Goal: Task Accomplishment & Management: Complete application form

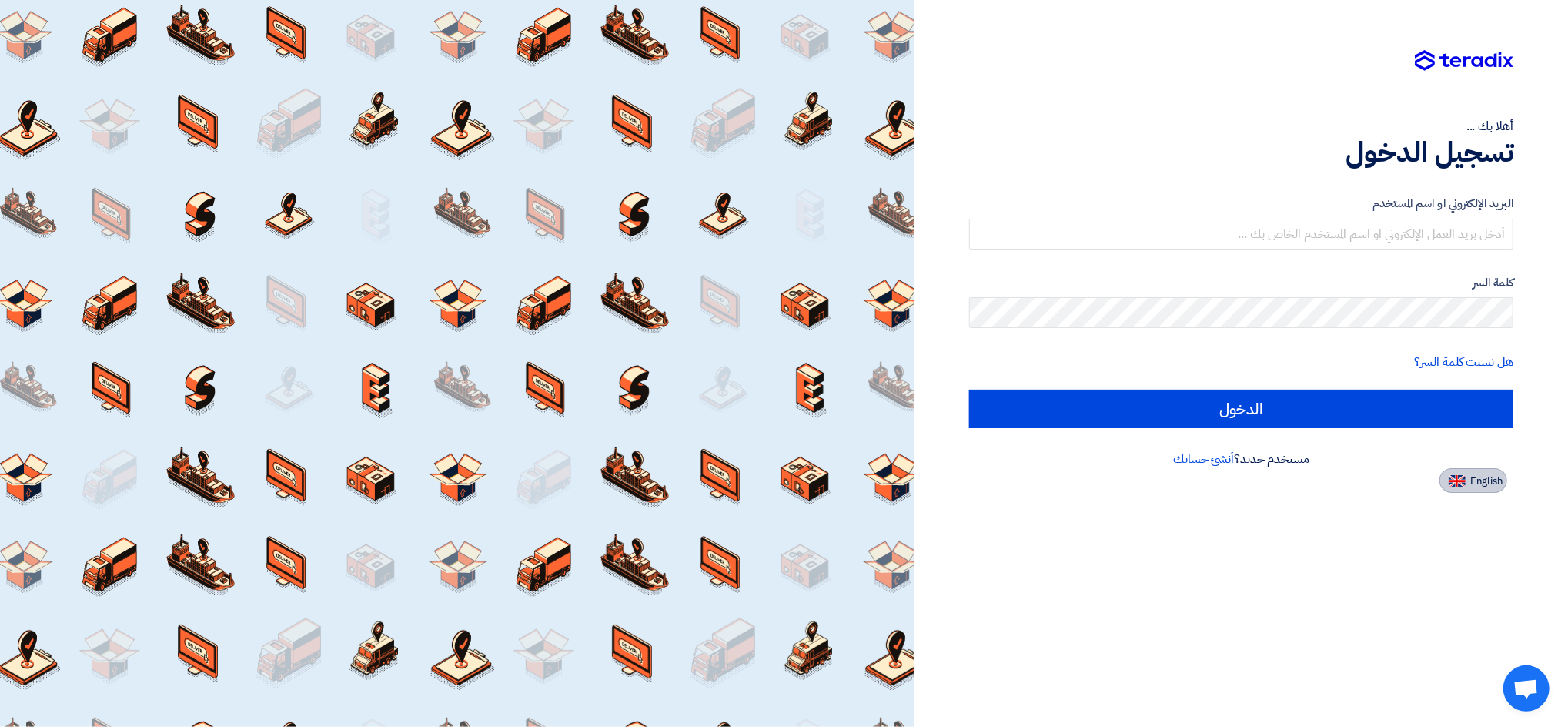
click at [1473, 481] on span "English" at bounding box center [1486, 481] width 33 height 11
type input "Sign in"
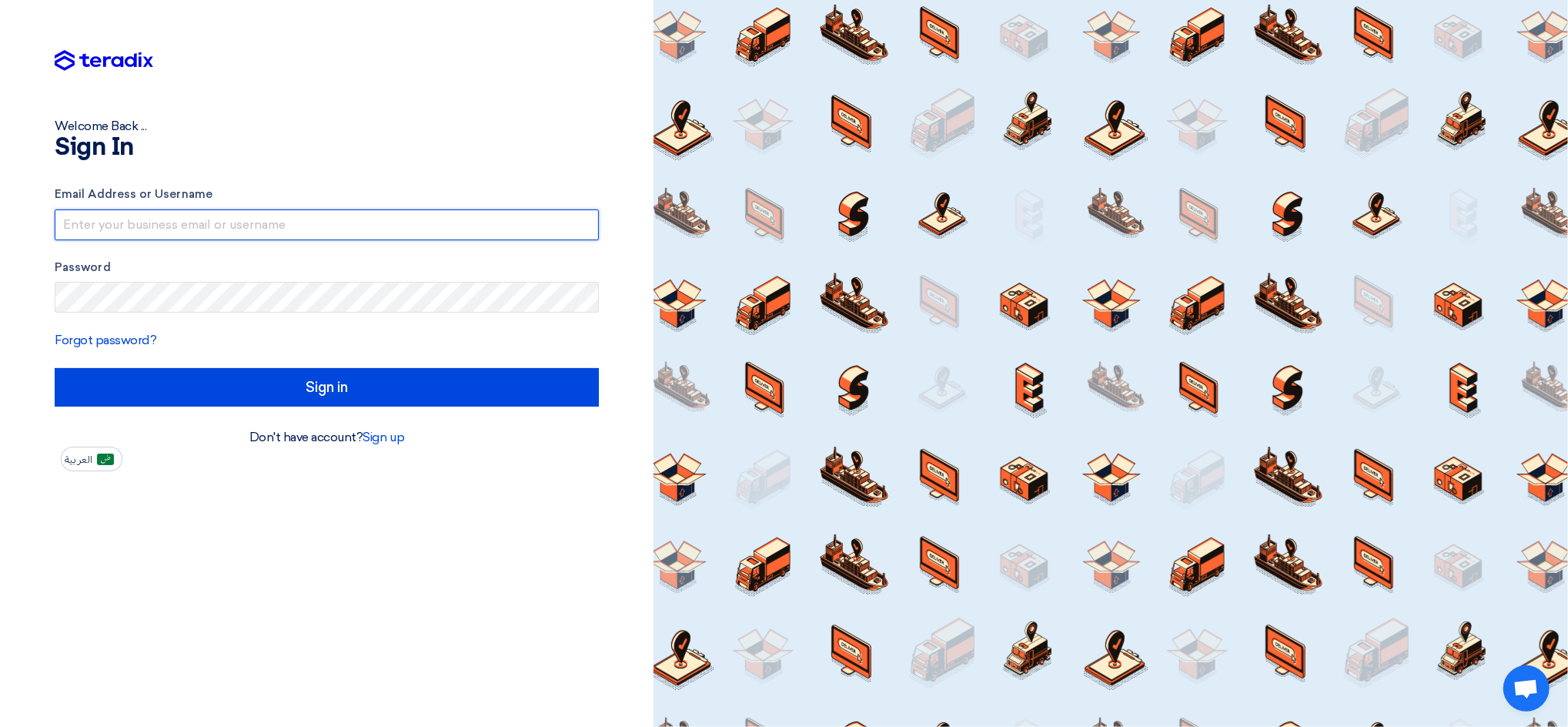
click at [220, 219] on input "text" at bounding box center [326, 225] width 544 height 31
drag, startPoint x: 232, startPoint y: 224, endPoint x: 370, endPoint y: 224, distance: 138.0
click at [370, 224] on input "[EMAIL_ADDRESS]@00" at bounding box center [326, 225] width 544 height 31
type input "[EMAIL_ADDRESS][DOMAIN_NAME]"
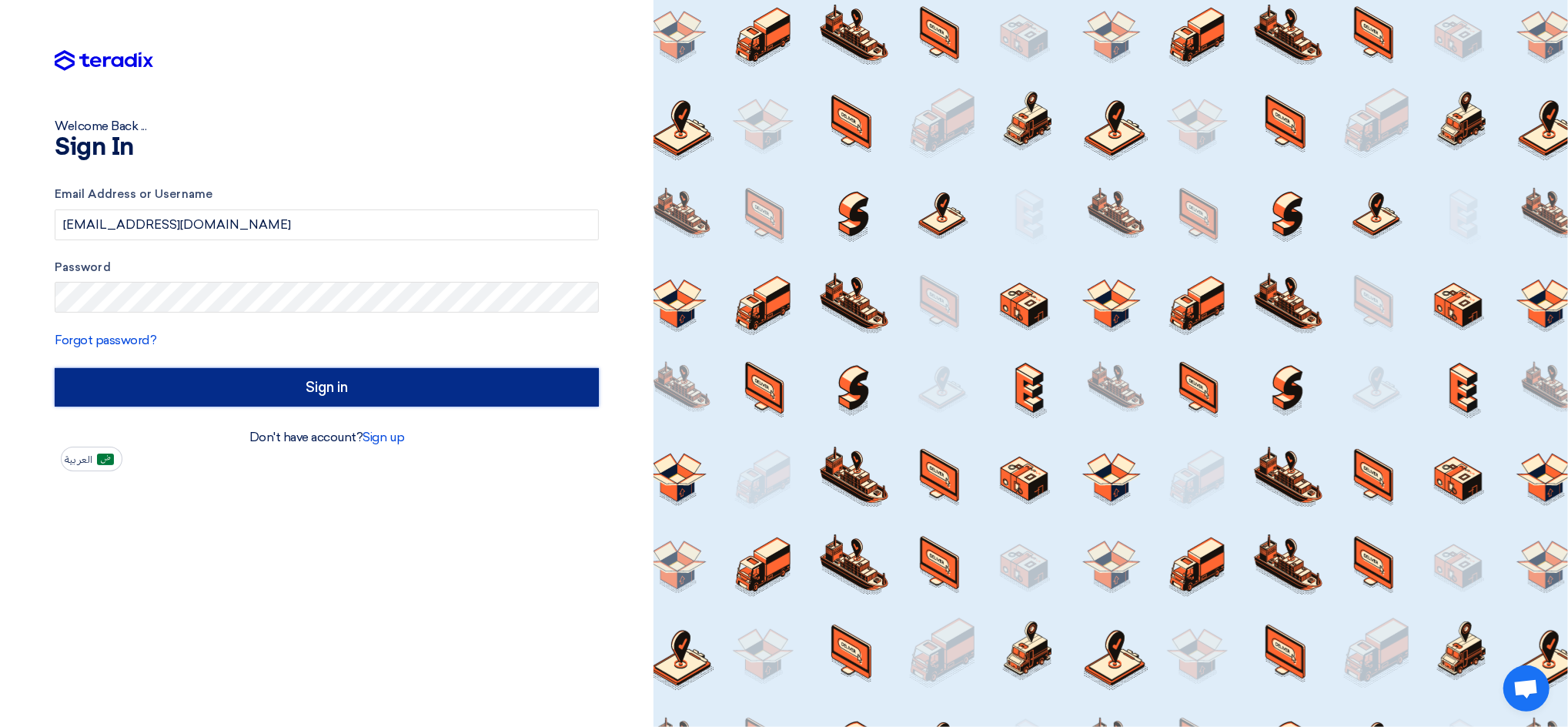
click at [499, 399] on input "Sign in" at bounding box center [326, 387] width 544 height 39
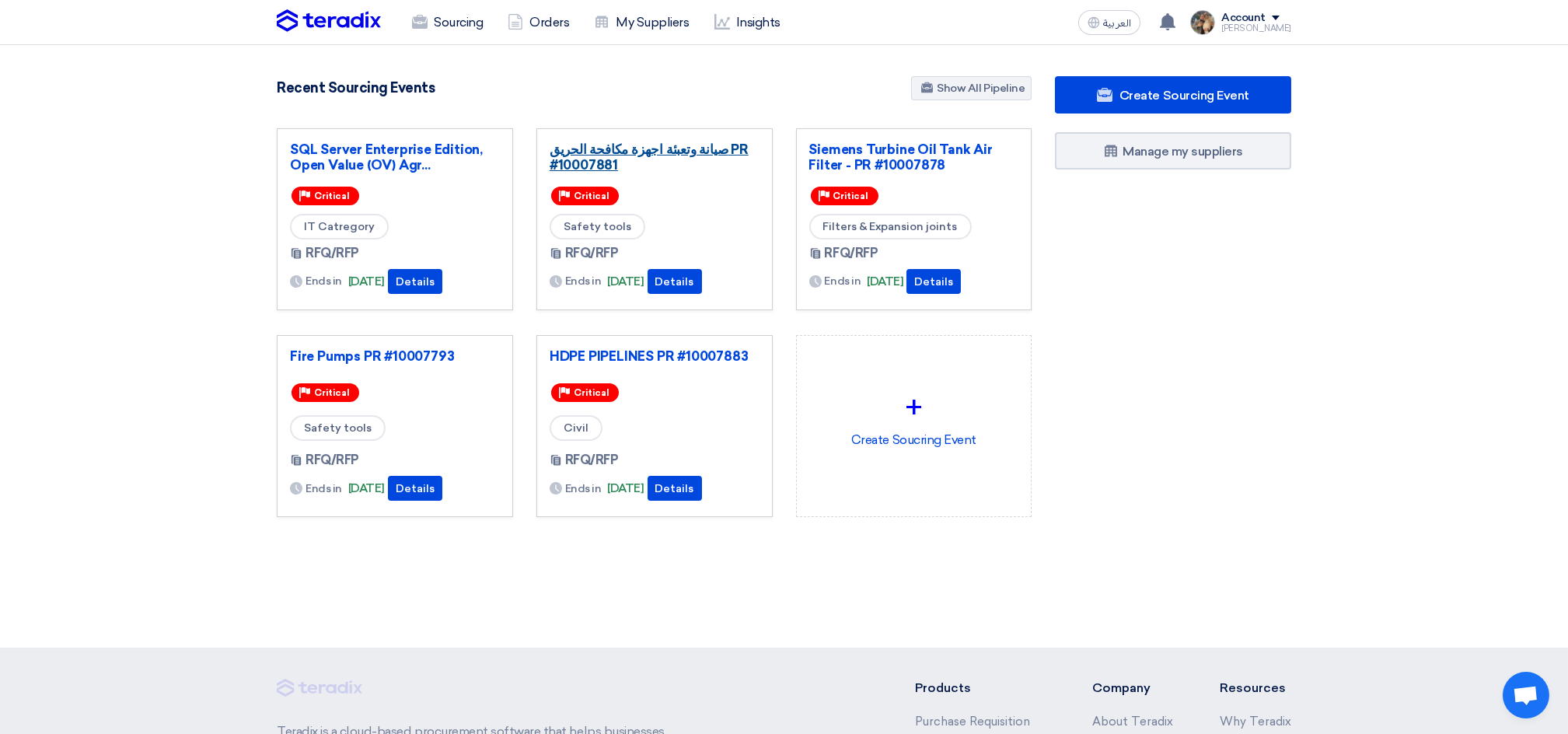
click at [635, 162] on link "صيانة وتعبئة اجهزة مكافحة الحريق PR #10007881" at bounding box center [654, 157] width 210 height 31
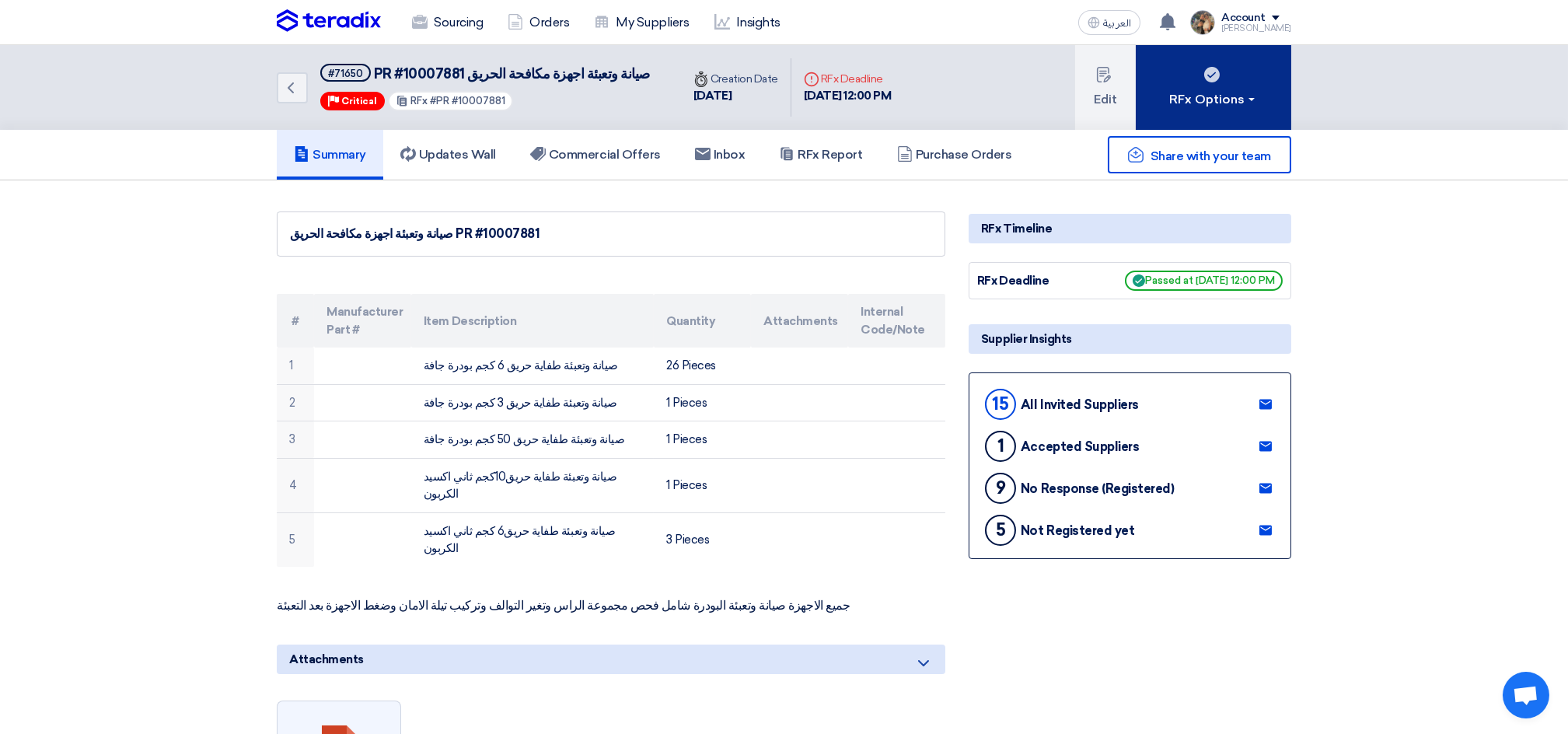
click at [1269, 100] on button "RFx Options" at bounding box center [1213, 87] width 156 height 85
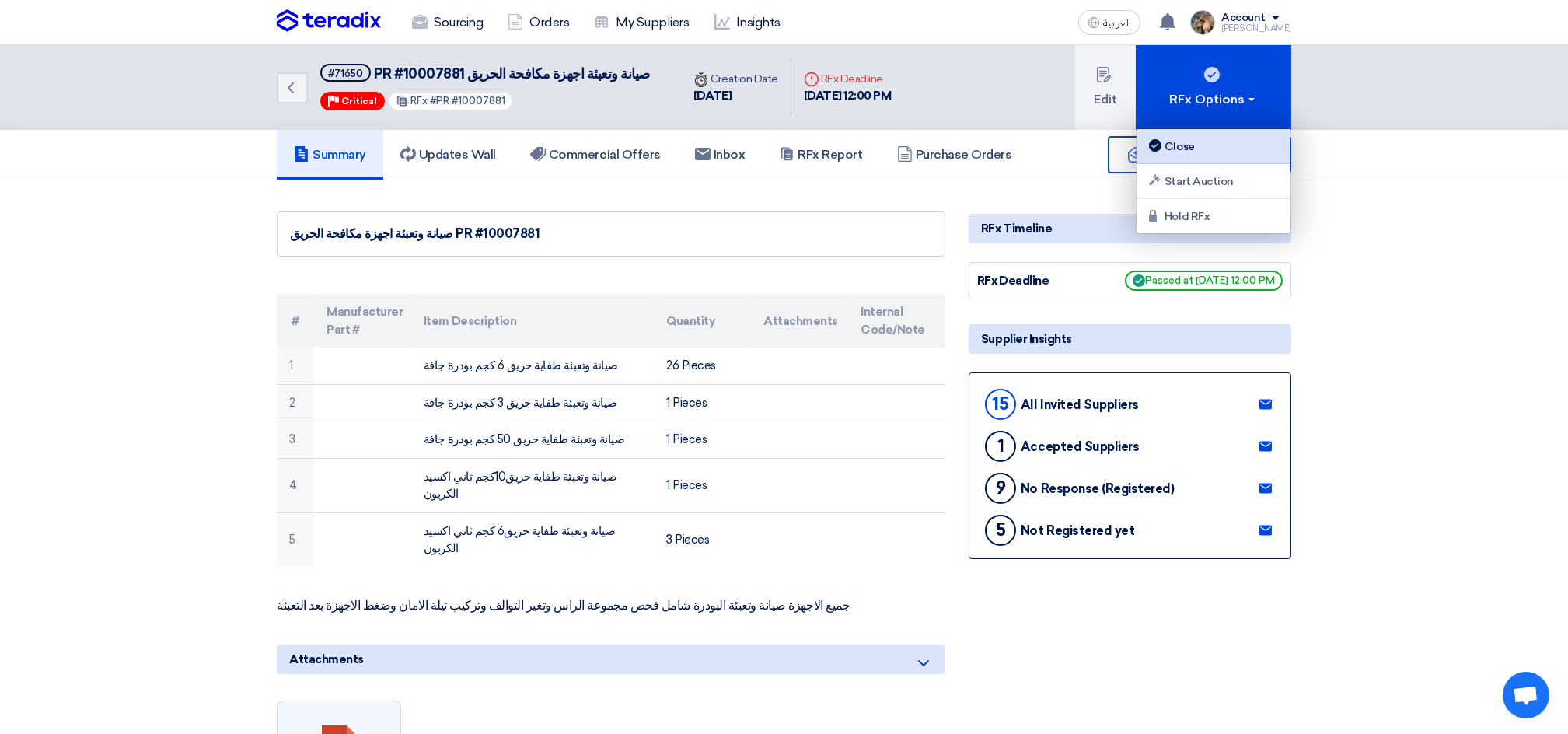
click at [1185, 145] on div "Close" at bounding box center [1212, 146] width 135 height 19
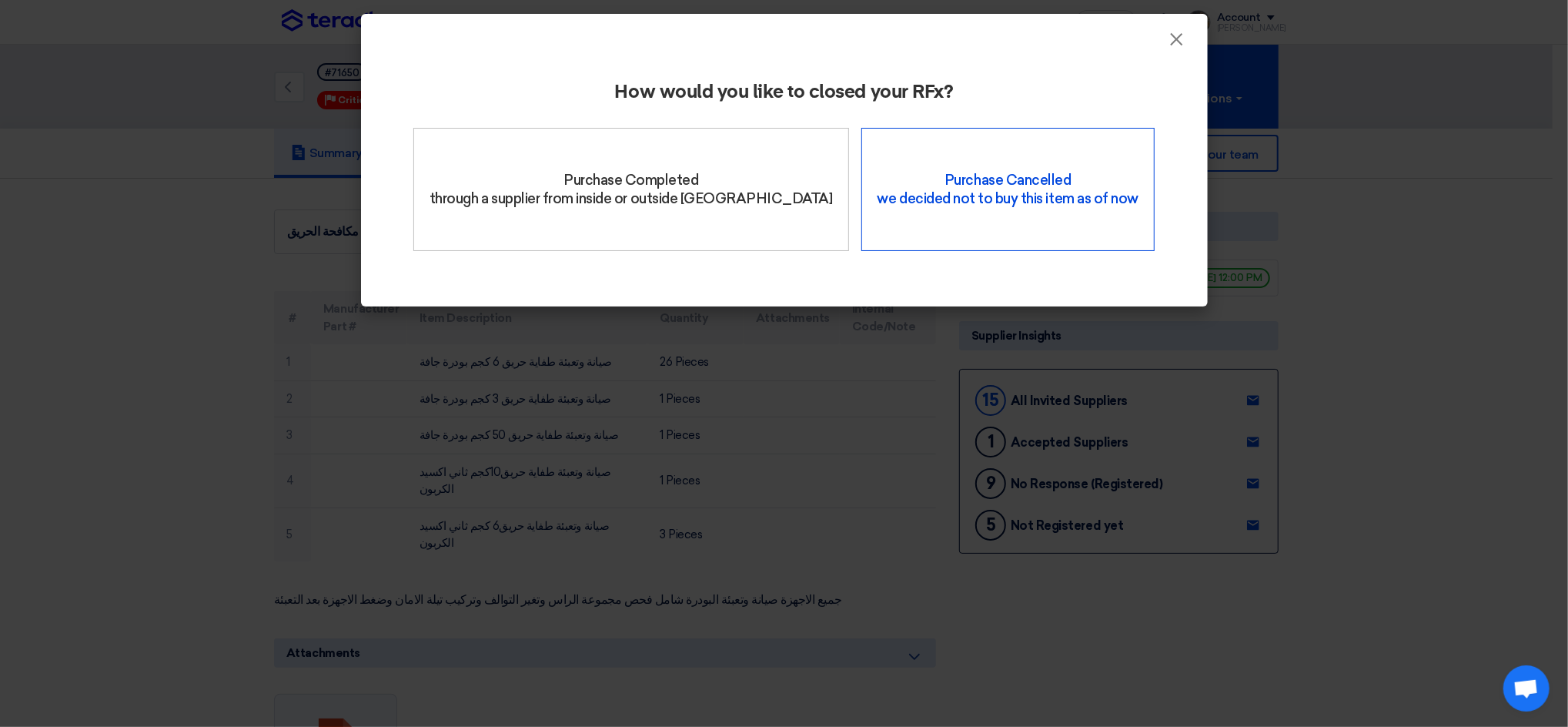
click at [1050, 161] on div "Purchase Cancelled we decided not to buy this item as of now" at bounding box center [1008, 189] width 293 height 124
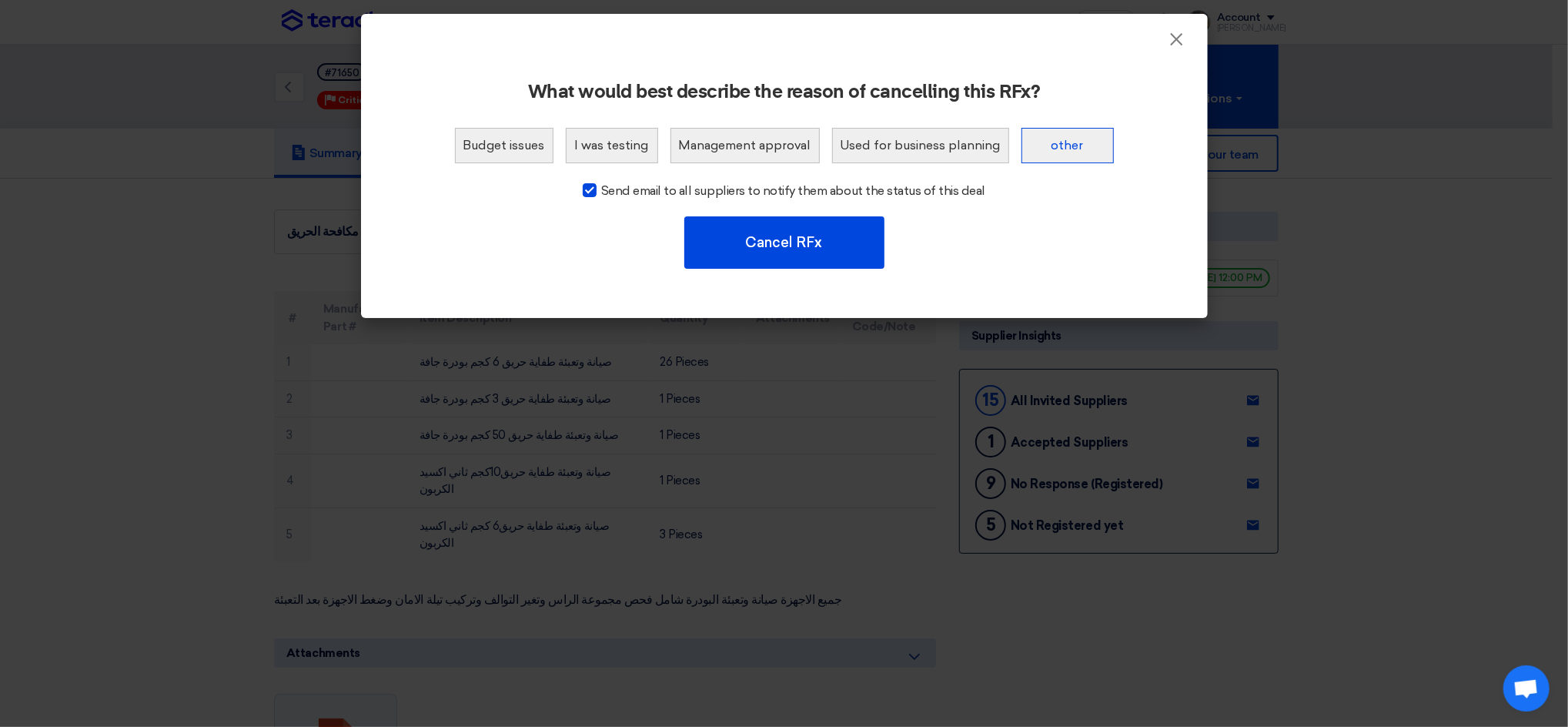
click at [1039, 151] on button "other" at bounding box center [1067, 145] width 92 height 36
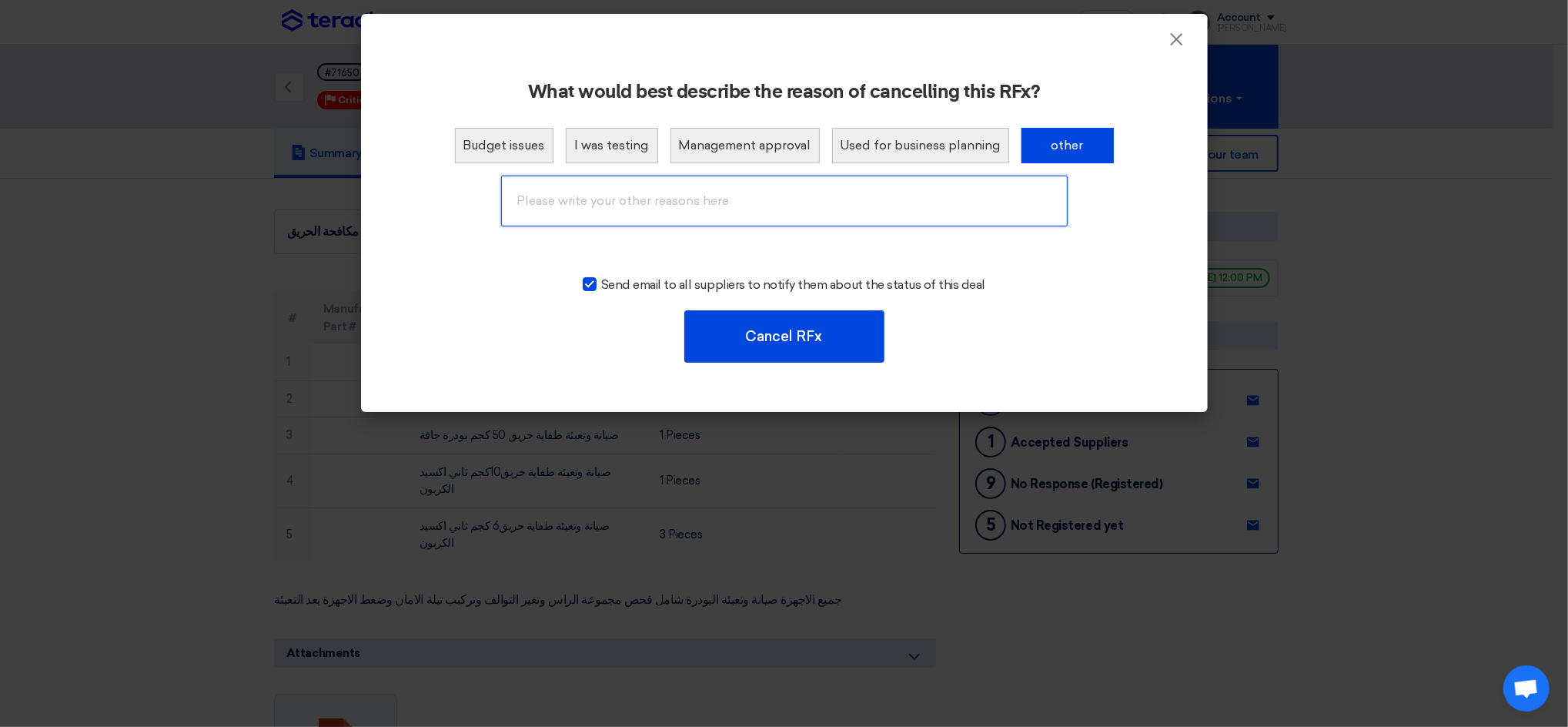
click at [668, 185] on input "text" at bounding box center [784, 200] width 567 height 50
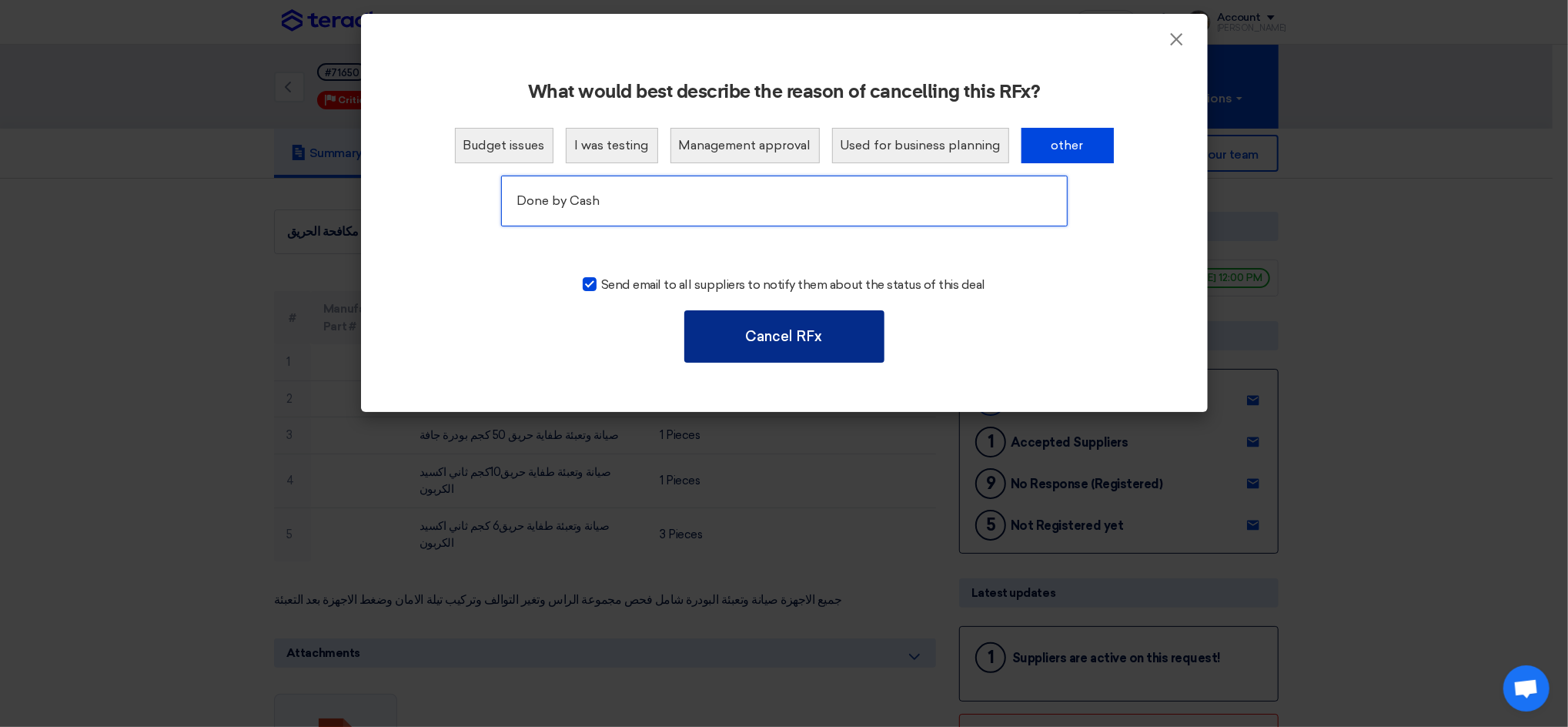
type input "Done by Cash"
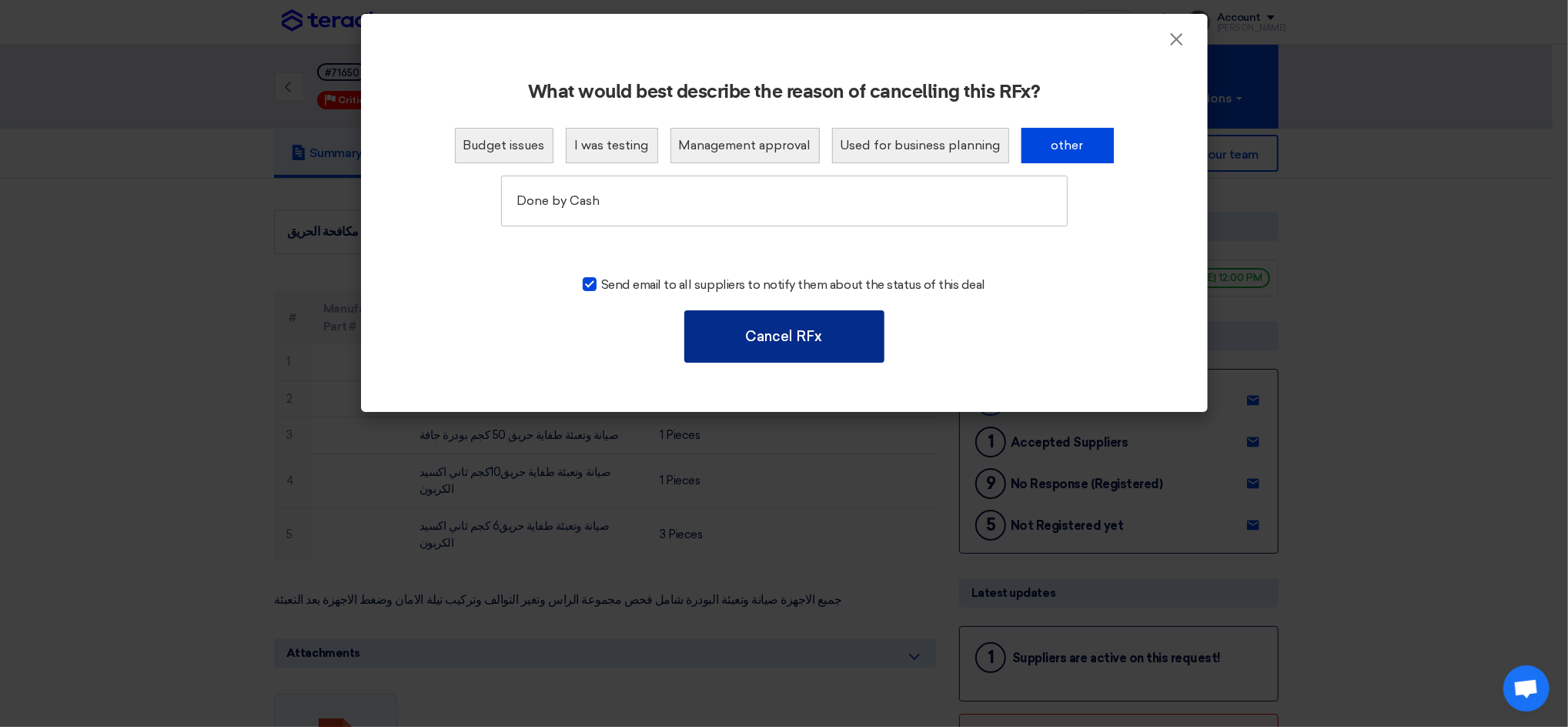
click at [747, 327] on button "Cancel RFx" at bounding box center [784, 336] width 200 height 52
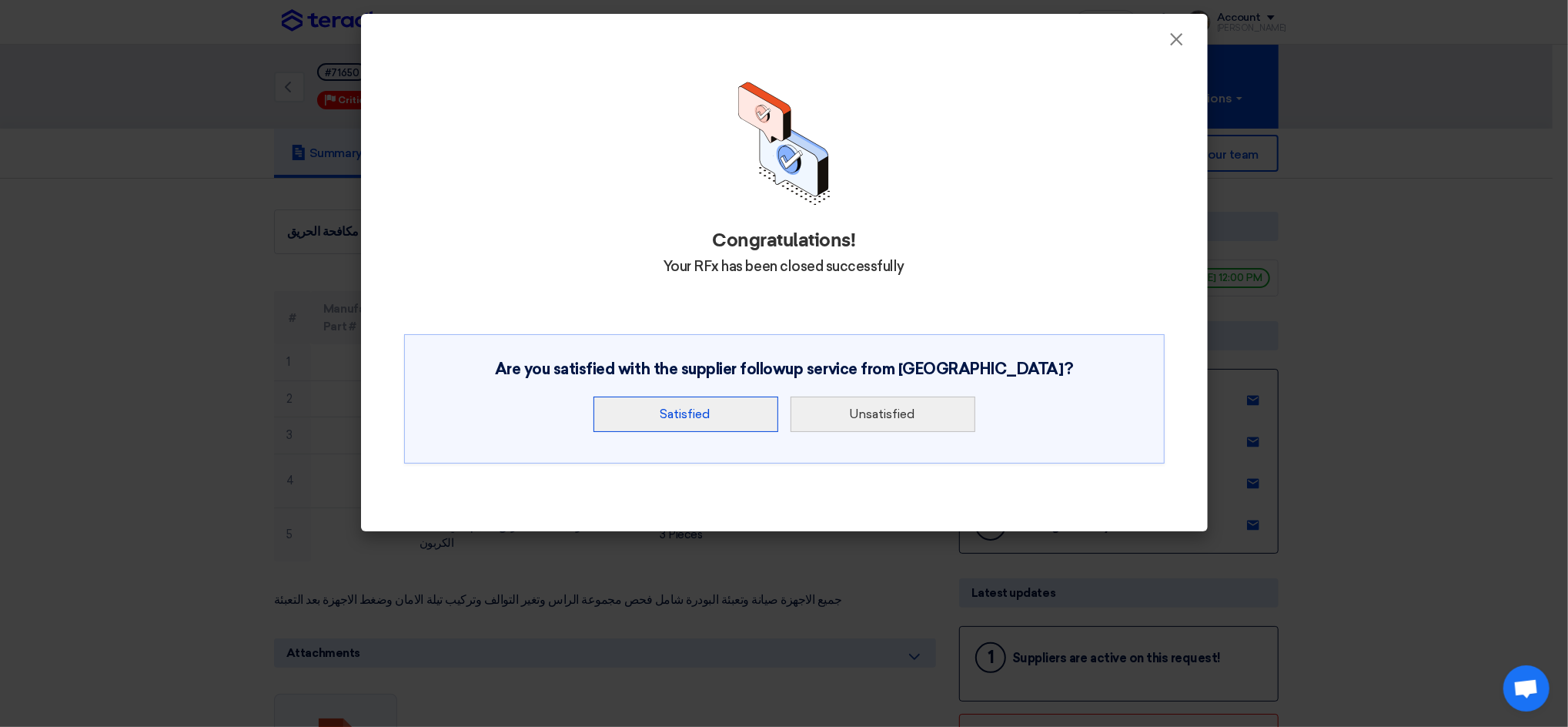
click at [686, 425] on button "Satisfied" at bounding box center [686, 414] width 185 height 36
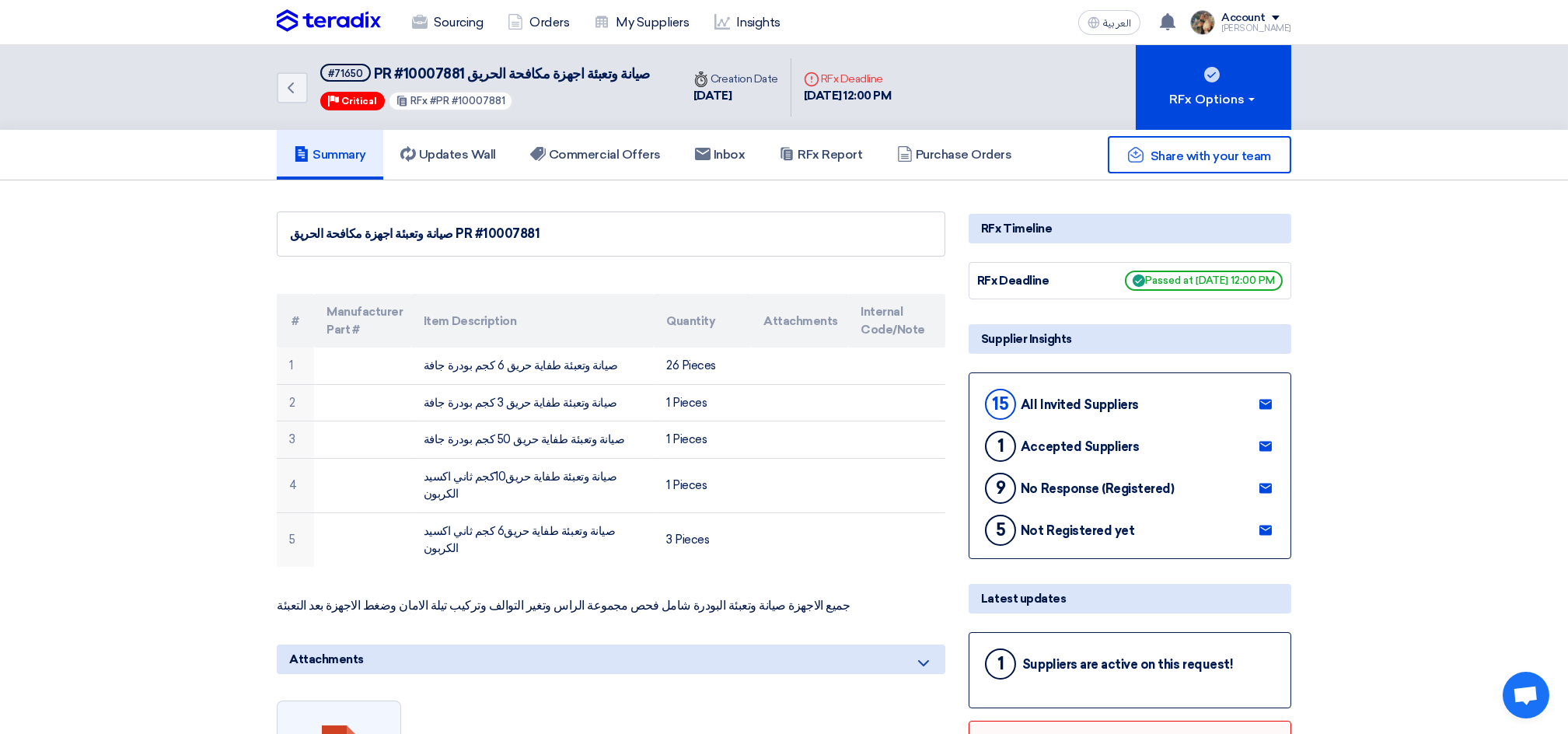
click at [340, 26] on img at bounding box center [329, 20] width 104 height 23
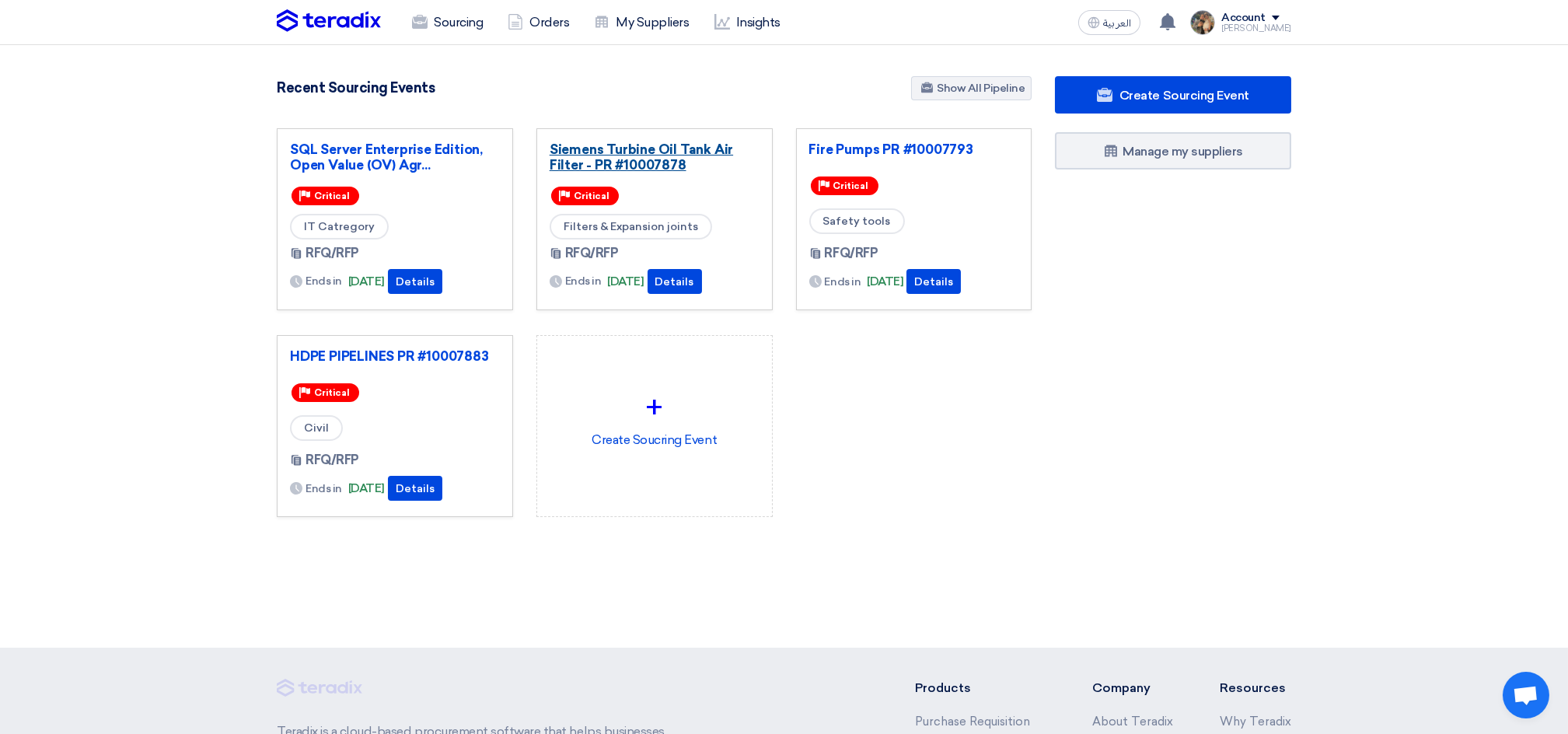
click at [647, 146] on link "Siemens Turbine Oil Tank Air Filter - PR #10007878" at bounding box center [654, 157] width 210 height 31
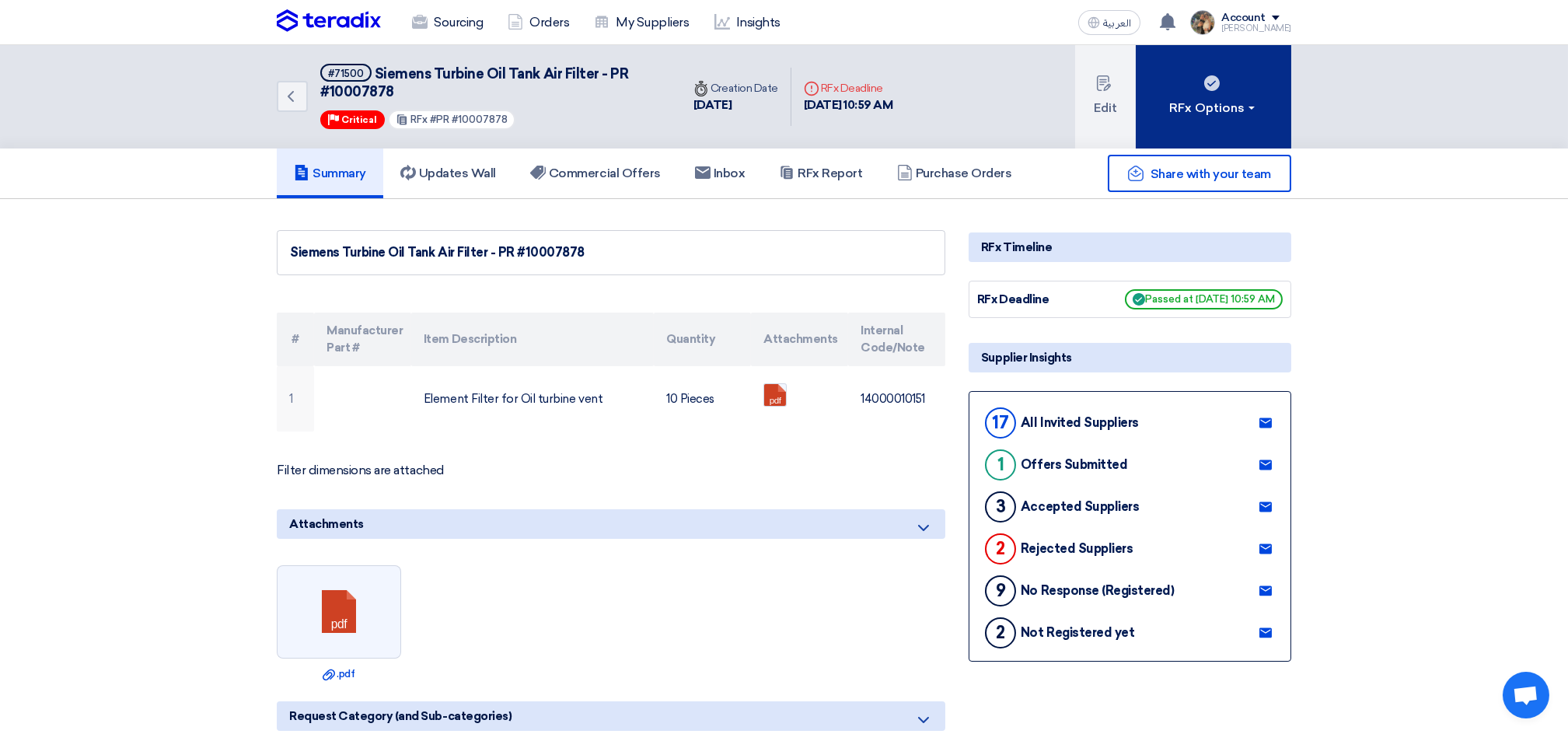
click at [1179, 115] on div "RFx Options" at bounding box center [1213, 108] width 88 height 19
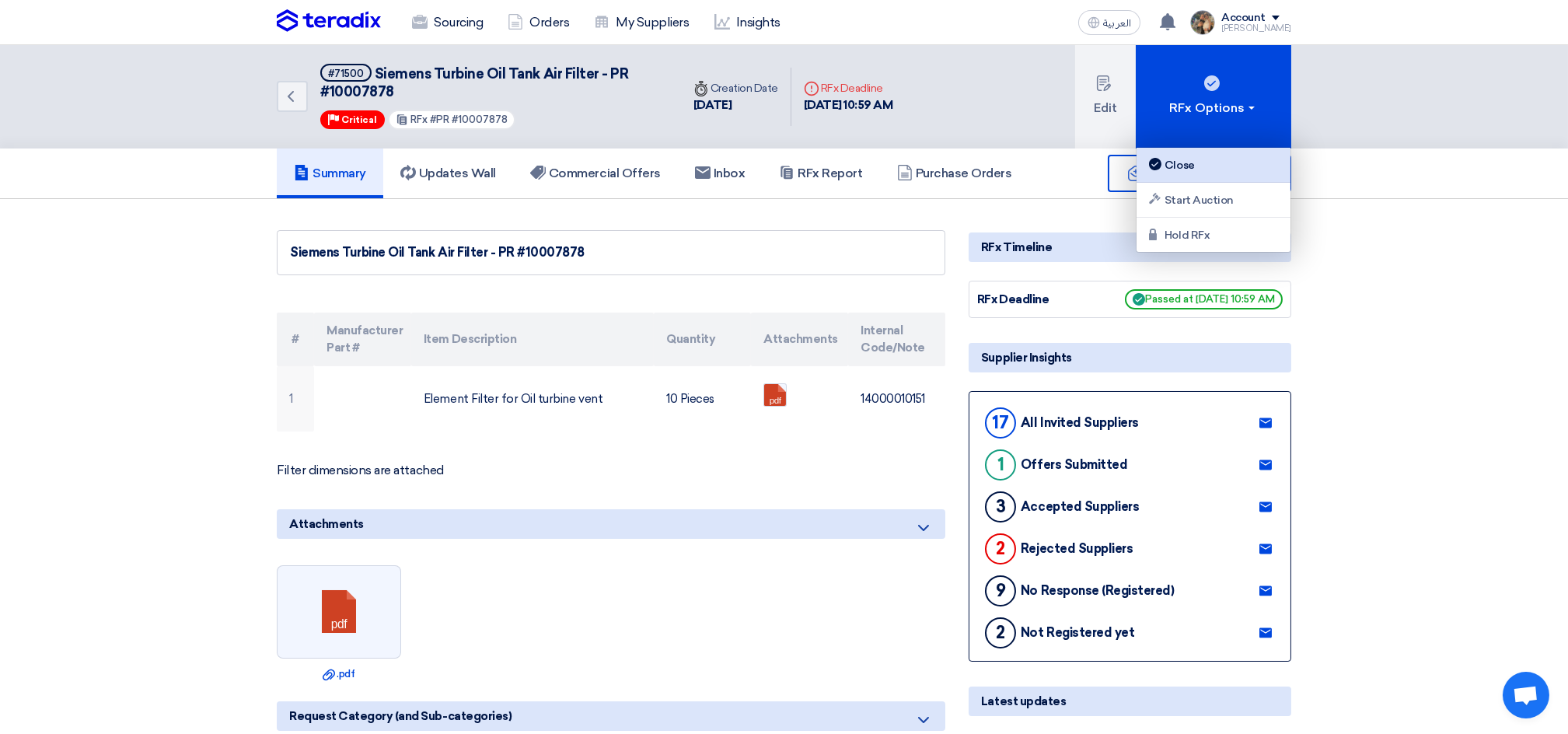
click at [1169, 152] on link "Close" at bounding box center [1213, 165] width 154 height 35
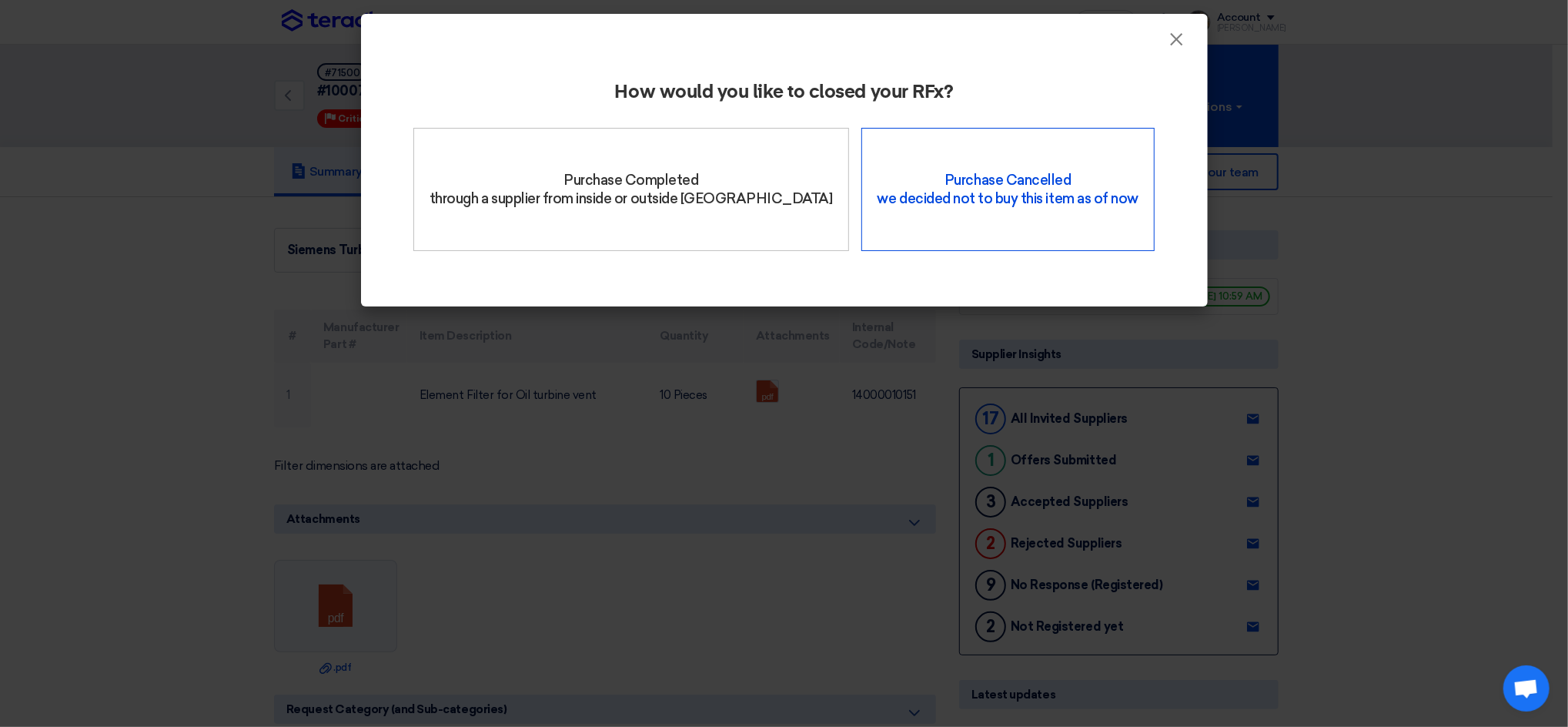
click at [977, 187] on div "Purchase Cancelled we decided not to buy this item as of now" at bounding box center [1008, 189] width 293 height 124
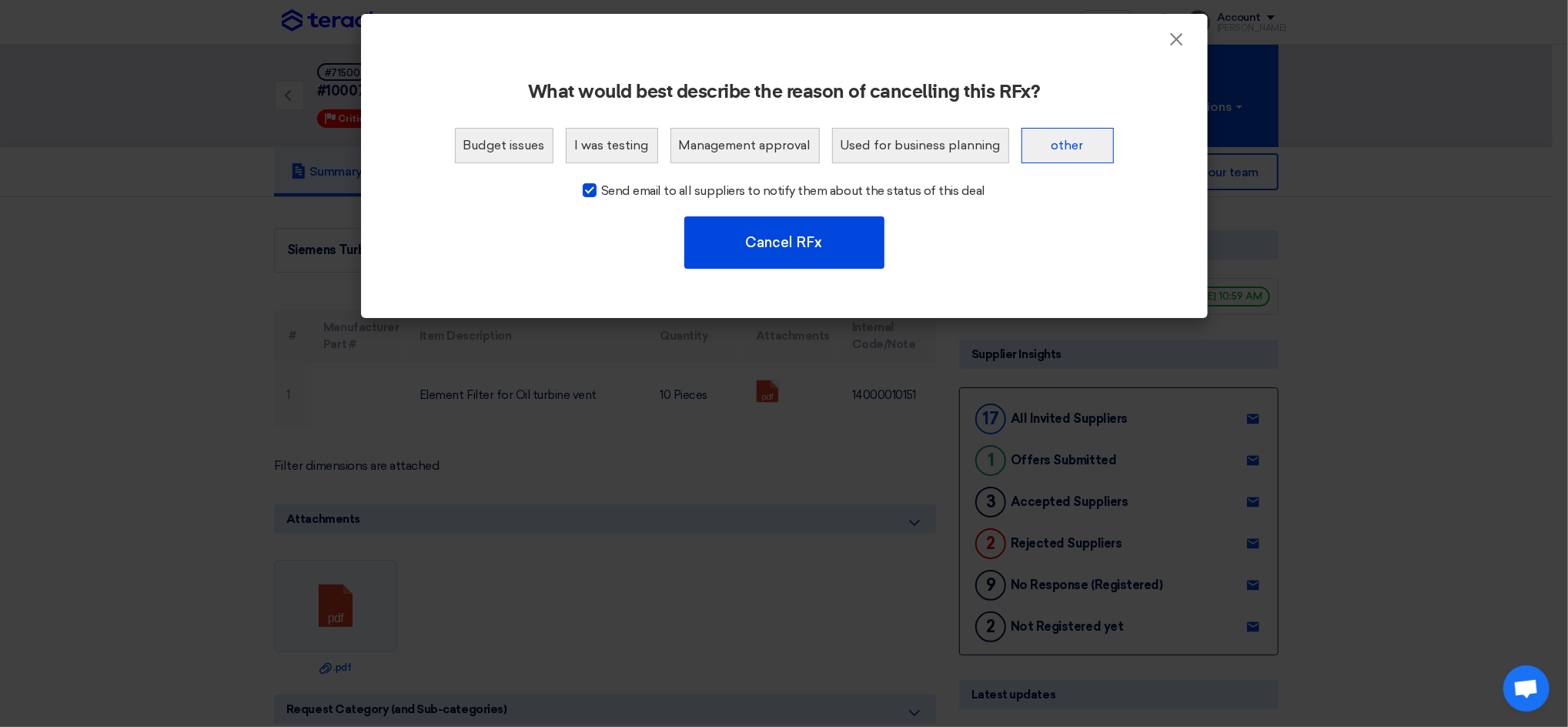
click at [1077, 142] on button "other" at bounding box center [1067, 145] width 92 height 36
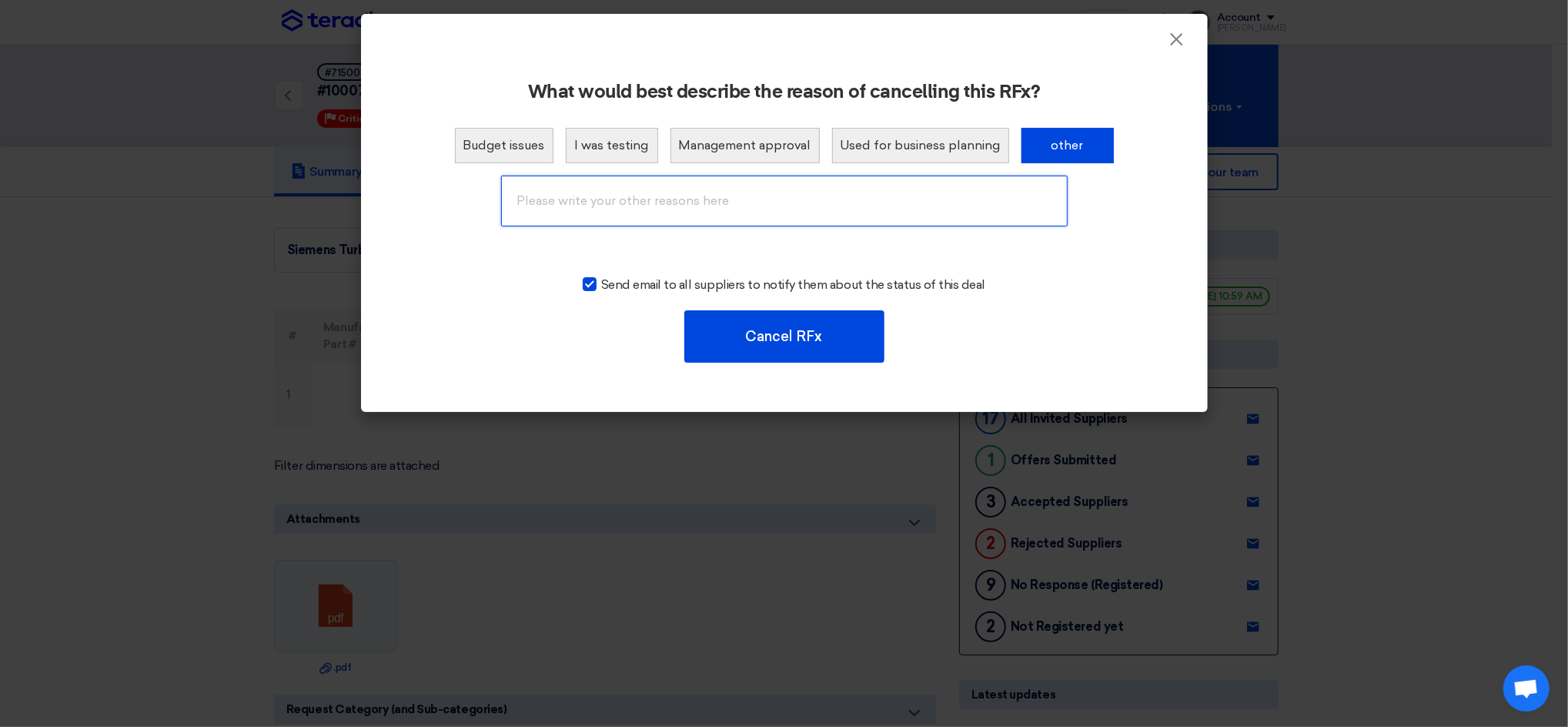
click at [764, 186] on input "text" at bounding box center [784, 200] width 567 height 50
type input "Already done by Duplication"
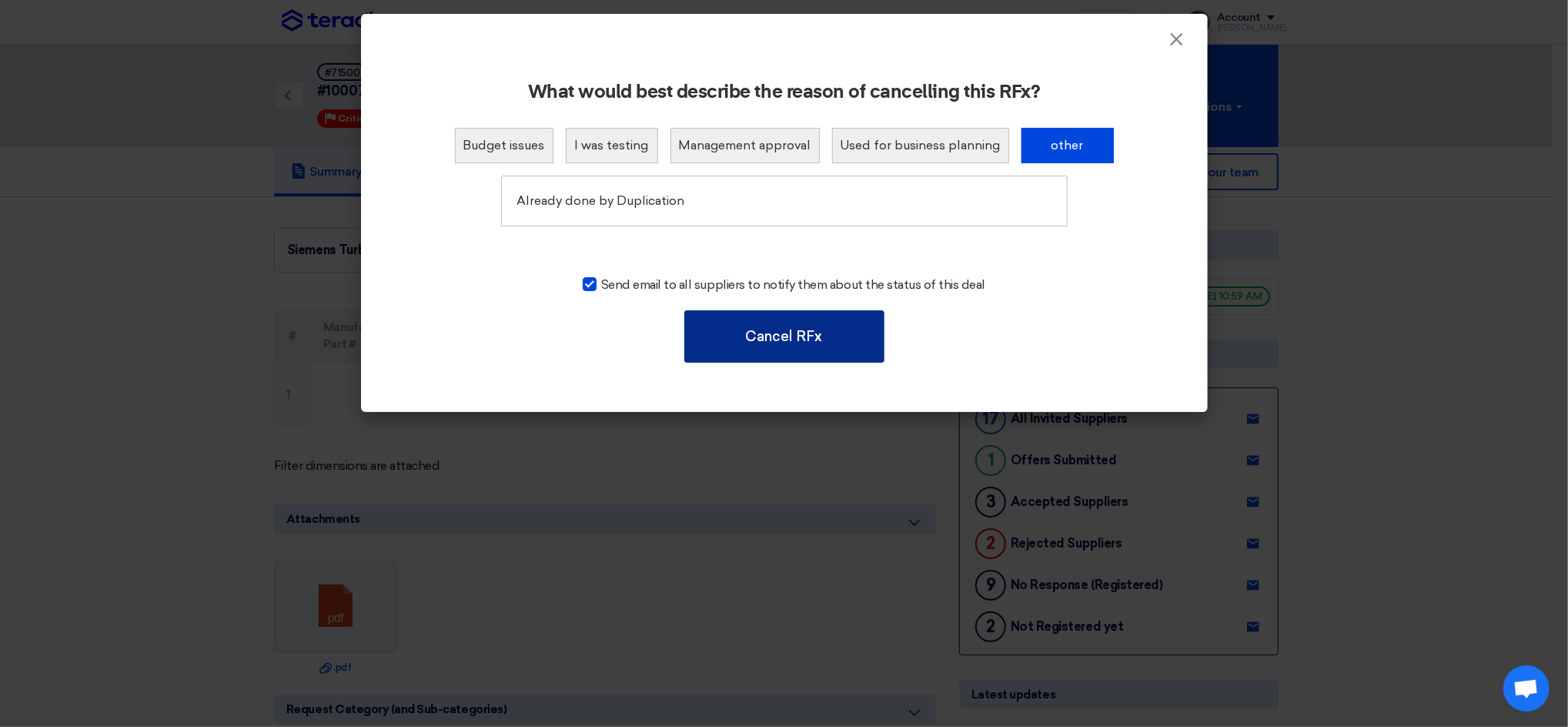
click at [776, 341] on button "Cancel RFx" at bounding box center [784, 336] width 200 height 52
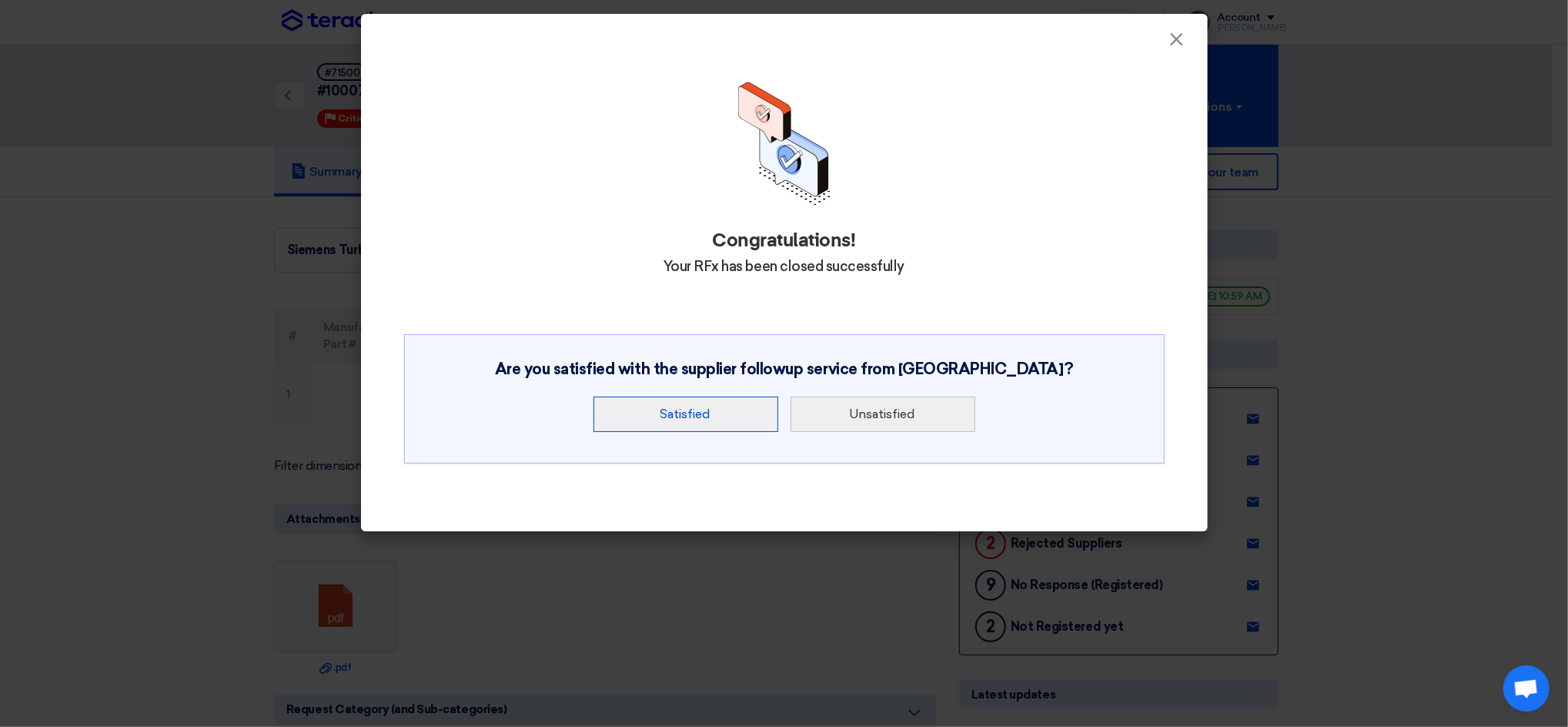
click at [723, 410] on button "Satisfied" at bounding box center [686, 414] width 185 height 36
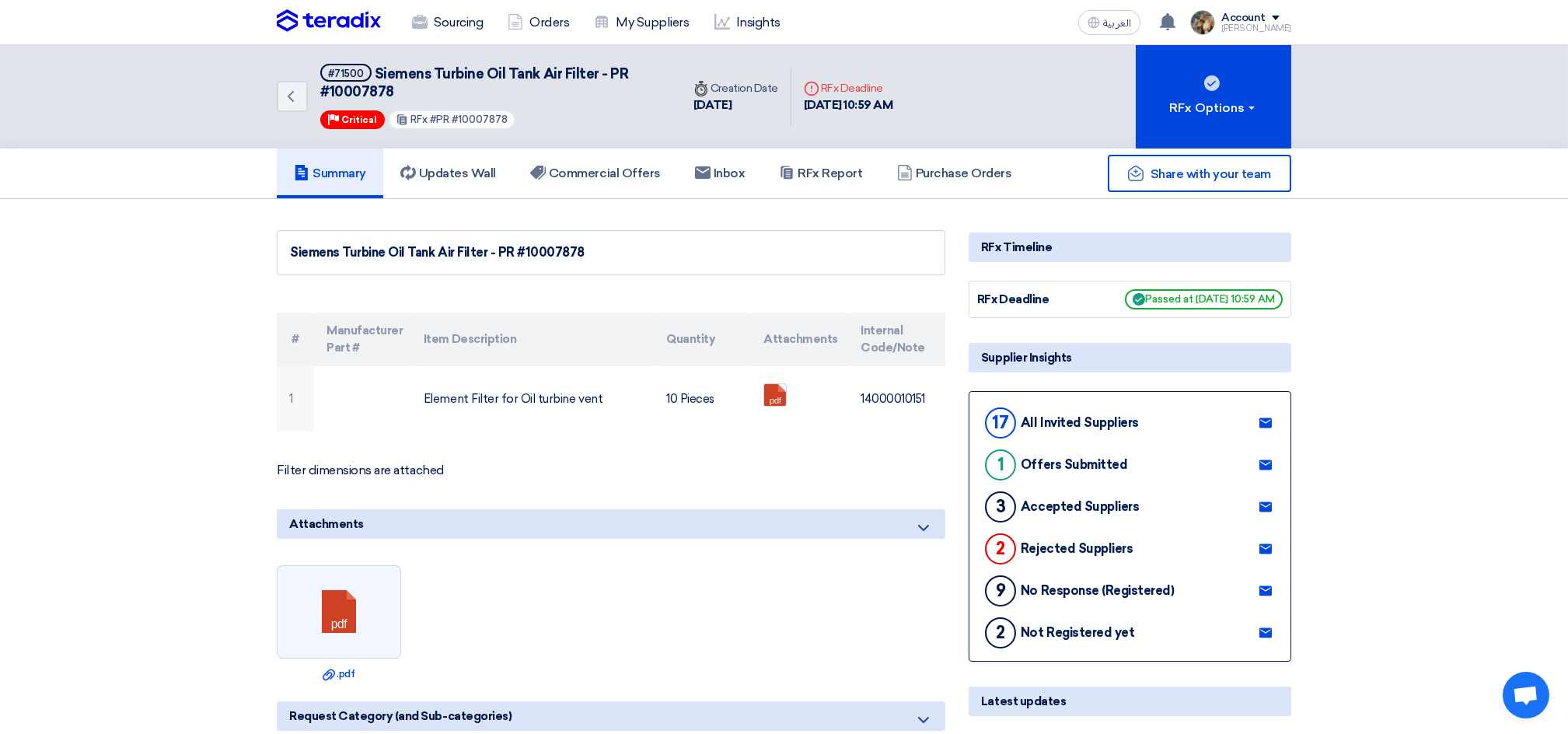
click at [367, 30] on img at bounding box center [329, 20] width 104 height 23
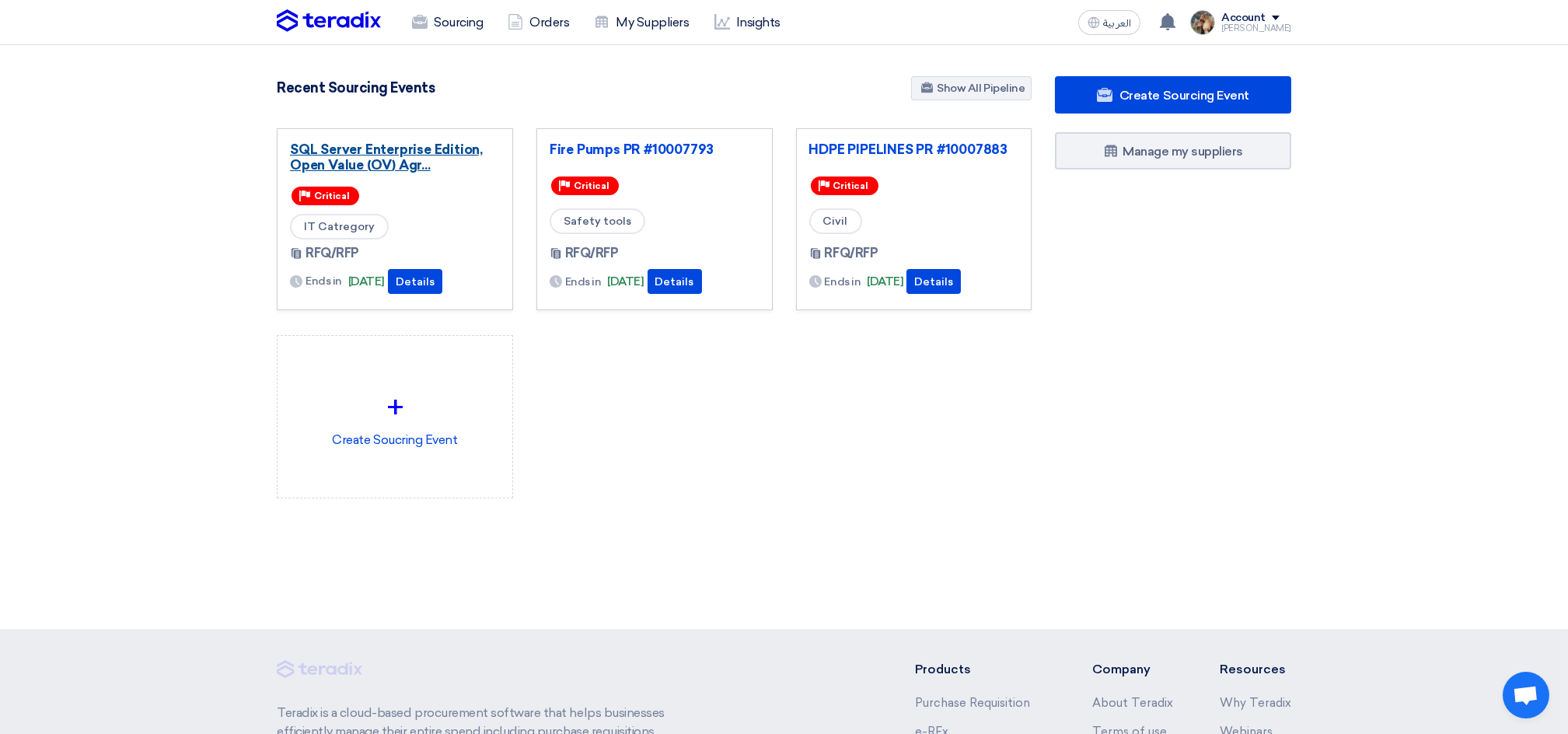
click at [436, 163] on link "SQL Server Enterprise Edition, Open Value (OV) Agr..." at bounding box center [394, 157] width 210 height 31
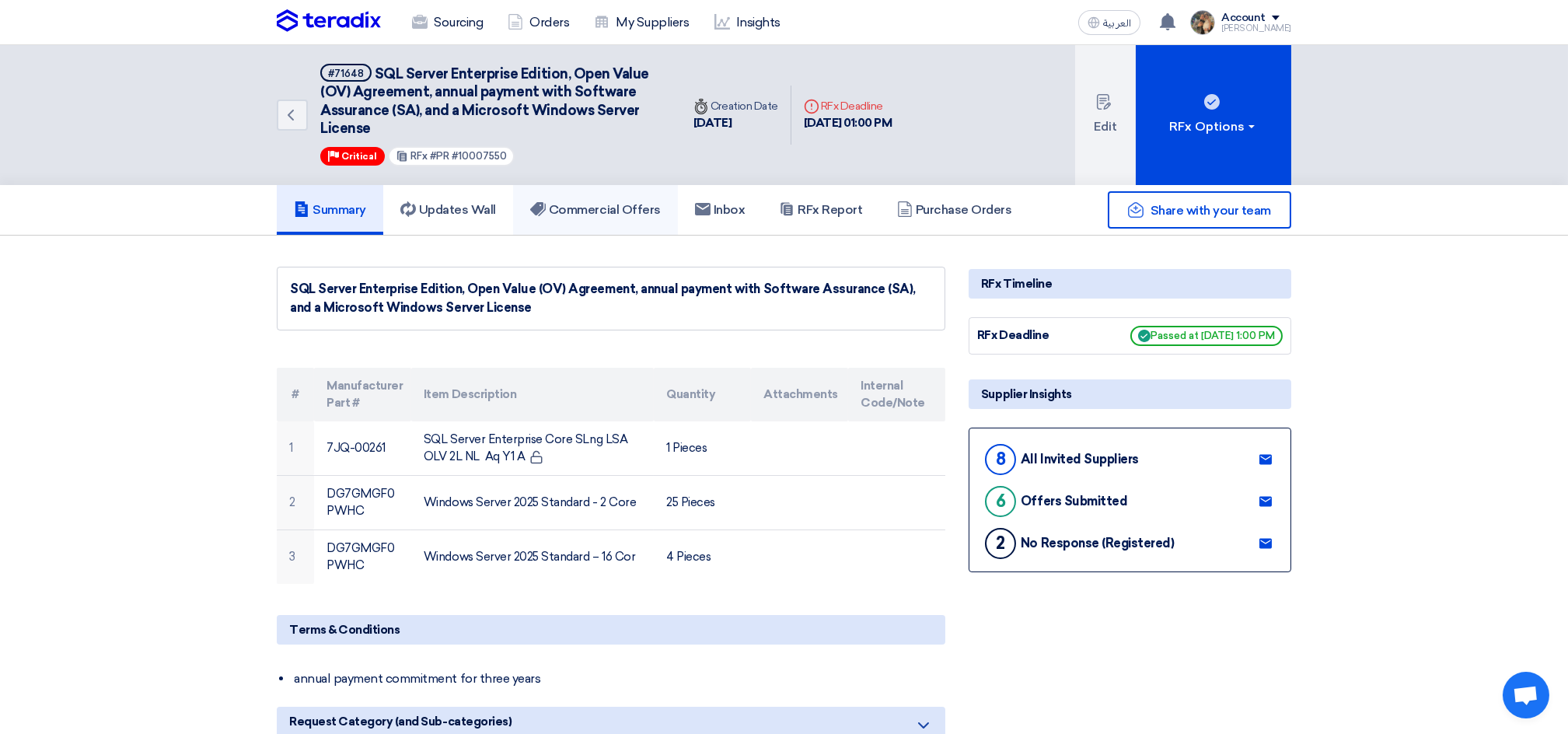
click at [639, 202] on h5 "Commercial Offers" at bounding box center [595, 210] width 131 height 16
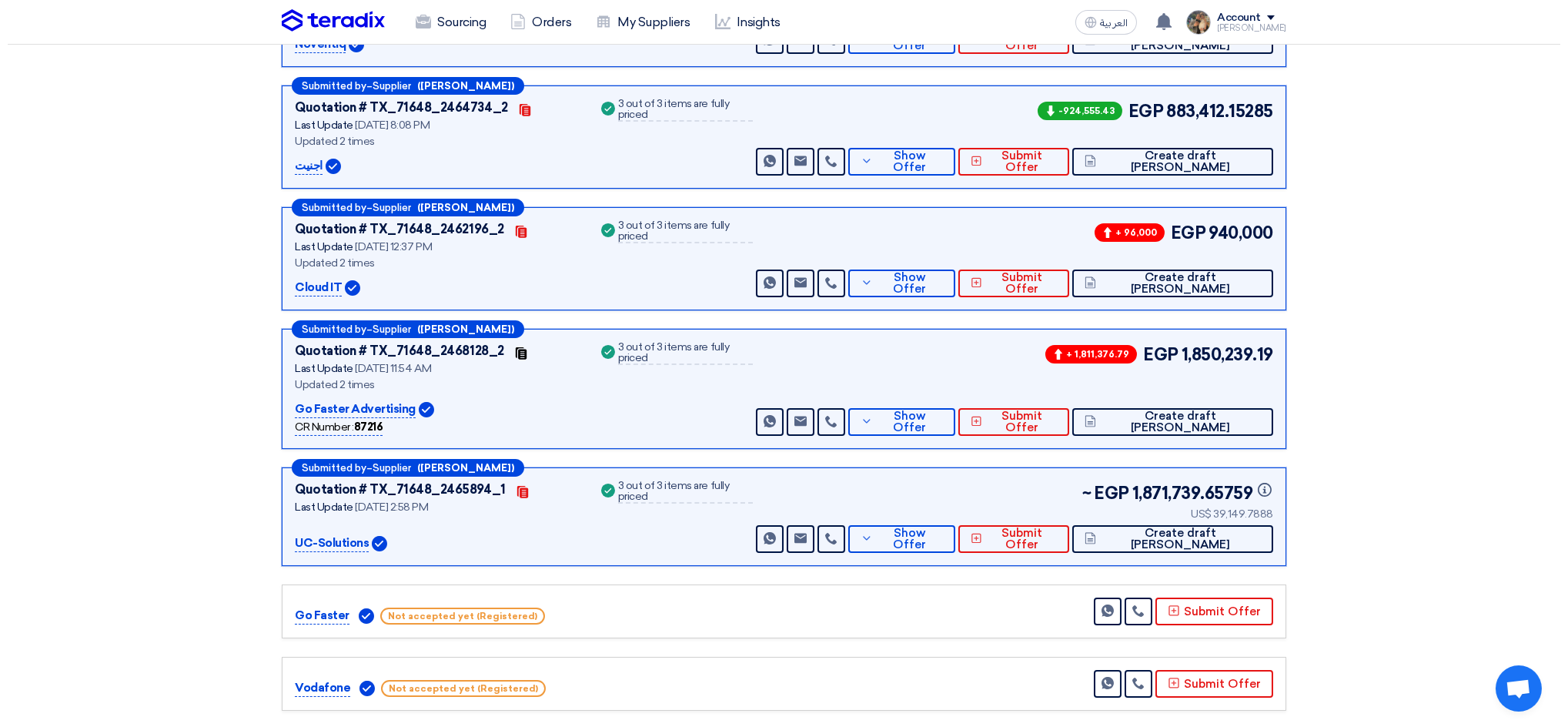
scroll to position [718, 0]
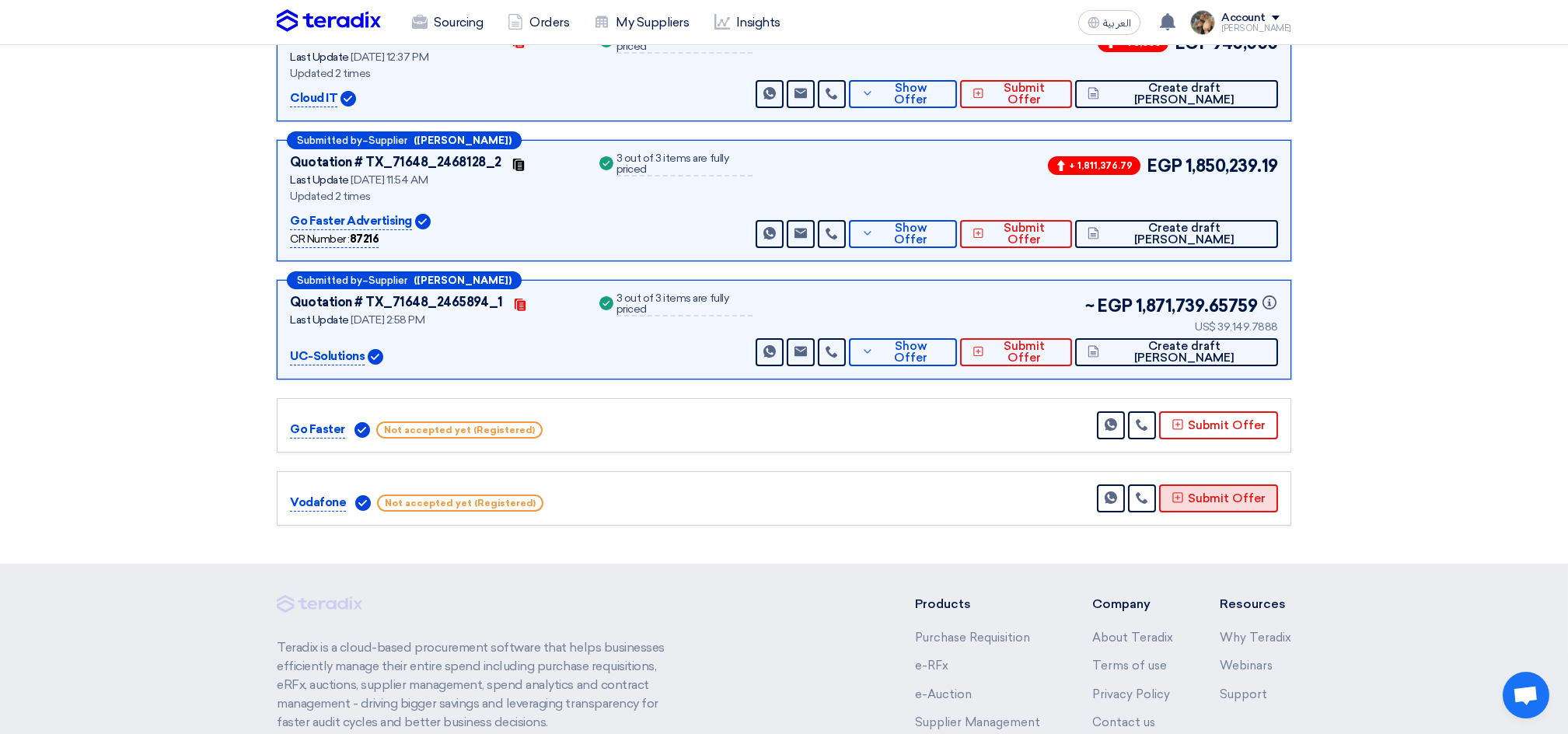
click at [1202, 492] on button "Submit Offer" at bounding box center [1217, 498] width 119 height 28
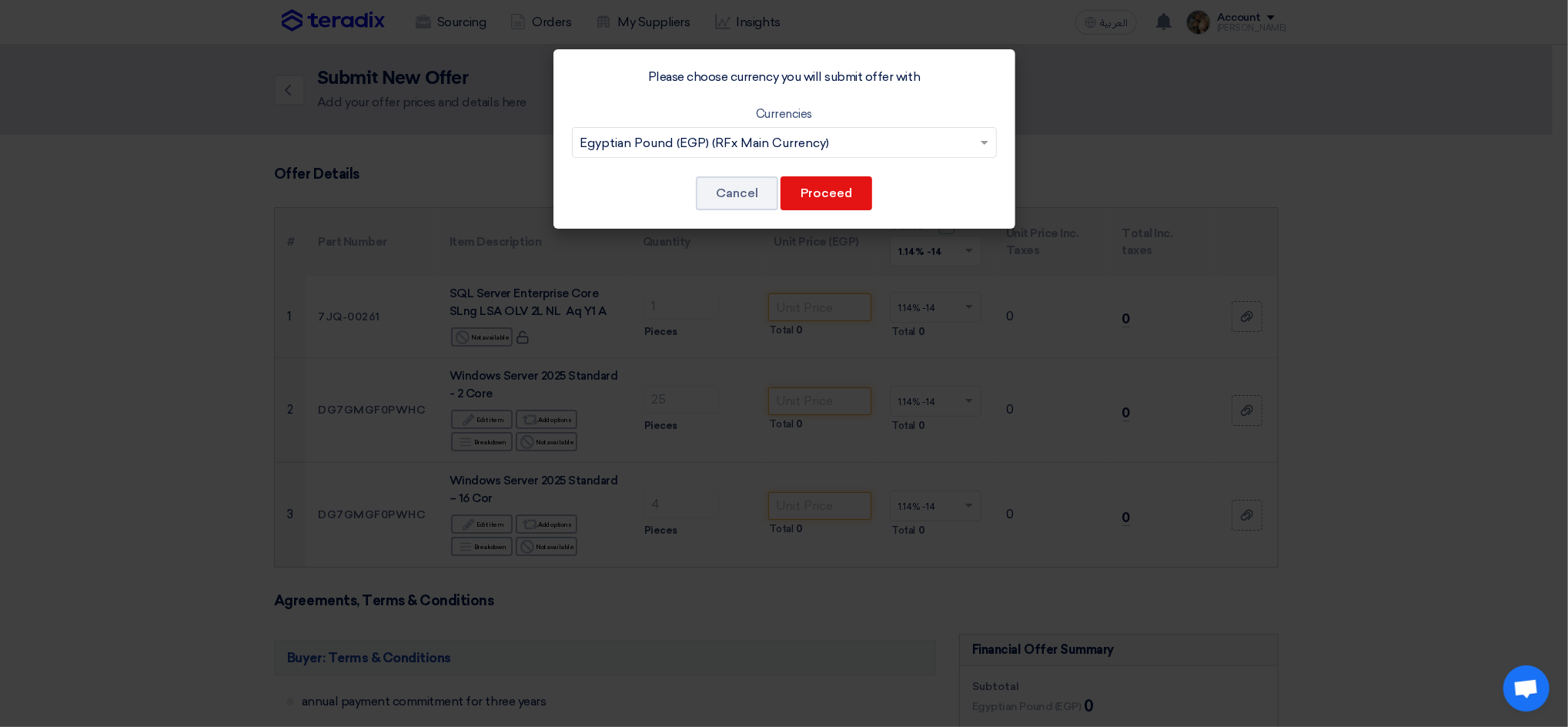
click at [792, 152] on input "text" at bounding box center [777, 143] width 393 height 26
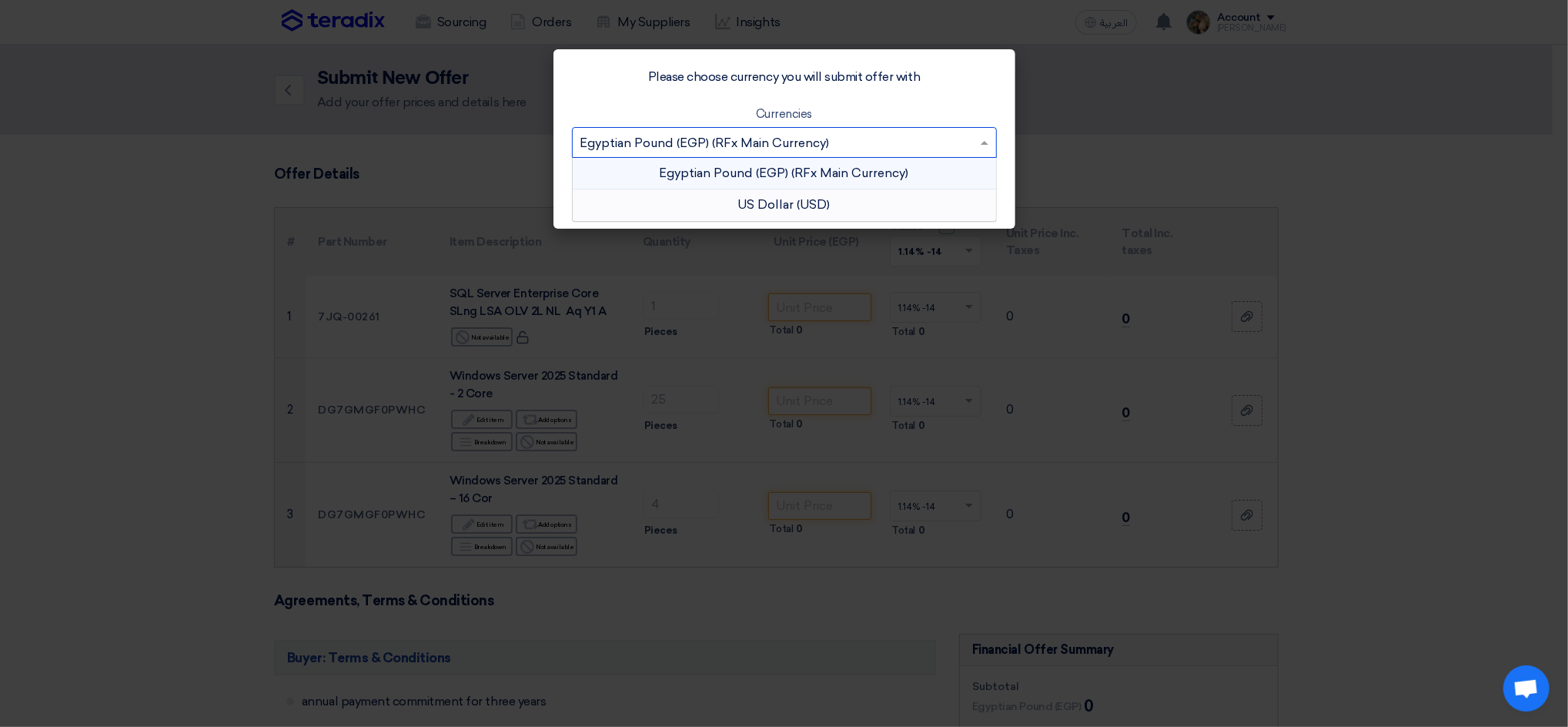
click at [801, 203] on div "US Dollar (USD)" at bounding box center [784, 204] width 423 height 31
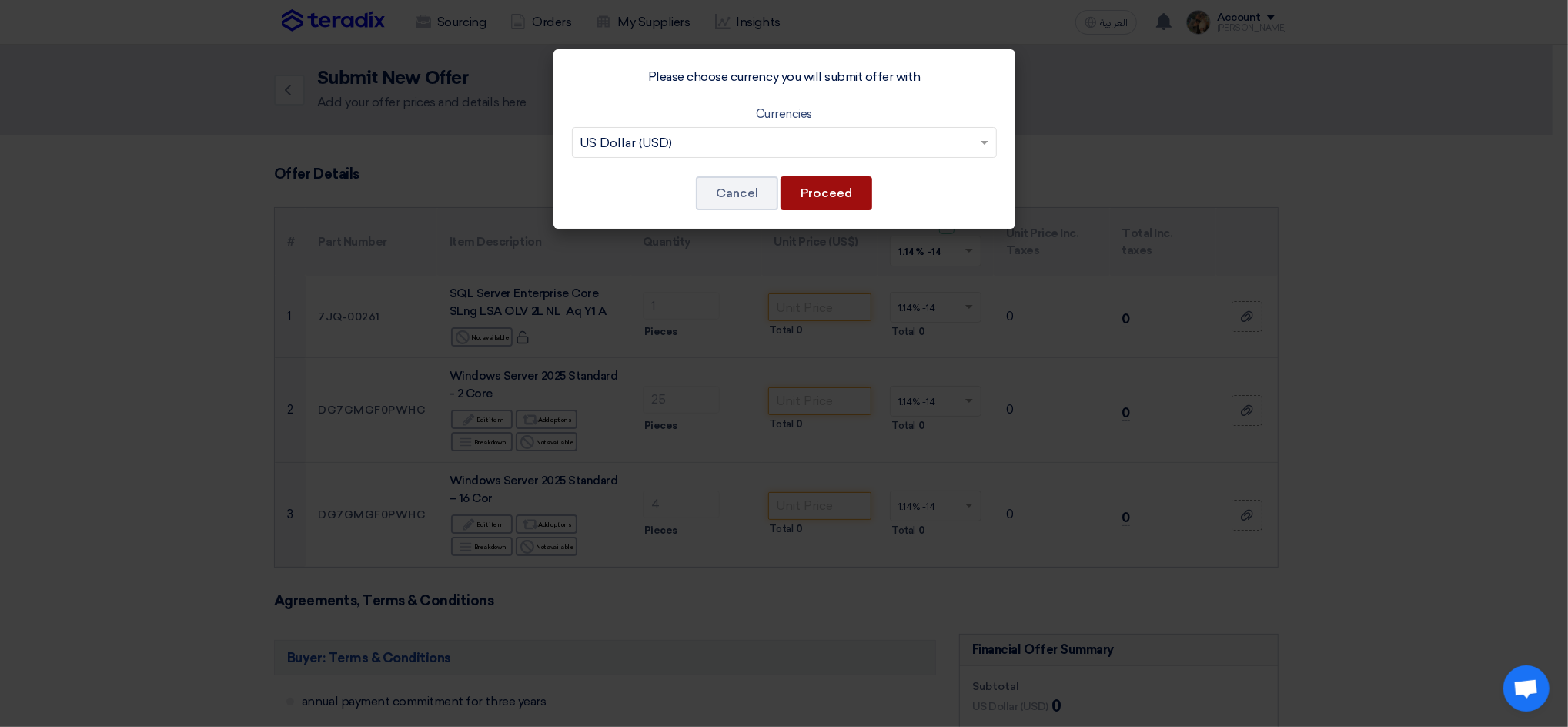
click at [813, 191] on button "Proceed" at bounding box center [826, 193] width 92 height 34
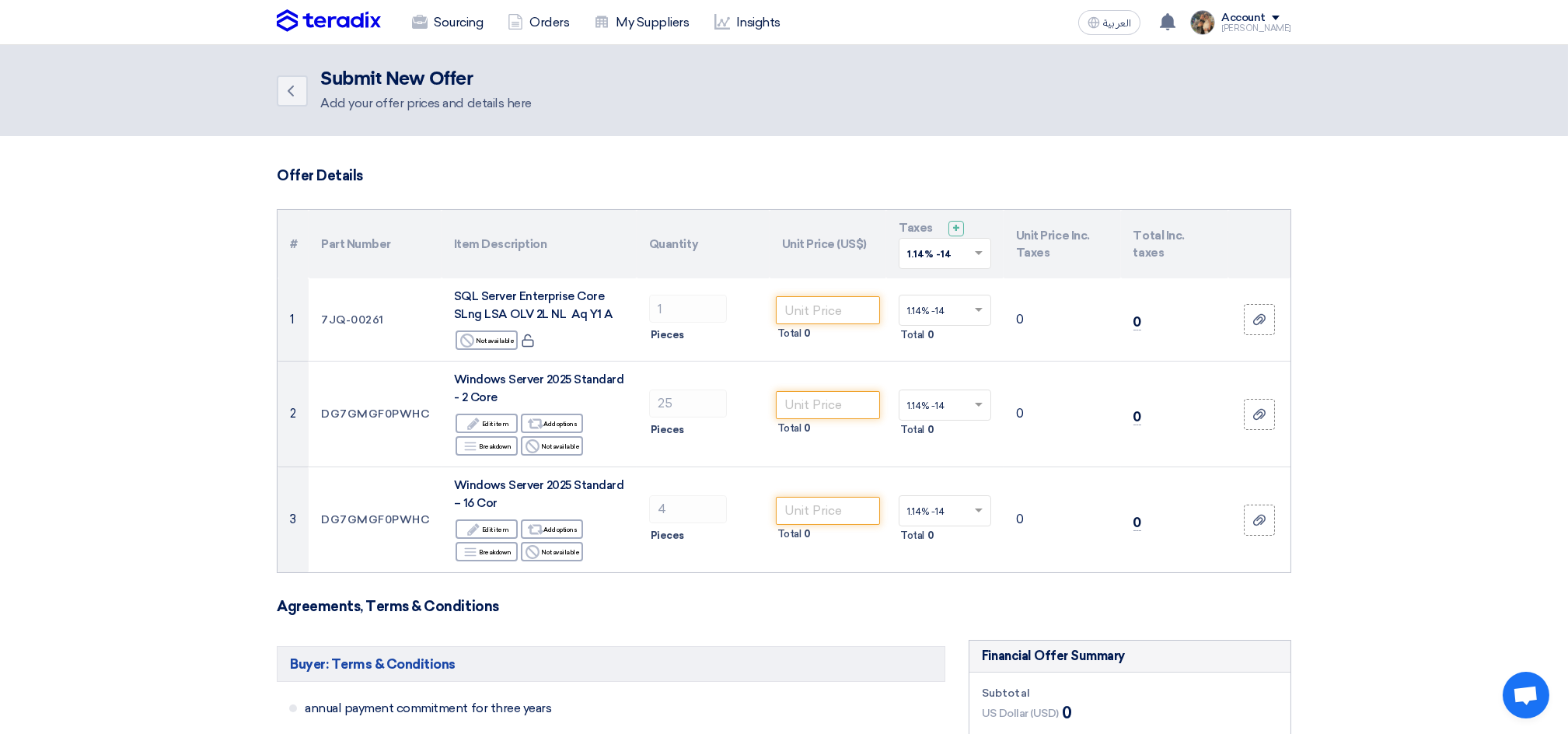
click at [937, 269] on th "Taxes + 'Select taxes... 1.14% -14 ×" at bounding box center [944, 244] width 117 height 68
click at [937, 264] on input "text" at bounding box center [937, 256] width 60 height 26
click at [951, 306] on div "14% -14%" at bounding box center [944, 309] width 91 height 27
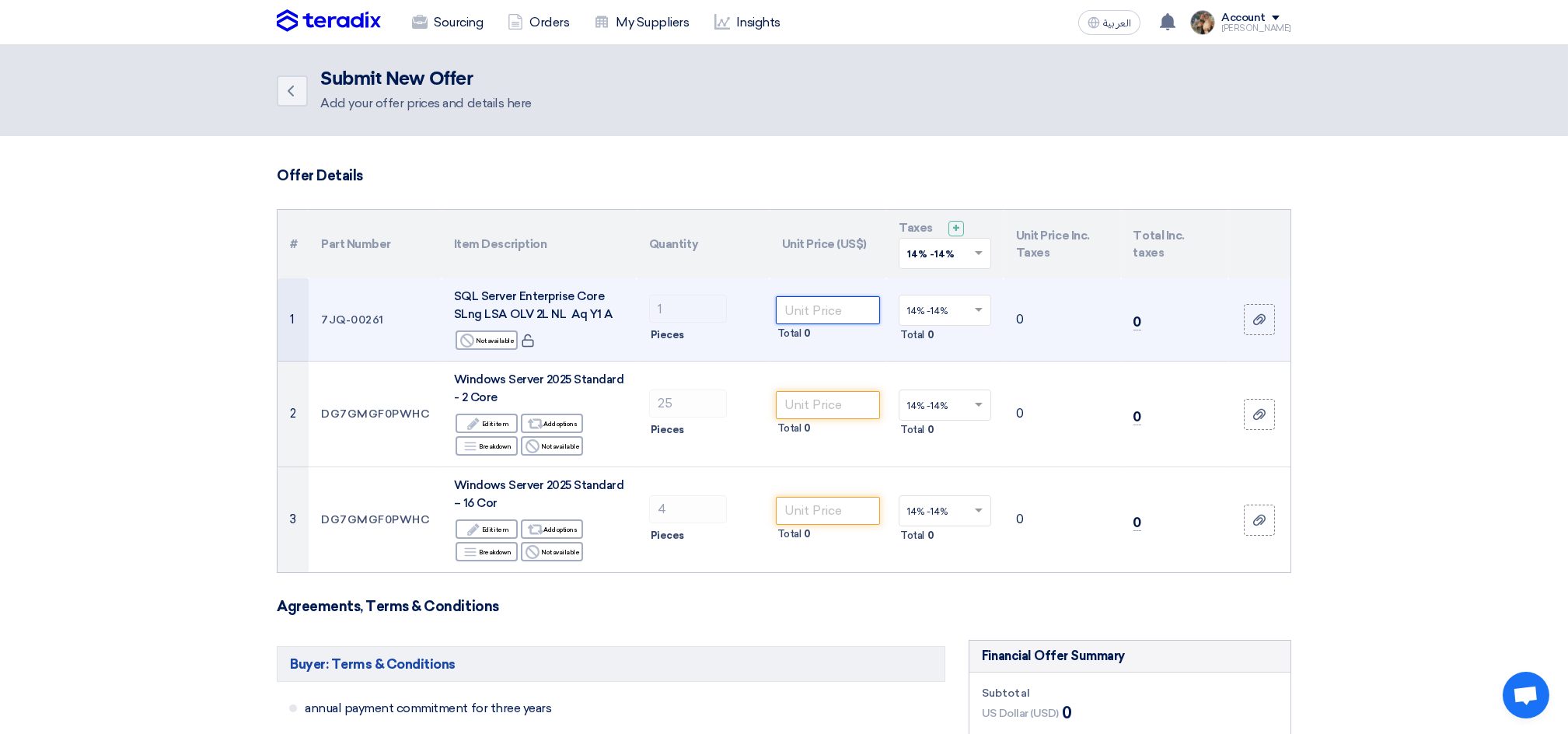
click at [855, 306] on input "number" at bounding box center [828, 310] width 105 height 28
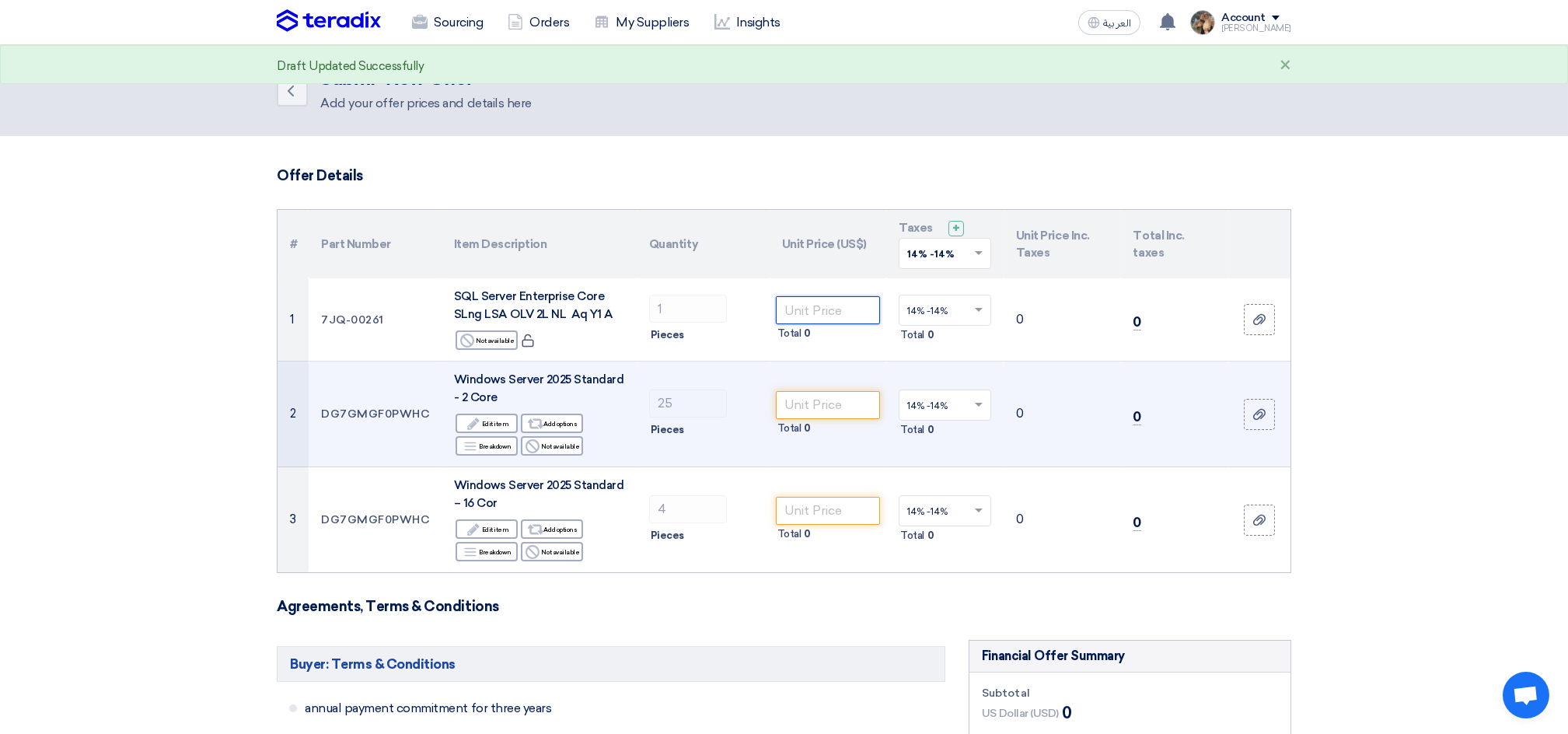
paste input "8850"
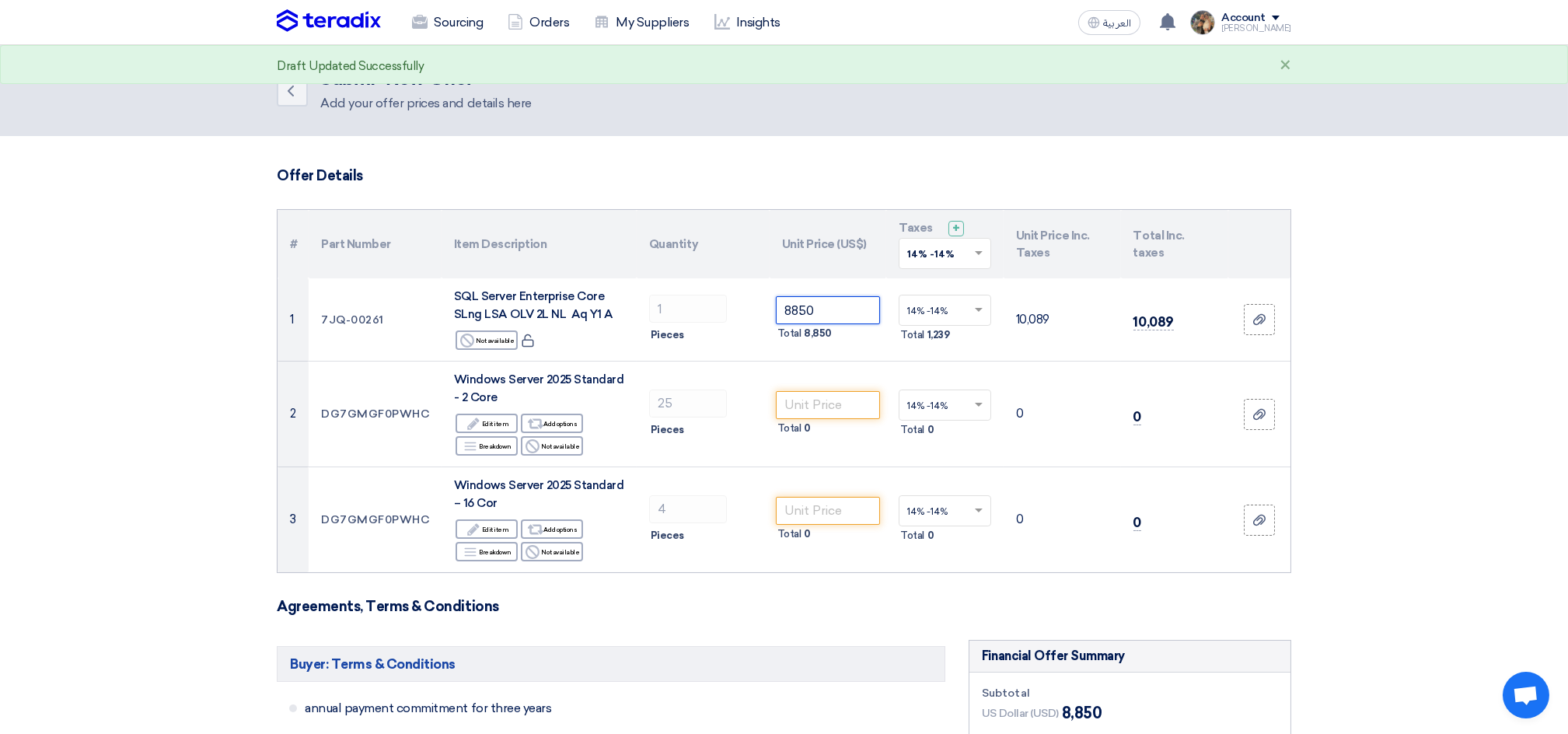
type input "8850"
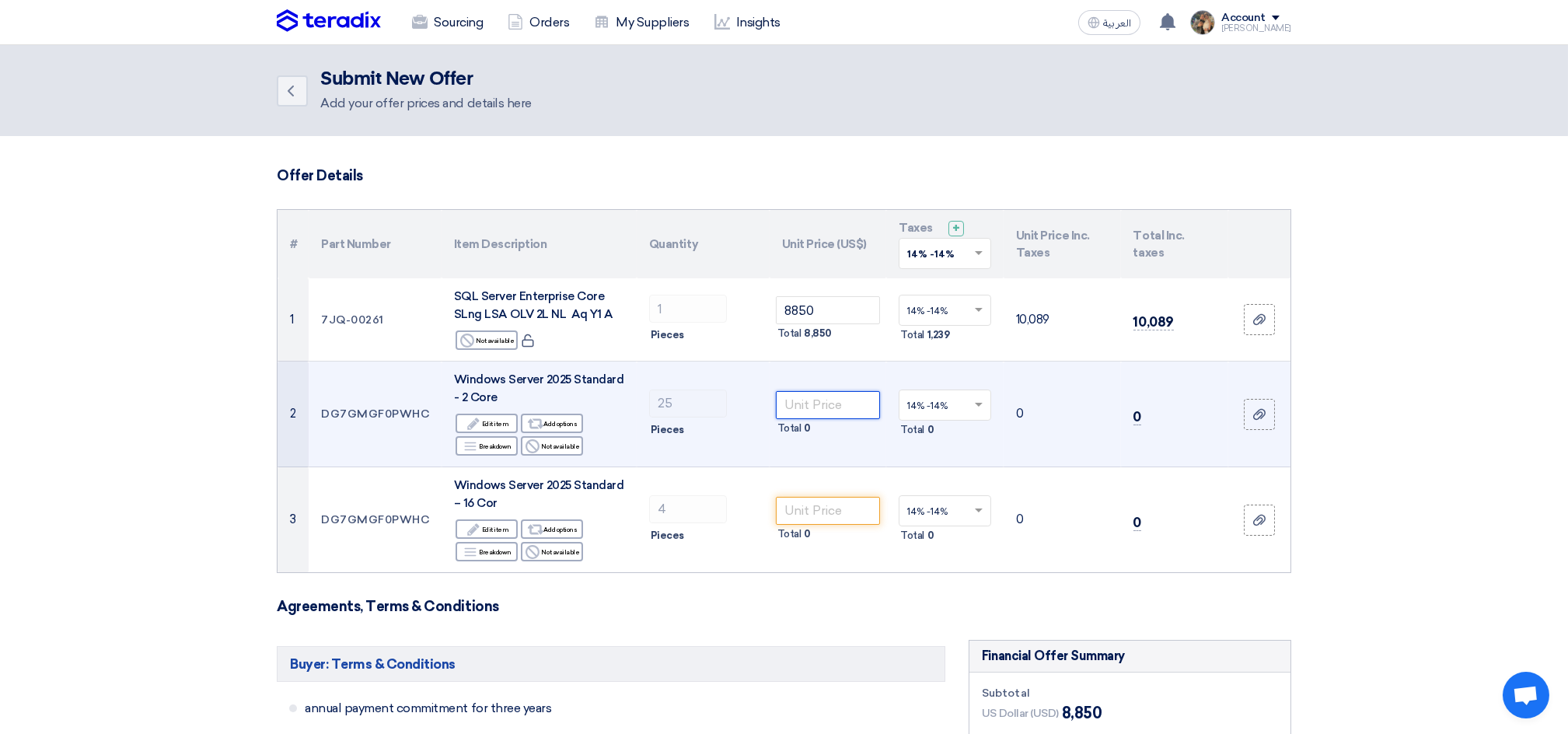
click at [821, 406] on input "number" at bounding box center [828, 404] width 105 height 28
paste input "126.72"
type input "126.72"
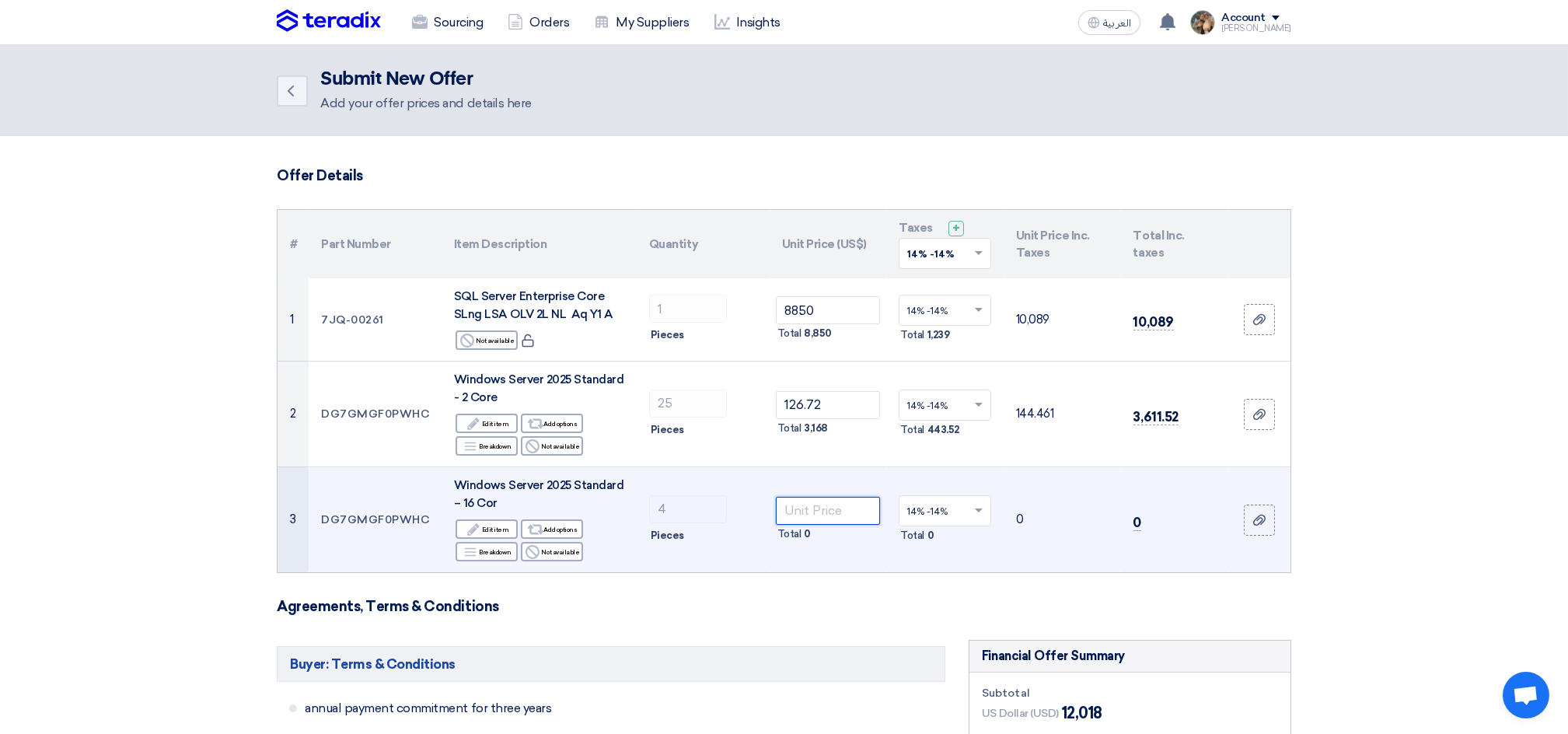
click at [827, 515] on input "number" at bounding box center [828, 510] width 105 height 28
paste input "1013.76"
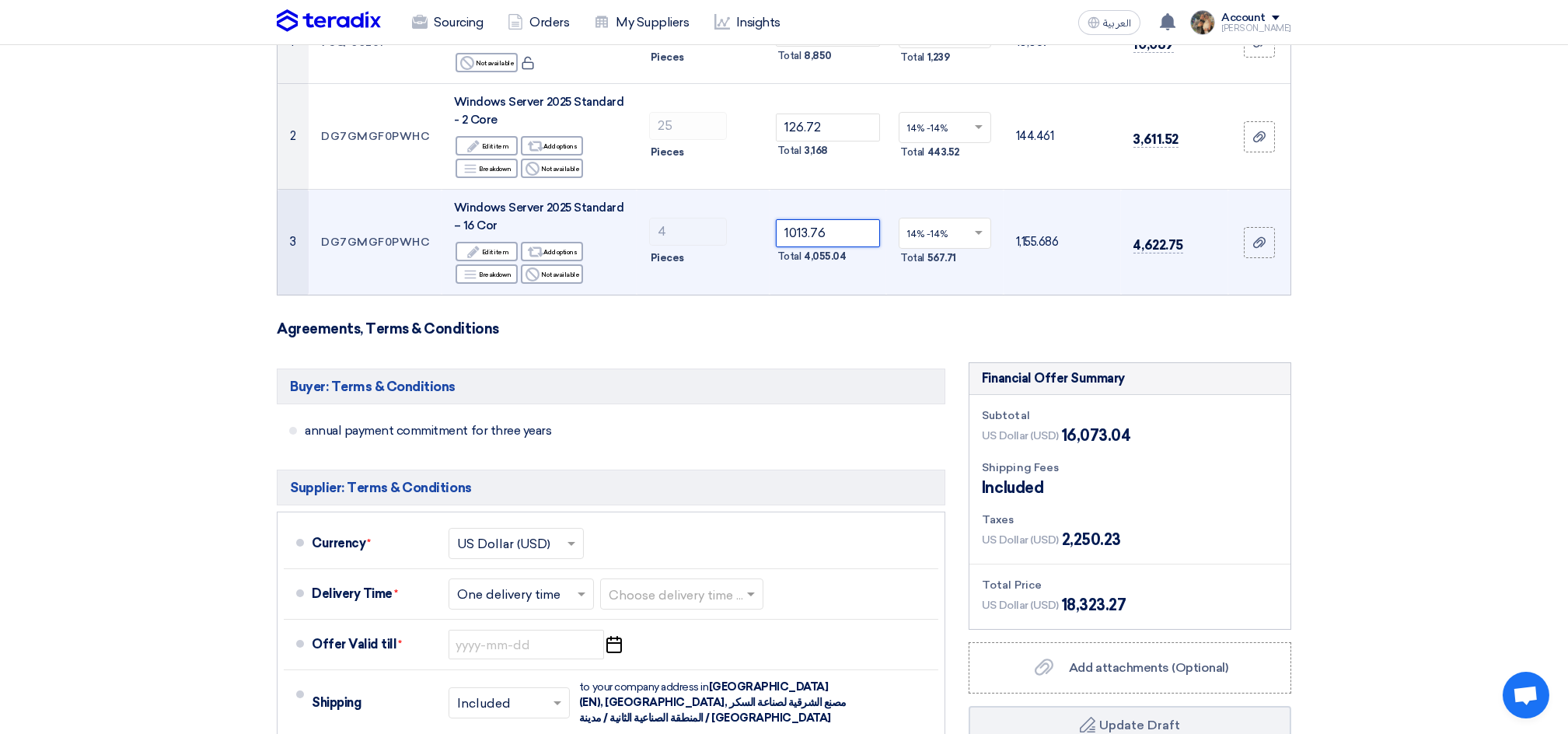
scroll to position [311, 0]
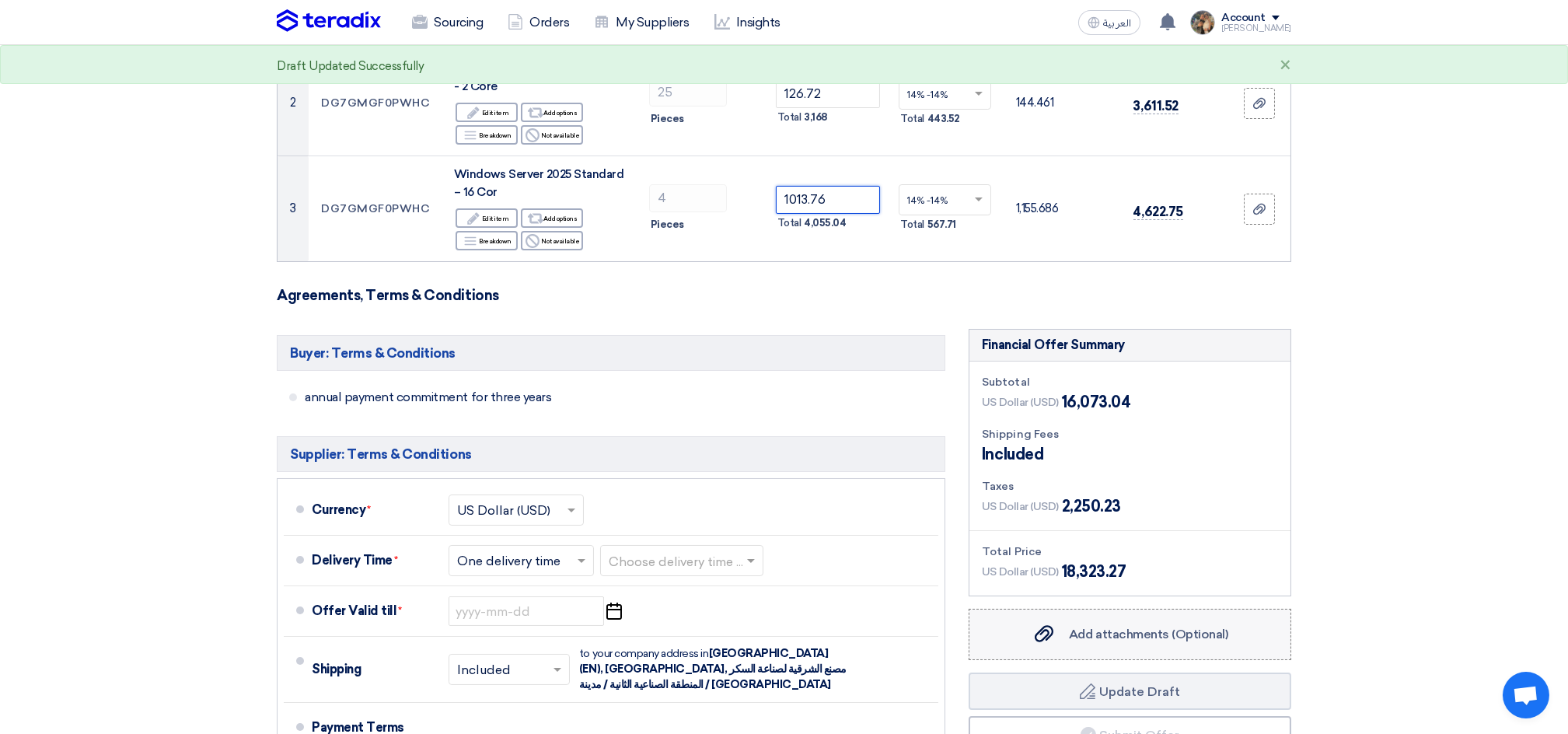
type input "1013.76"
click at [1039, 623] on label "Add attachments (Optional) Add attachments (Optional)" at bounding box center [1130, 633] width 323 height 51
click at [0, 0] on input "Add attachments (Optional) Add attachments (Optional)" at bounding box center [0, 0] width 0 height 0
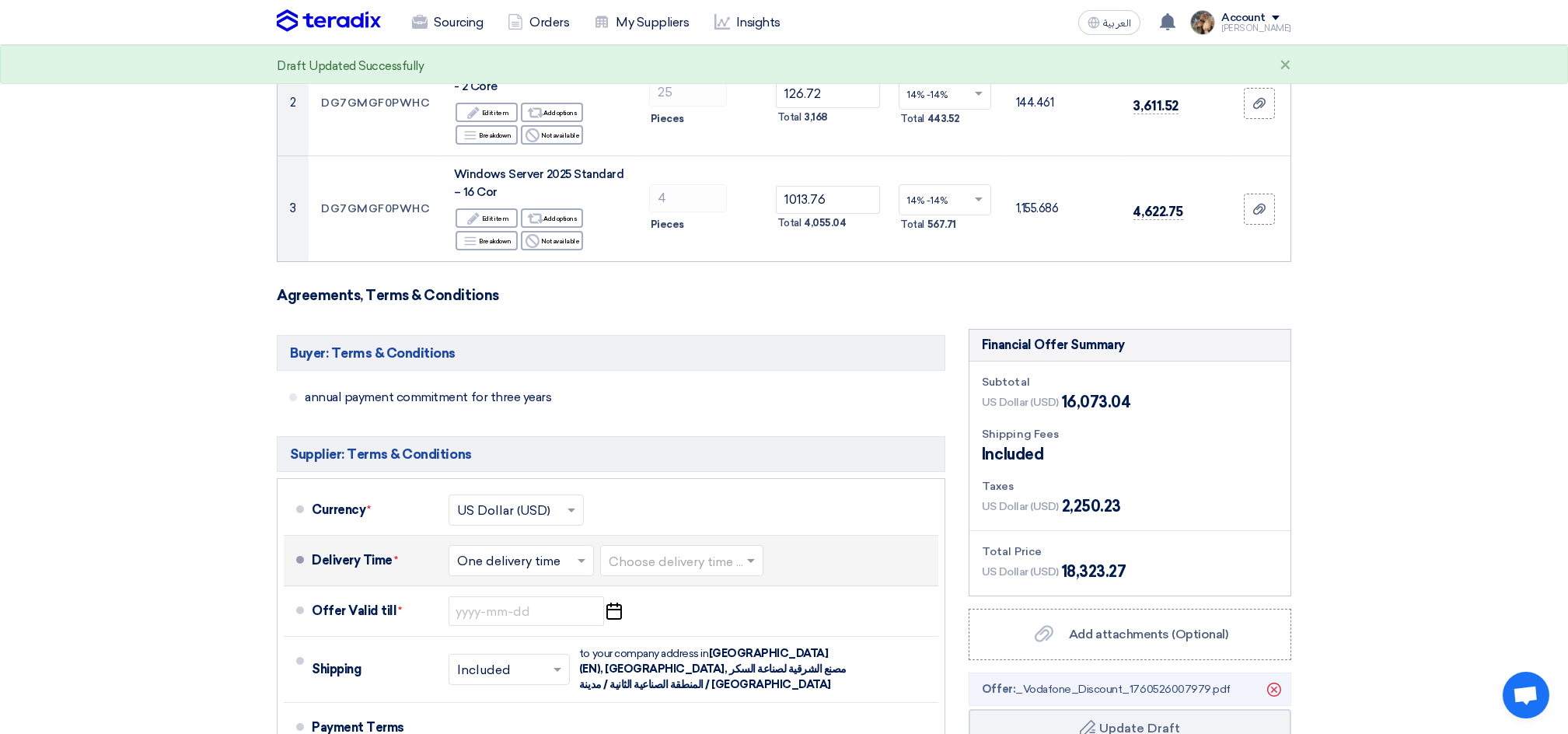
click at [705, 562] on input "text" at bounding box center [682, 562] width 148 height 23
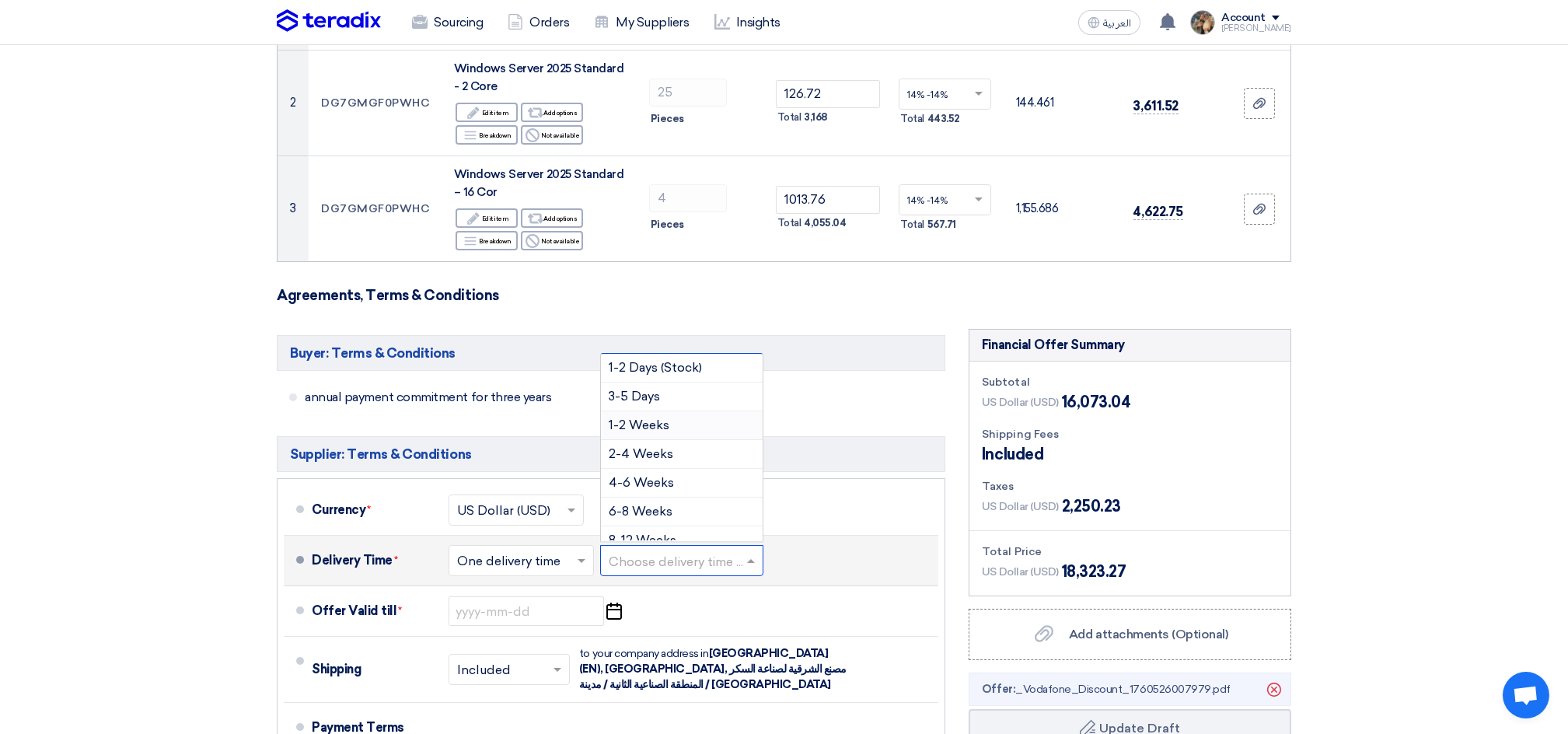
click at [654, 432] on span "1-2 Weeks" at bounding box center [638, 424] width 61 height 15
click at [692, 562] on span at bounding box center [690, 560] width 8 height 5
click at [634, 403] on span "3-5 Days" at bounding box center [633, 395] width 51 height 15
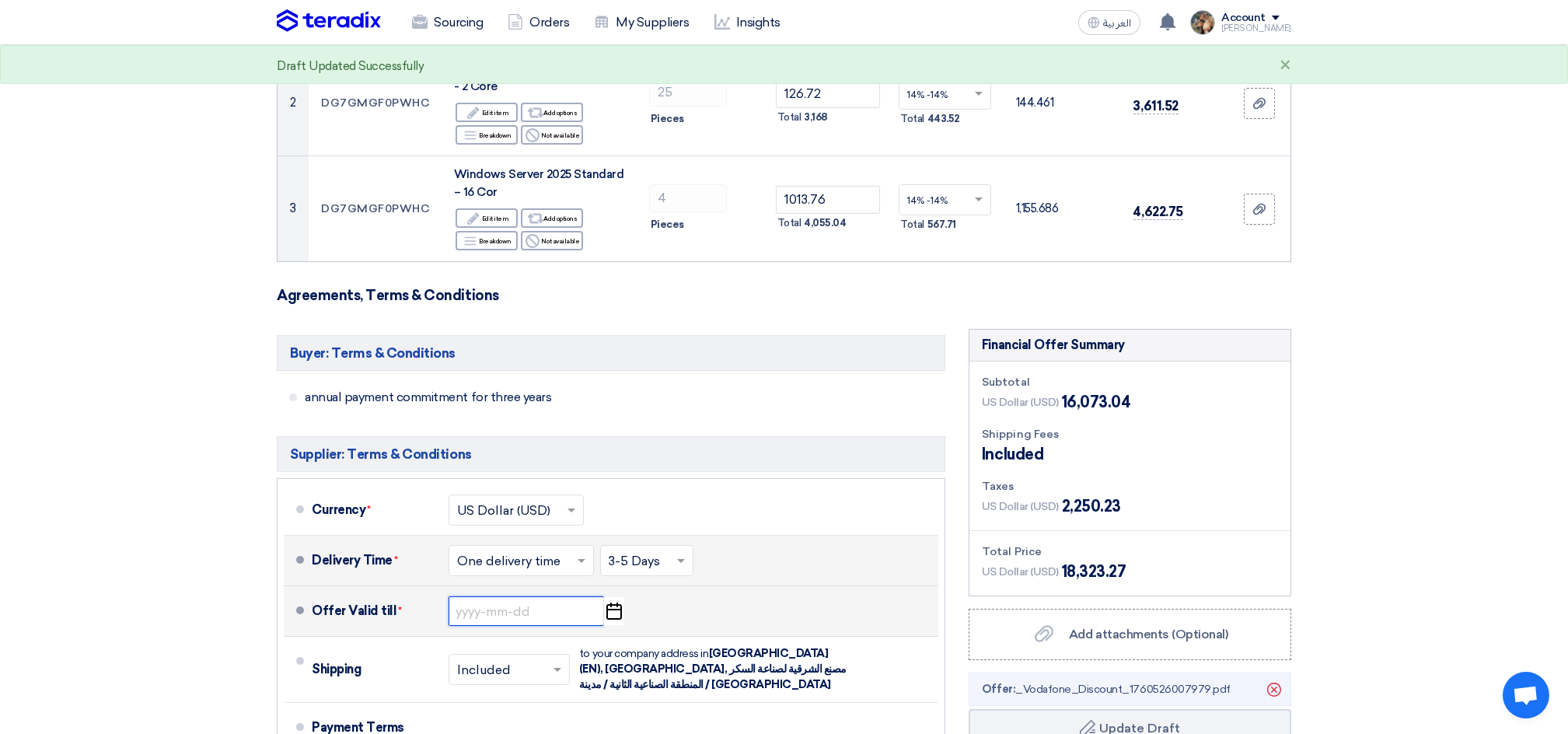
click at [584, 615] on input at bounding box center [526, 611] width 156 height 30
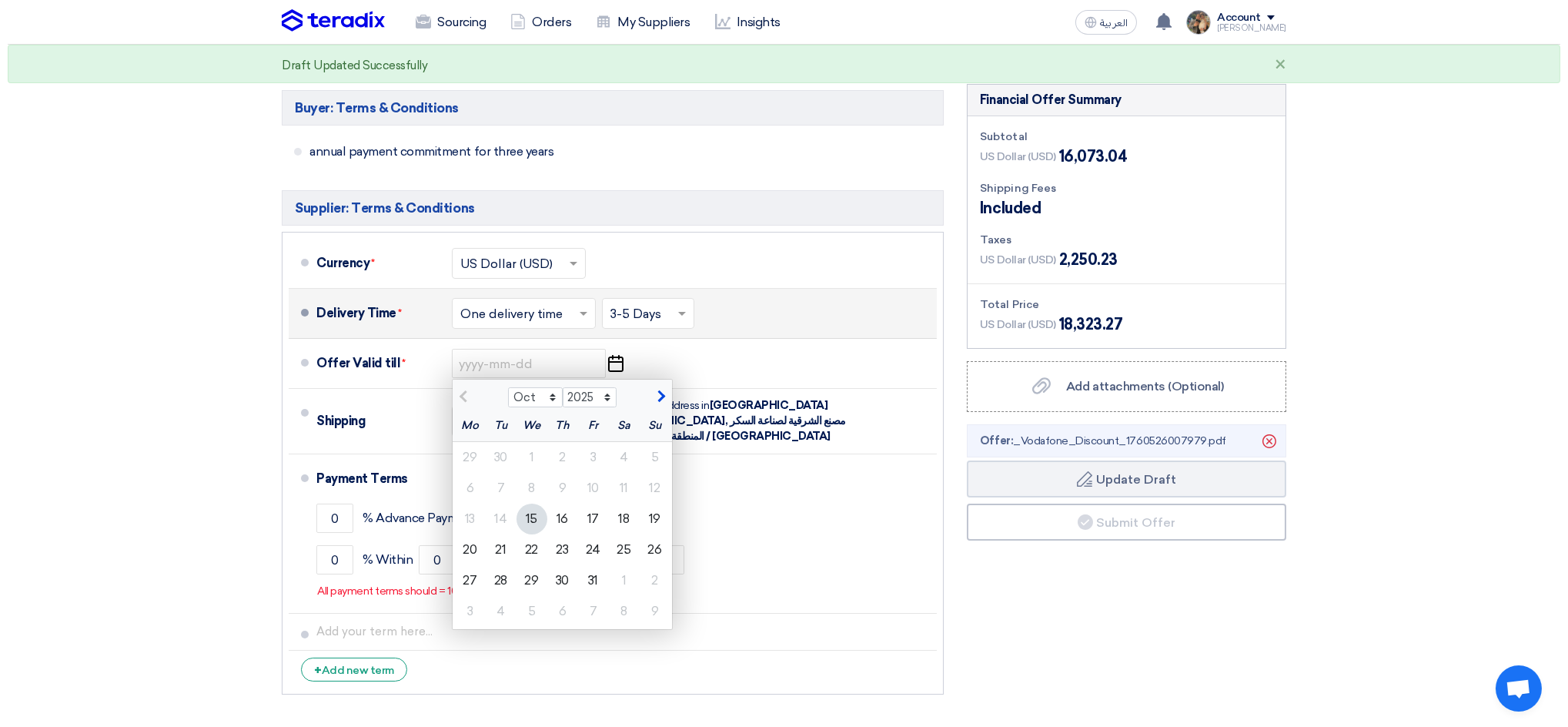
scroll to position [718, 0]
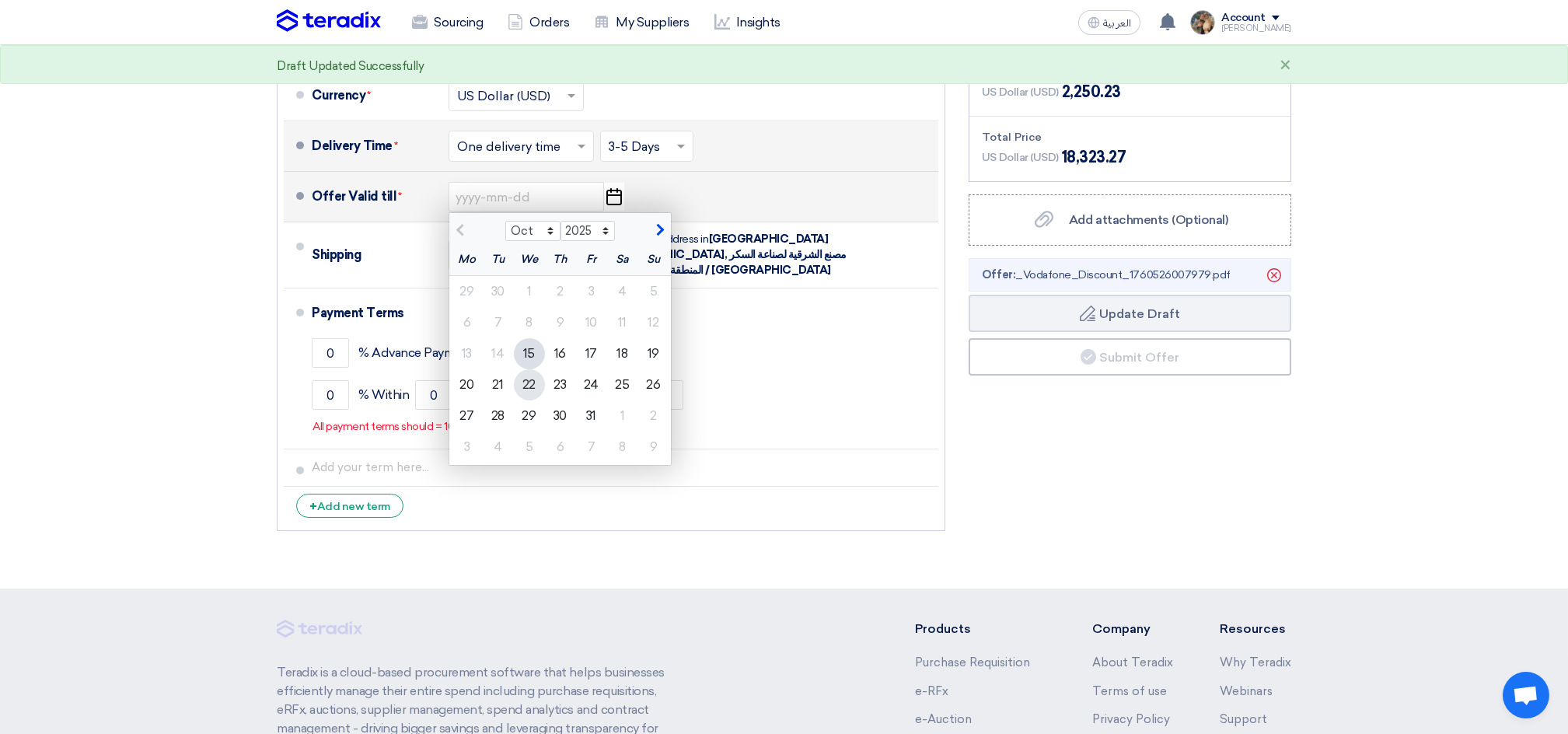
click at [535, 389] on div "22" at bounding box center [528, 384] width 31 height 31
type input "[DATE]"
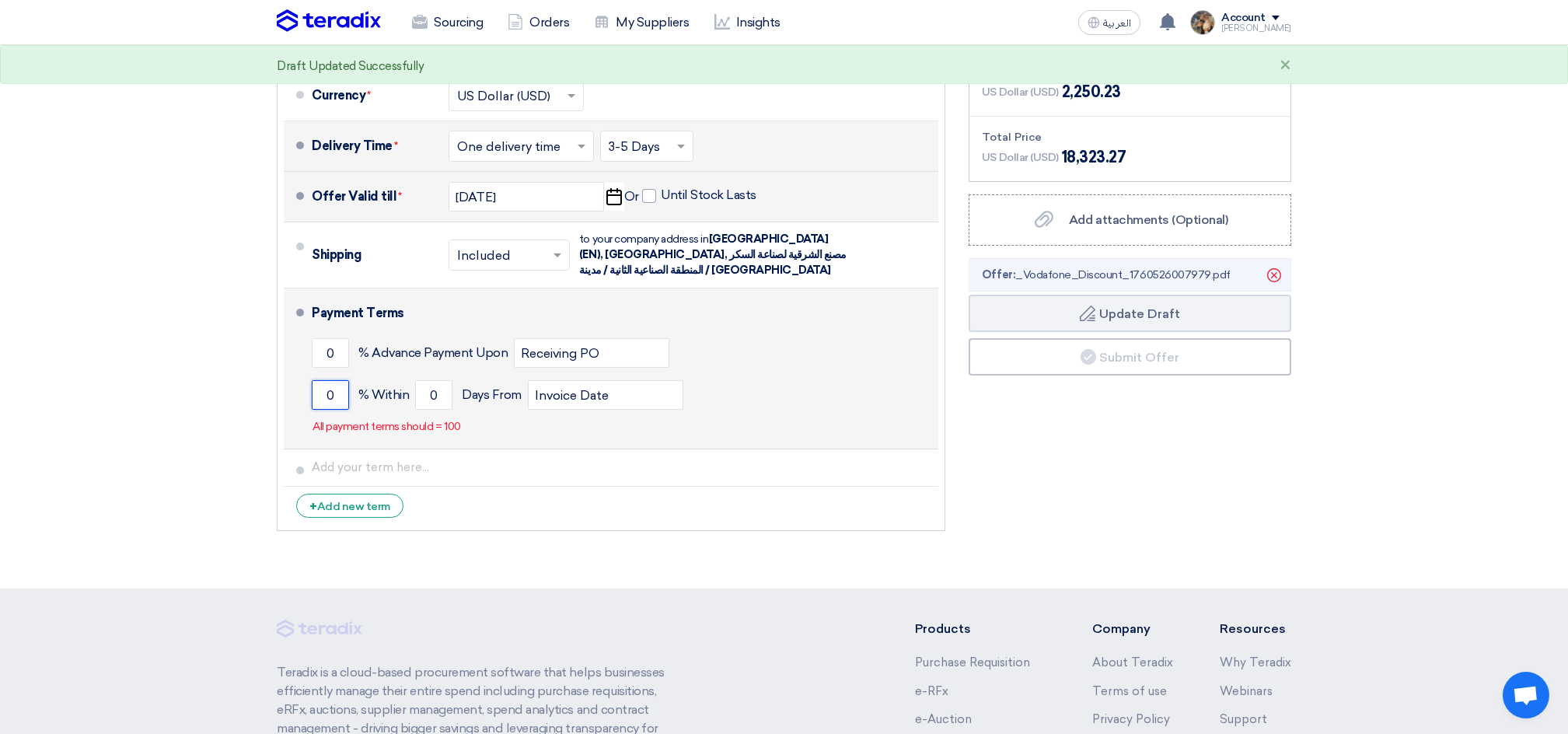
click at [324, 380] on input "0" at bounding box center [330, 395] width 37 height 30
type input "100"
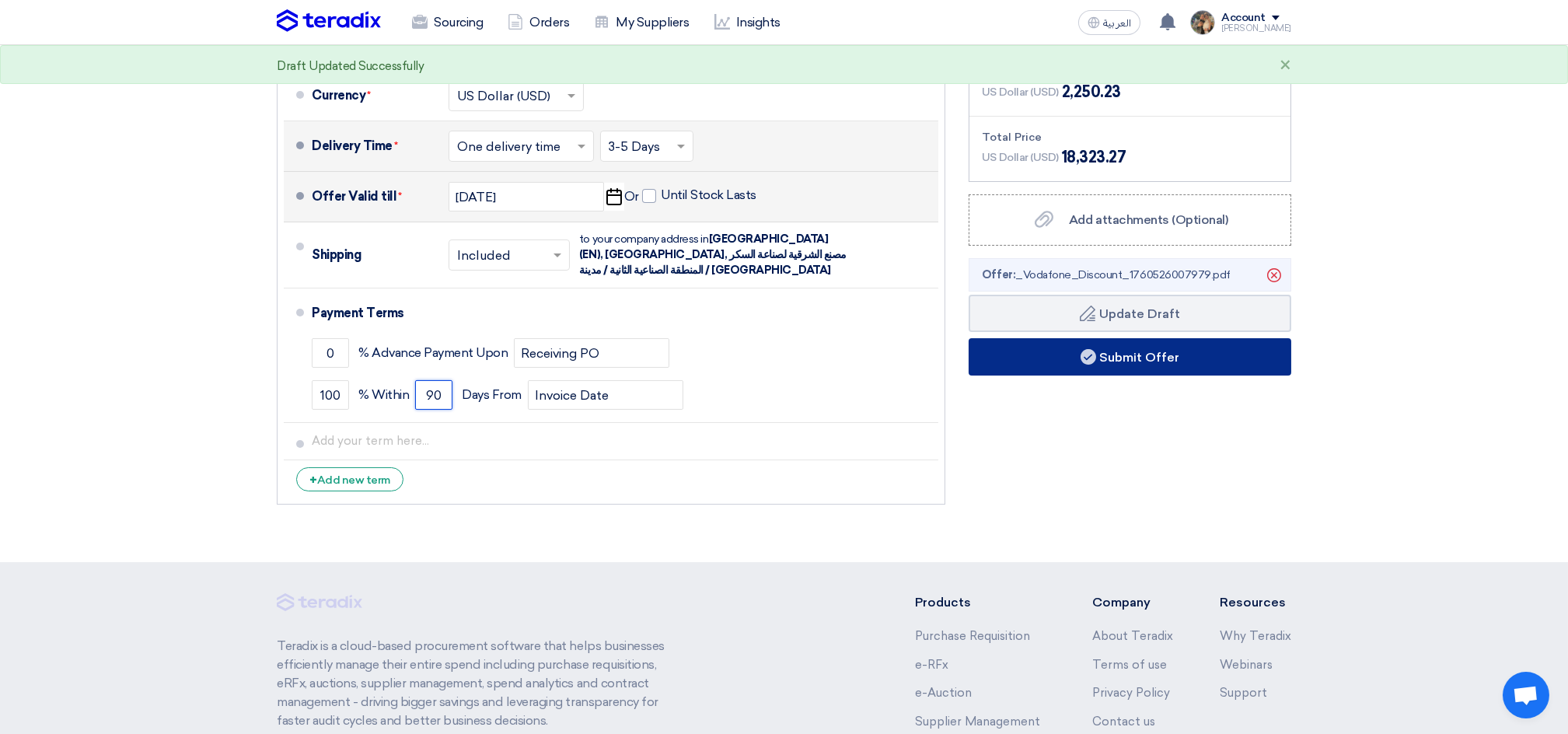
type input "90"
click at [1138, 360] on button "Submit Offer" at bounding box center [1130, 356] width 323 height 37
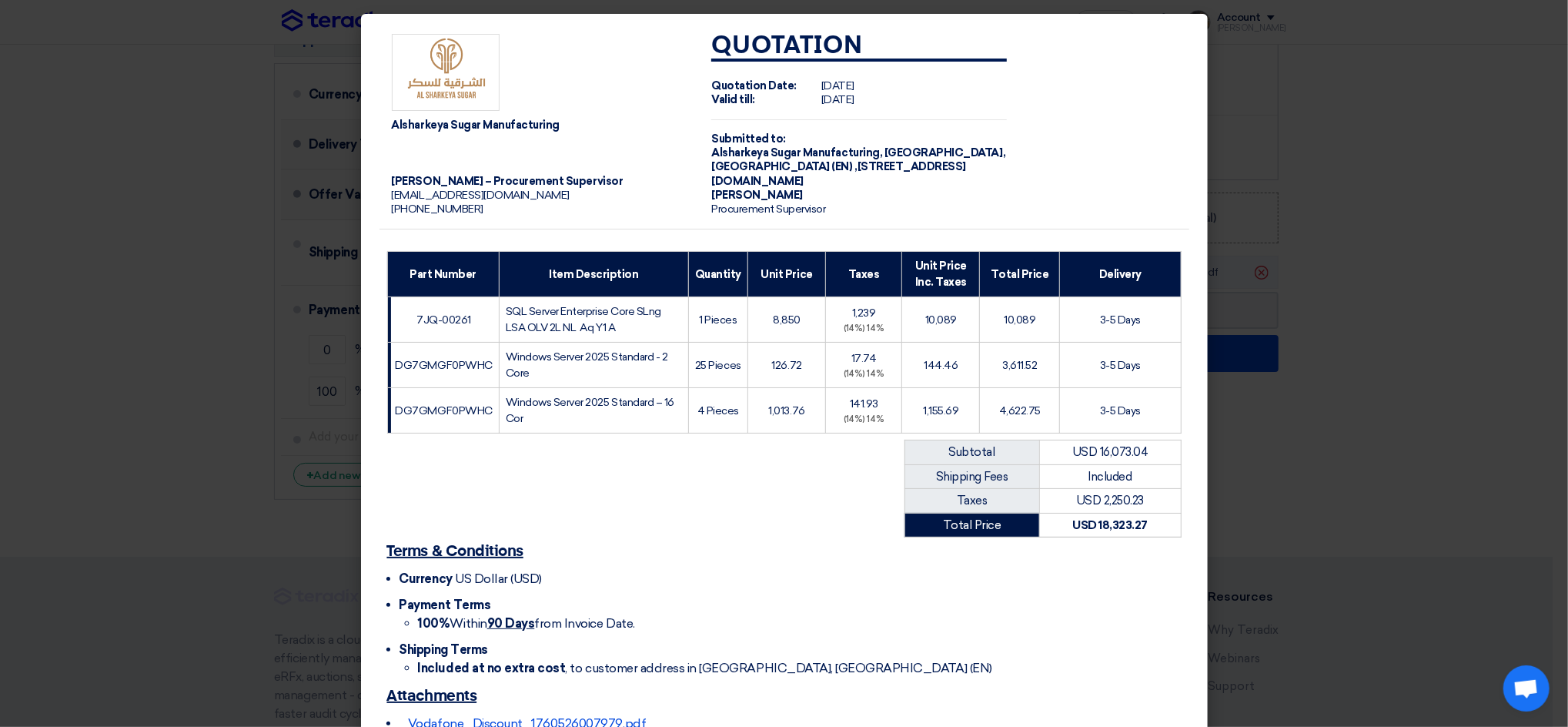
click at [695, 345] on td "25 Pieces" at bounding box center [718, 365] width 59 height 45
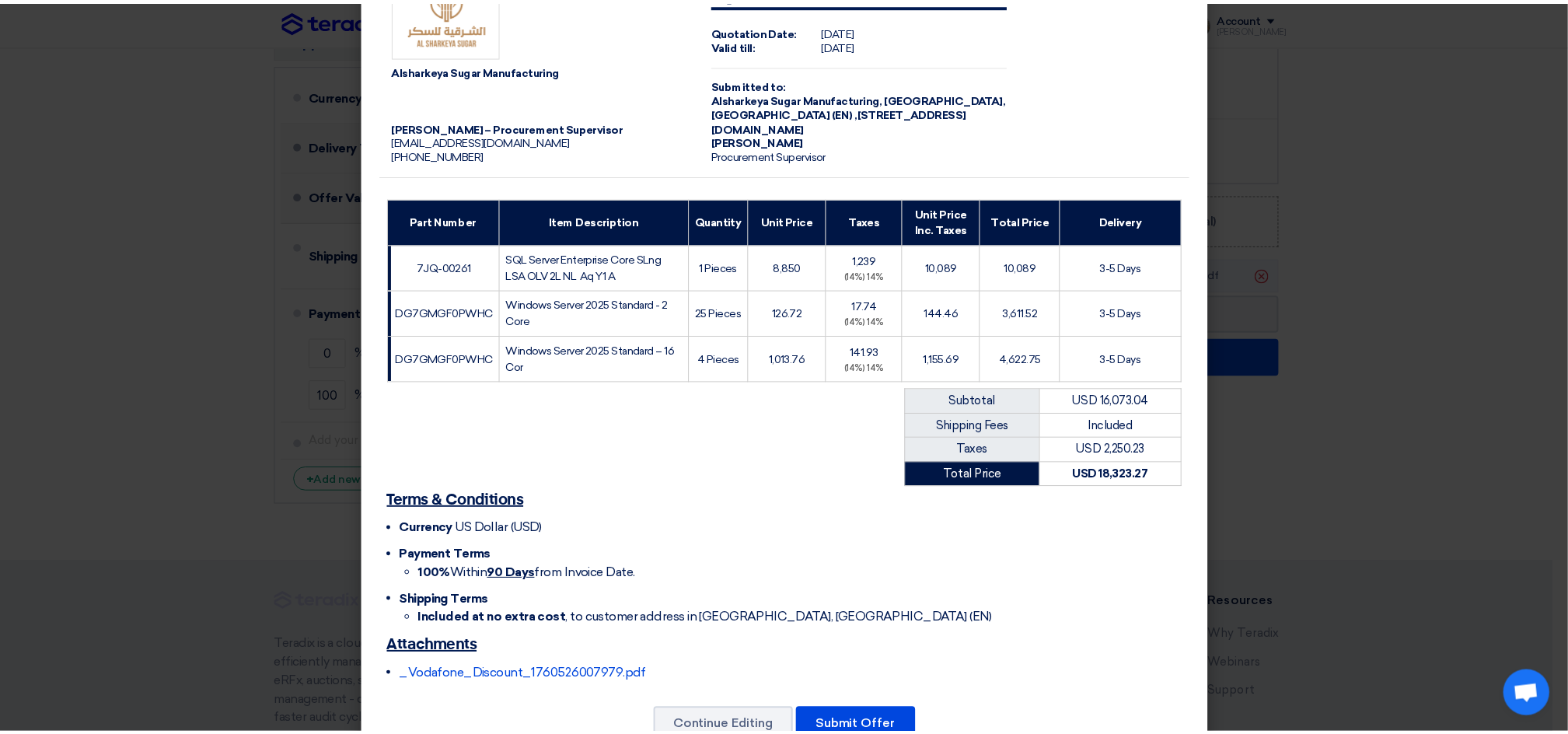
scroll to position [104, 0]
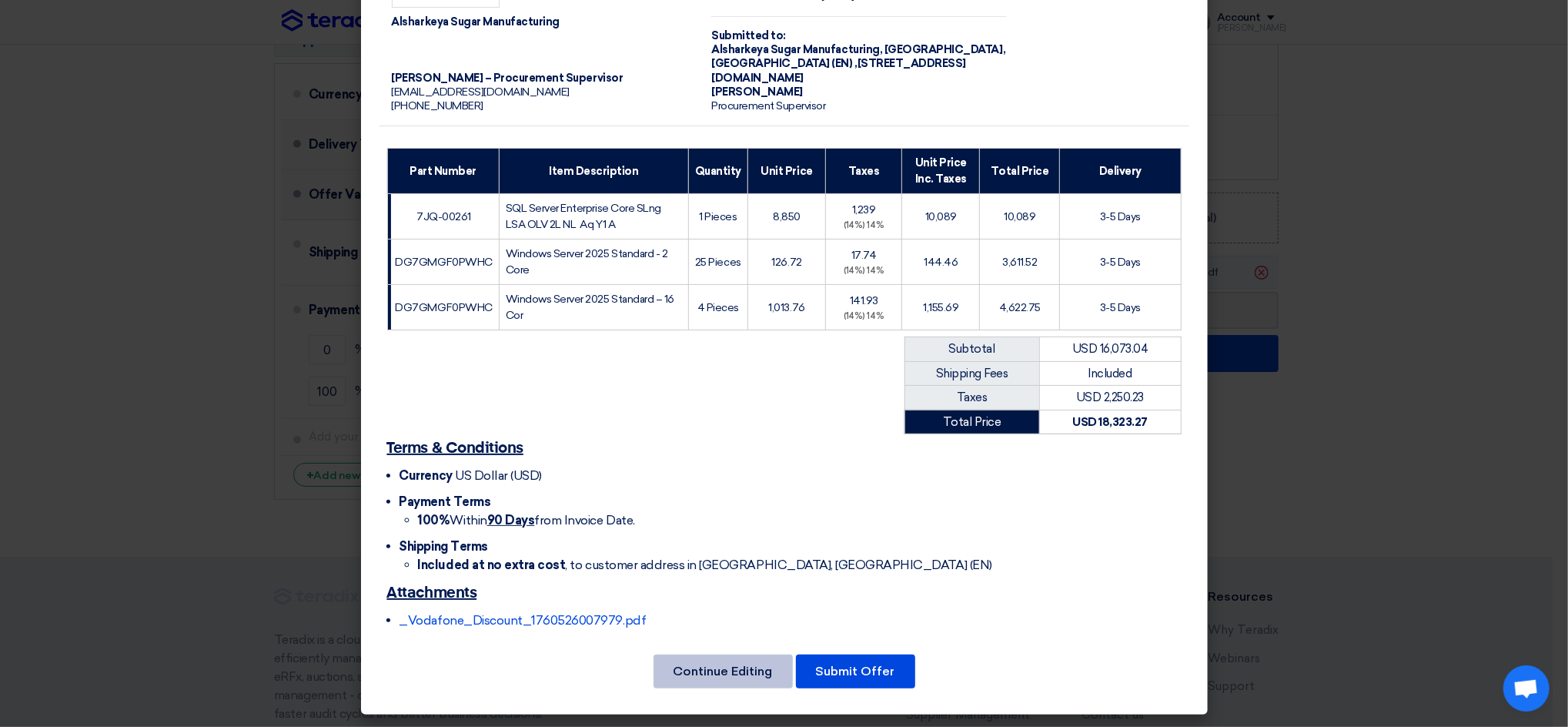
click at [717, 665] on button "Continue Editing" at bounding box center [723, 671] width 139 height 34
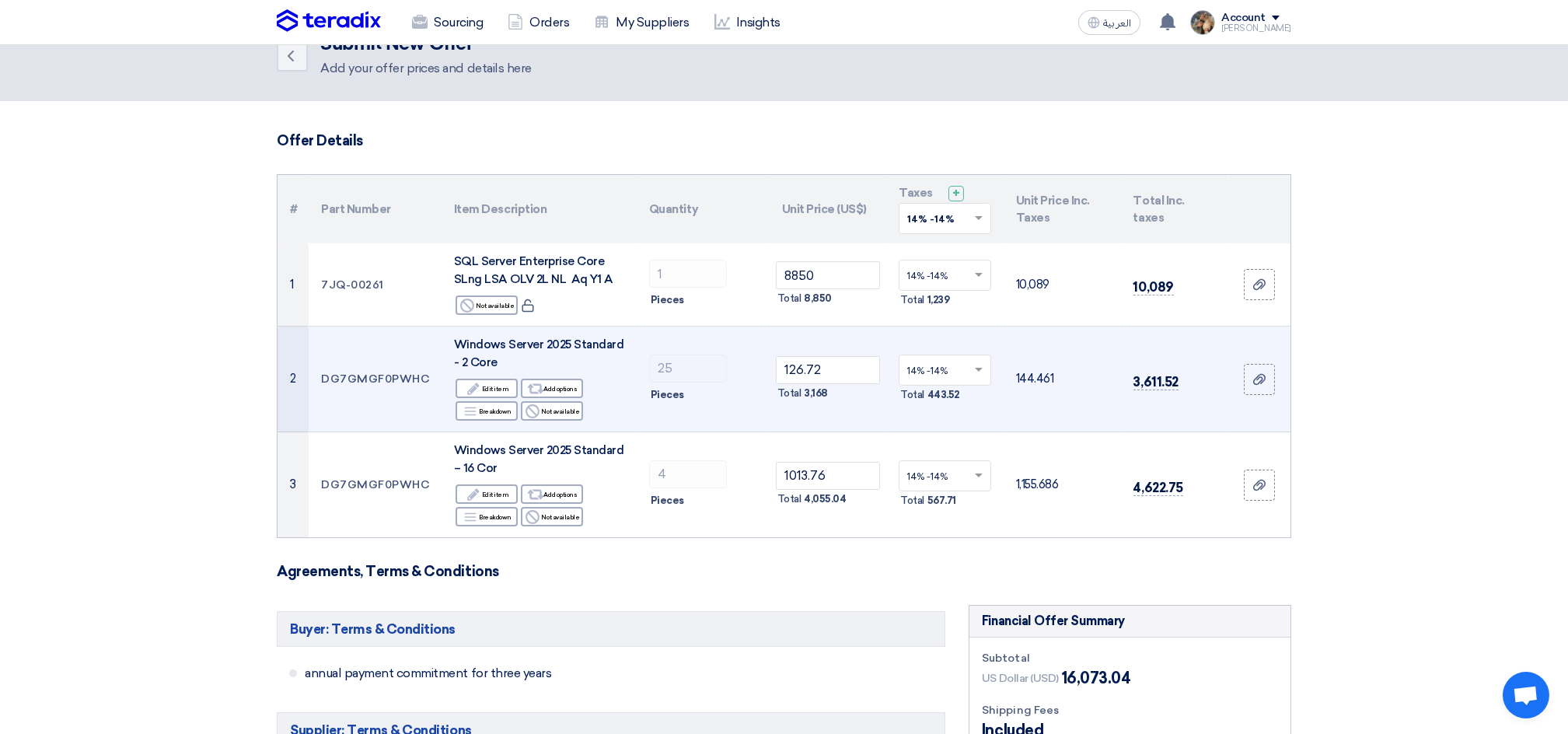
scroll to position [0, 0]
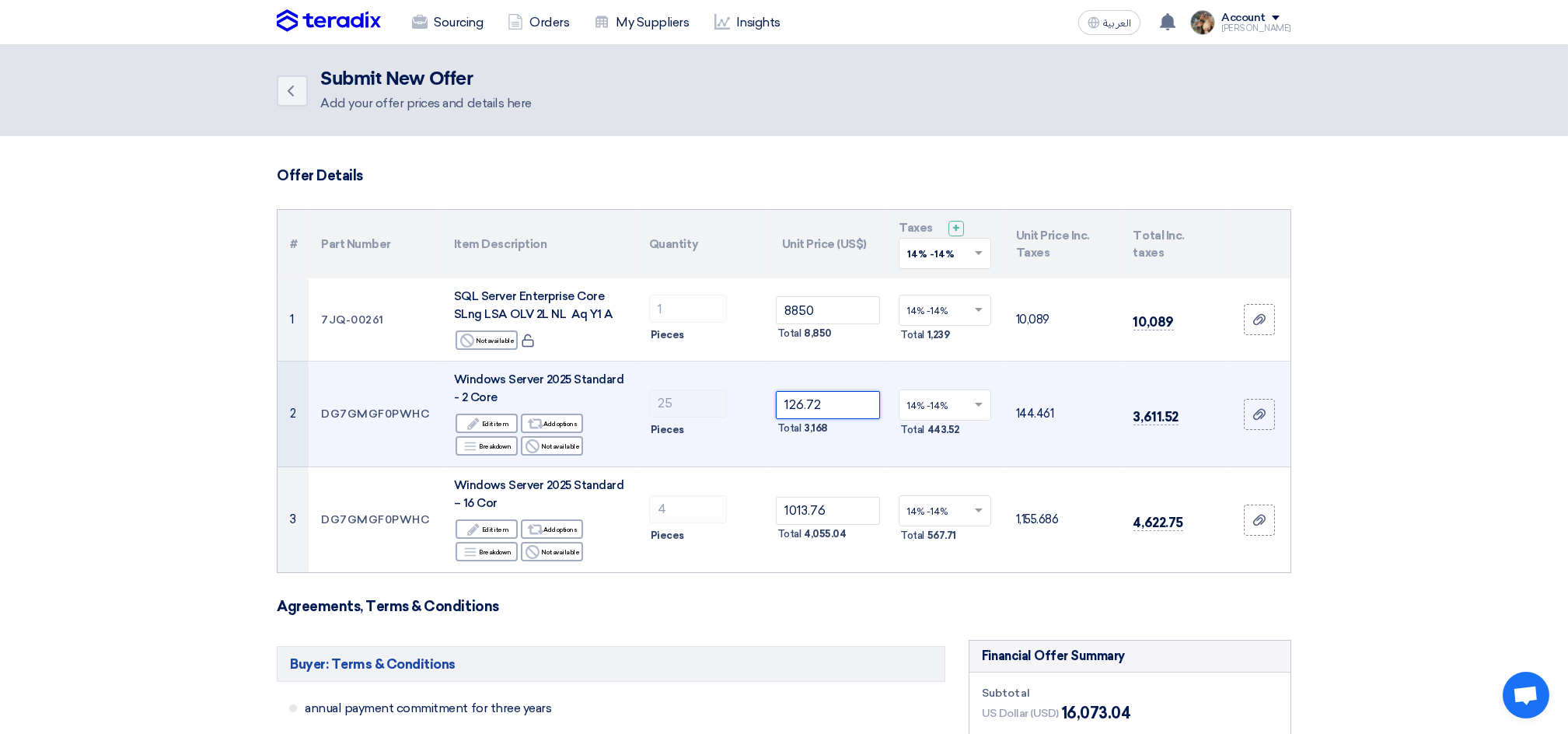
click at [709, 397] on tr "2 DG7GMGF0PWHC Windows Server 2025 Standard - 2 Core Edit Edit item Alternative…" at bounding box center [784, 414] width 1013 height 106
paste input "93.98"
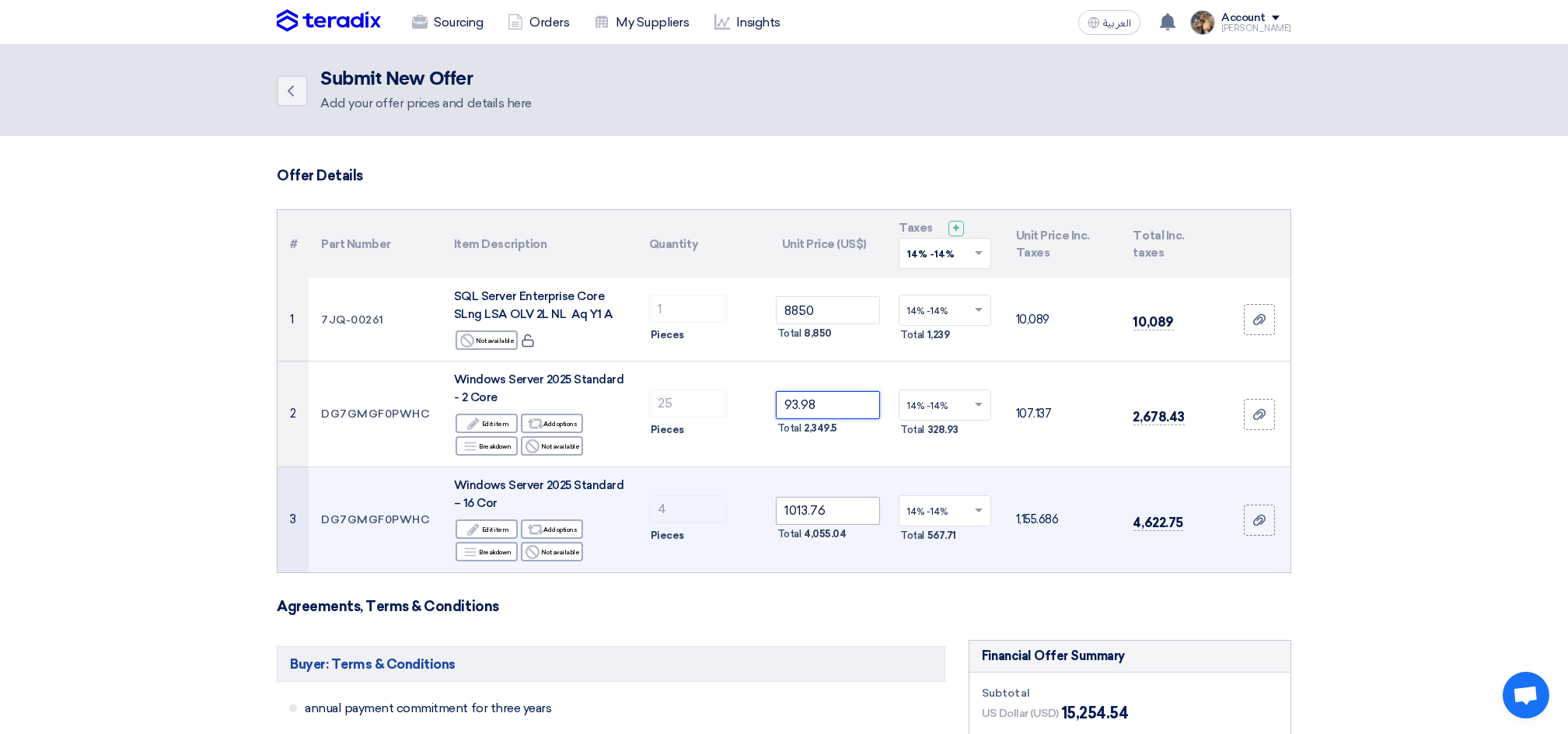
type input "93.98"
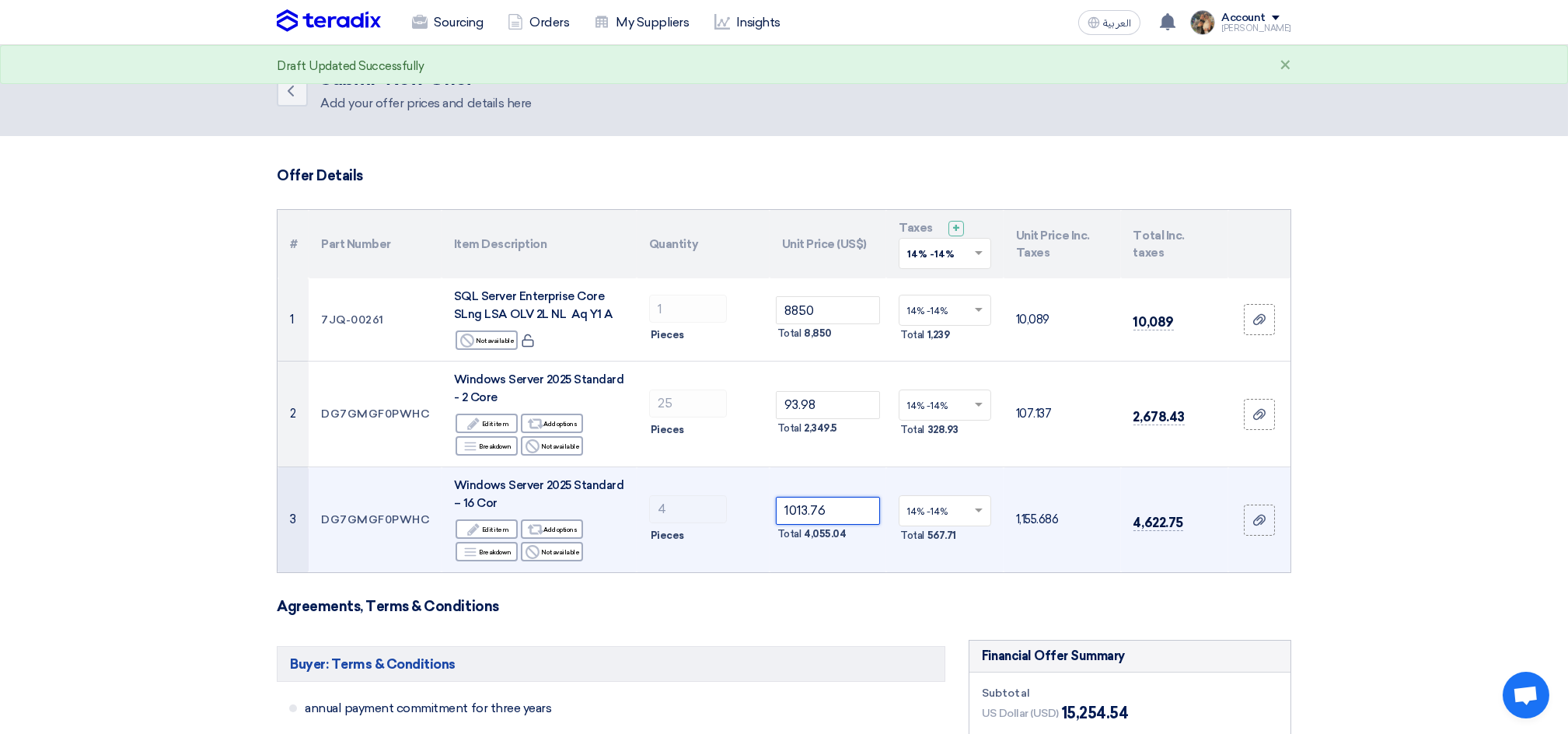
drag, startPoint x: 837, startPoint y: 511, endPoint x: 740, endPoint y: 502, distance: 97.4
click at [740, 502] on tr "3 DG7GMGF0PWHC Windows Server 2025 Standard – 16 Cor Edit Edit item Alternative…" at bounding box center [784, 520] width 1013 height 106
paste input "996.61"
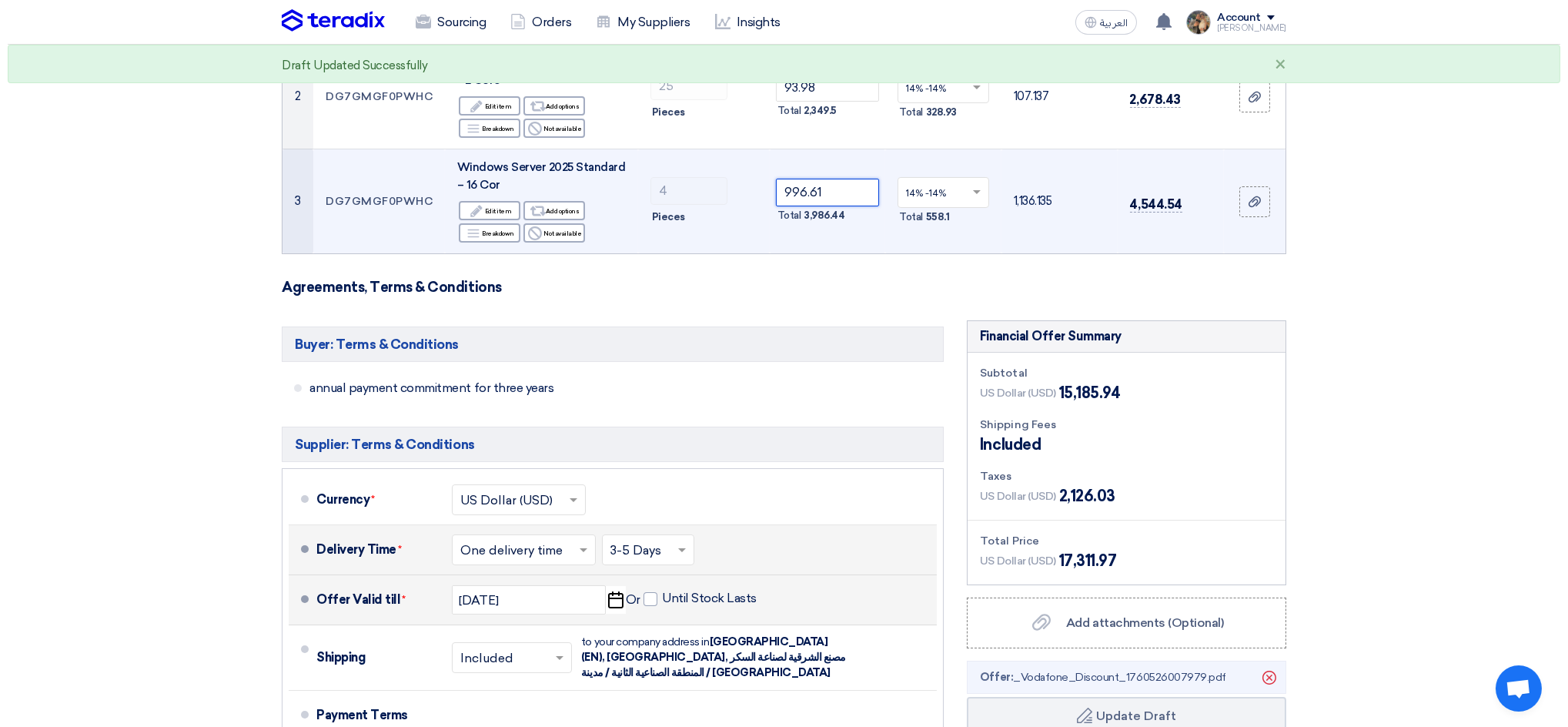
scroll to position [512, 0]
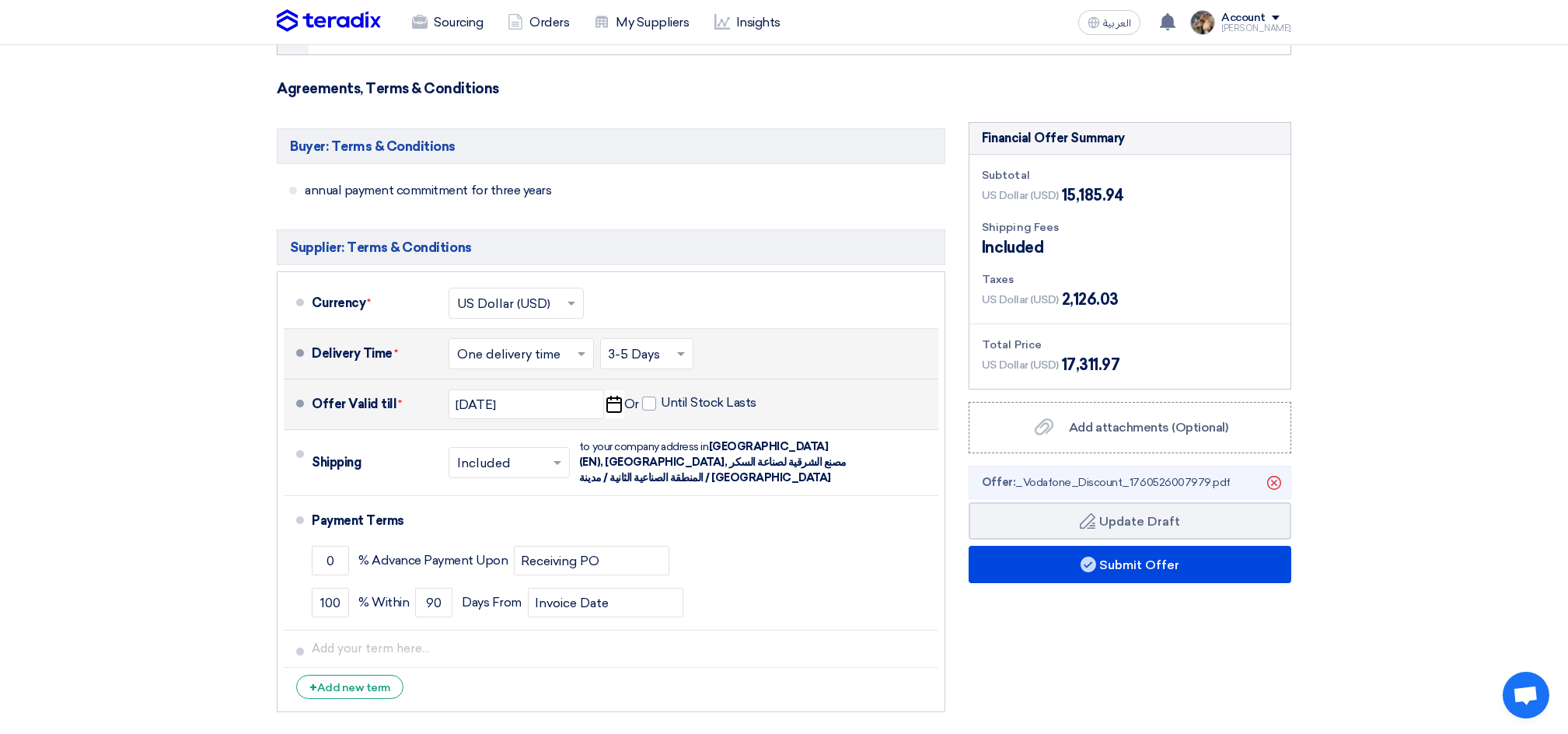
type input "996.61"
click at [1092, 667] on div "Financial Offer Summary Subtotal US Dollar (USD) 15,185.94 Shipping Fees" at bounding box center [1130, 420] width 346 height 597
click at [1182, 572] on button "Submit Offer" at bounding box center [1130, 563] width 323 height 37
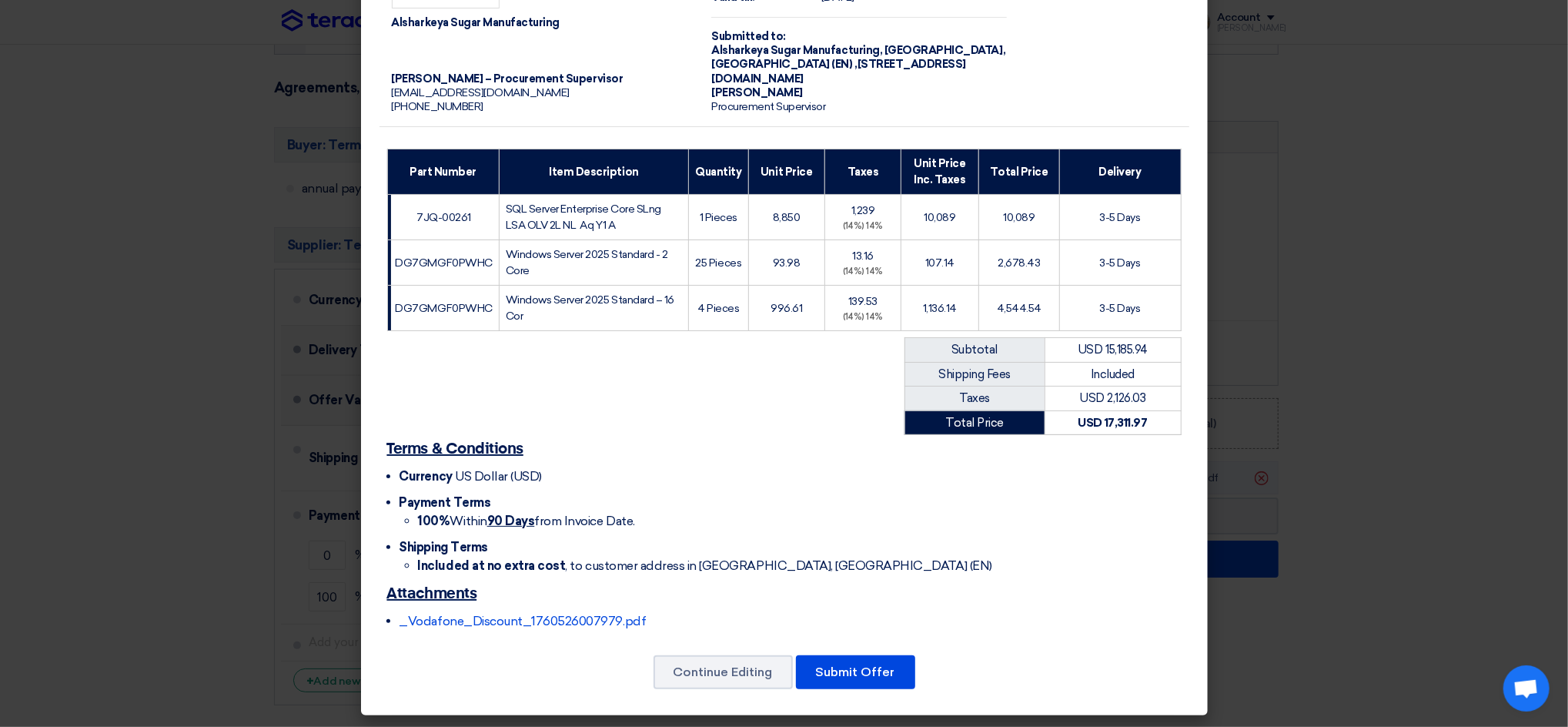
scroll to position [103, 0]
click at [859, 675] on button "Submit Offer" at bounding box center [856, 671] width 120 height 34
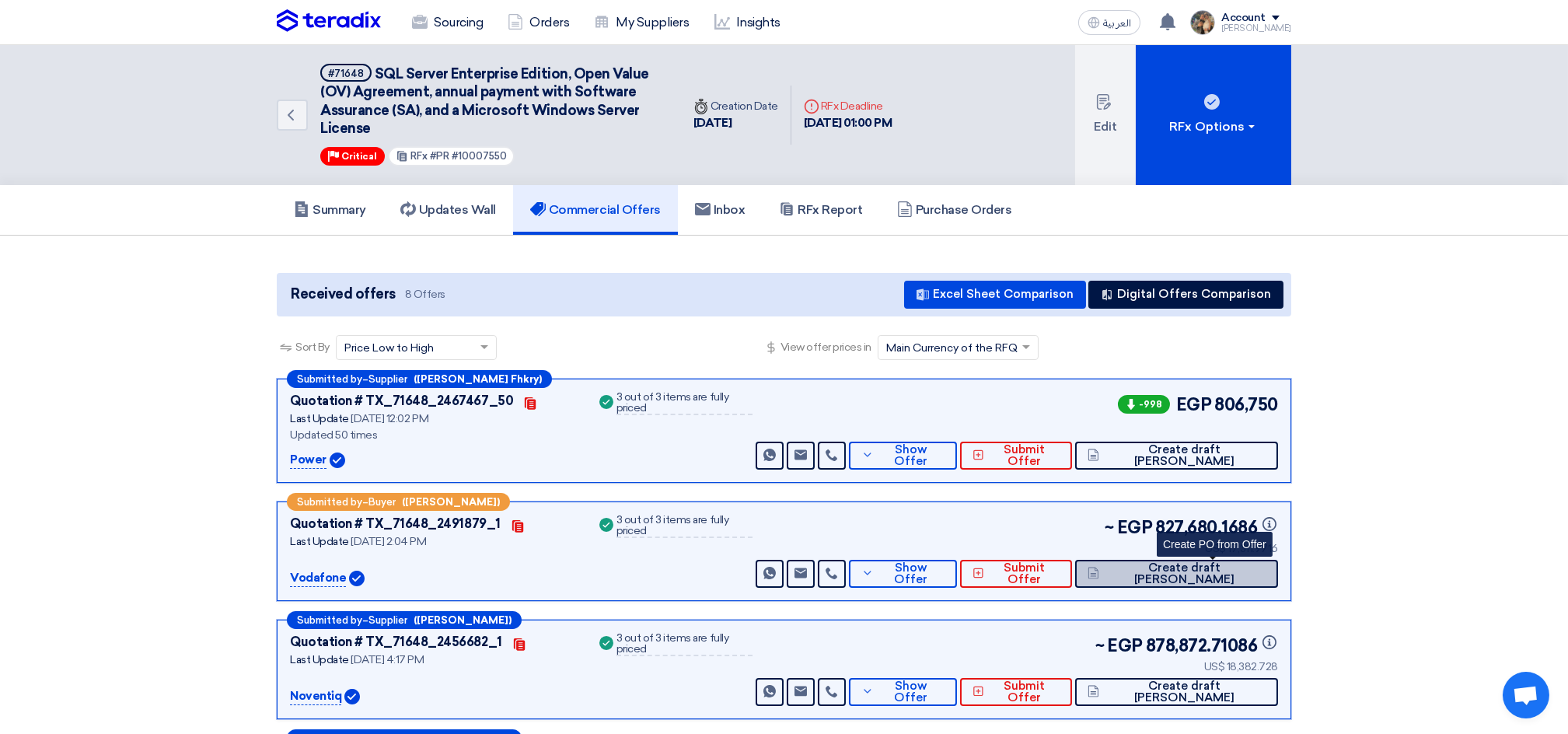
click at [1210, 579] on button "Create draft [PERSON_NAME]" at bounding box center [1176, 573] width 203 height 28
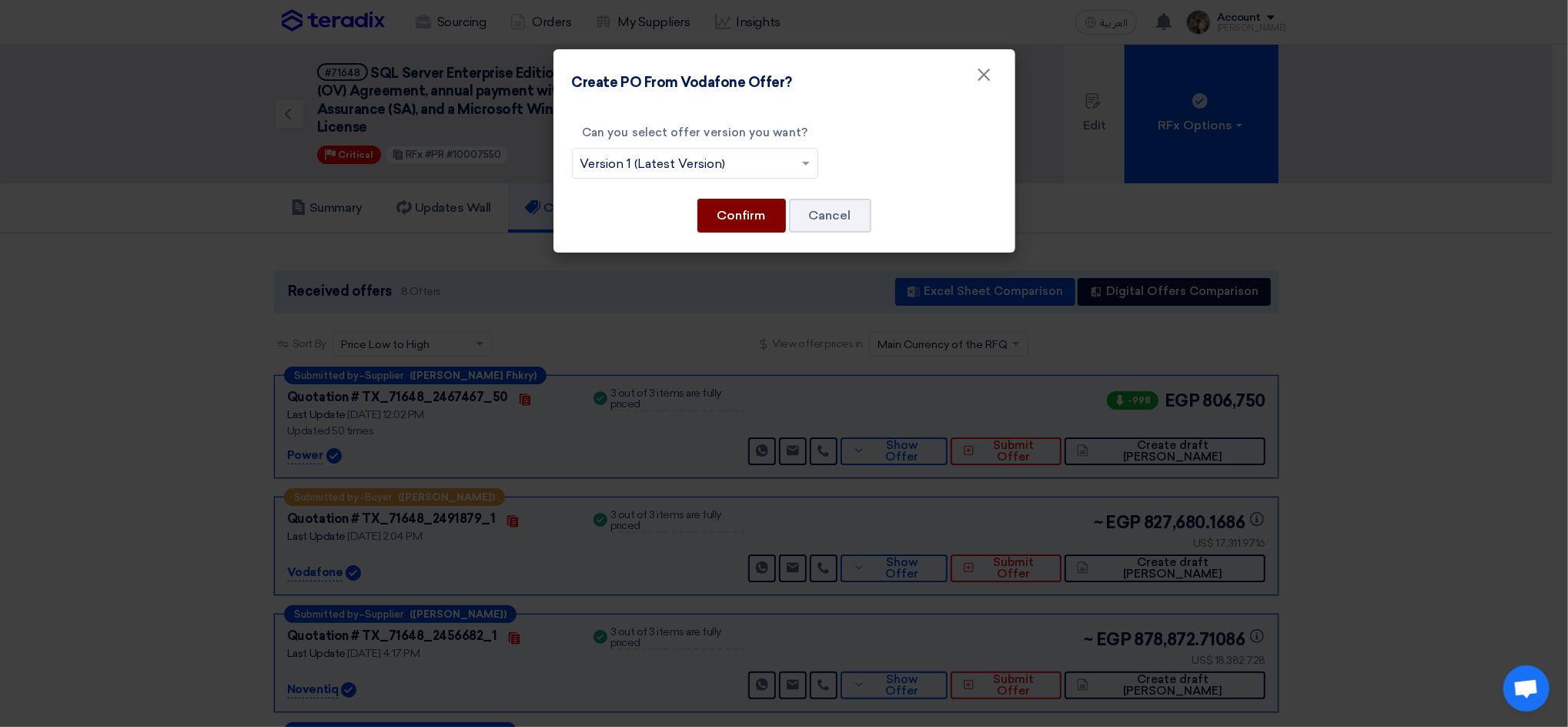
click at [713, 205] on button "Confirm" at bounding box center [741, 216] width 88 height 34
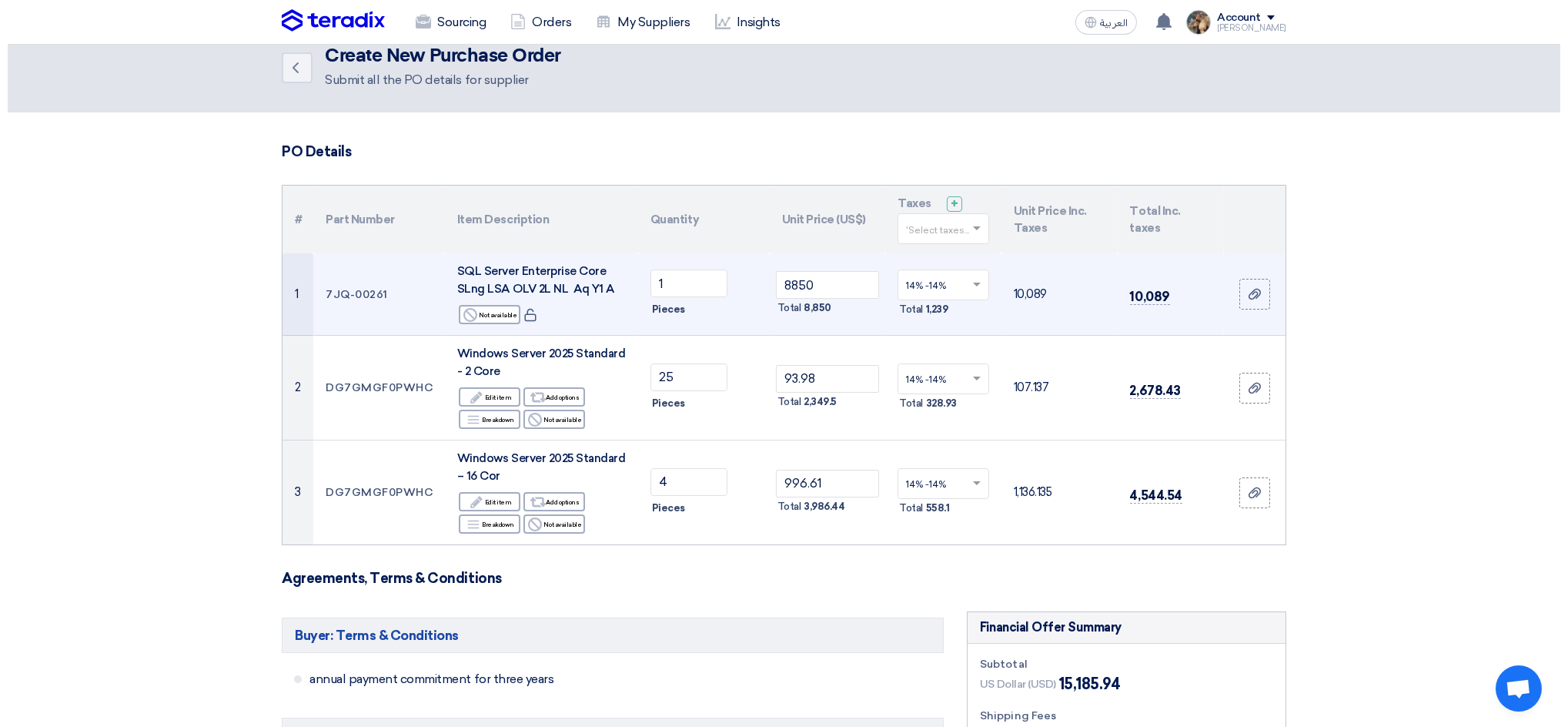
scroll to position [308, 0]
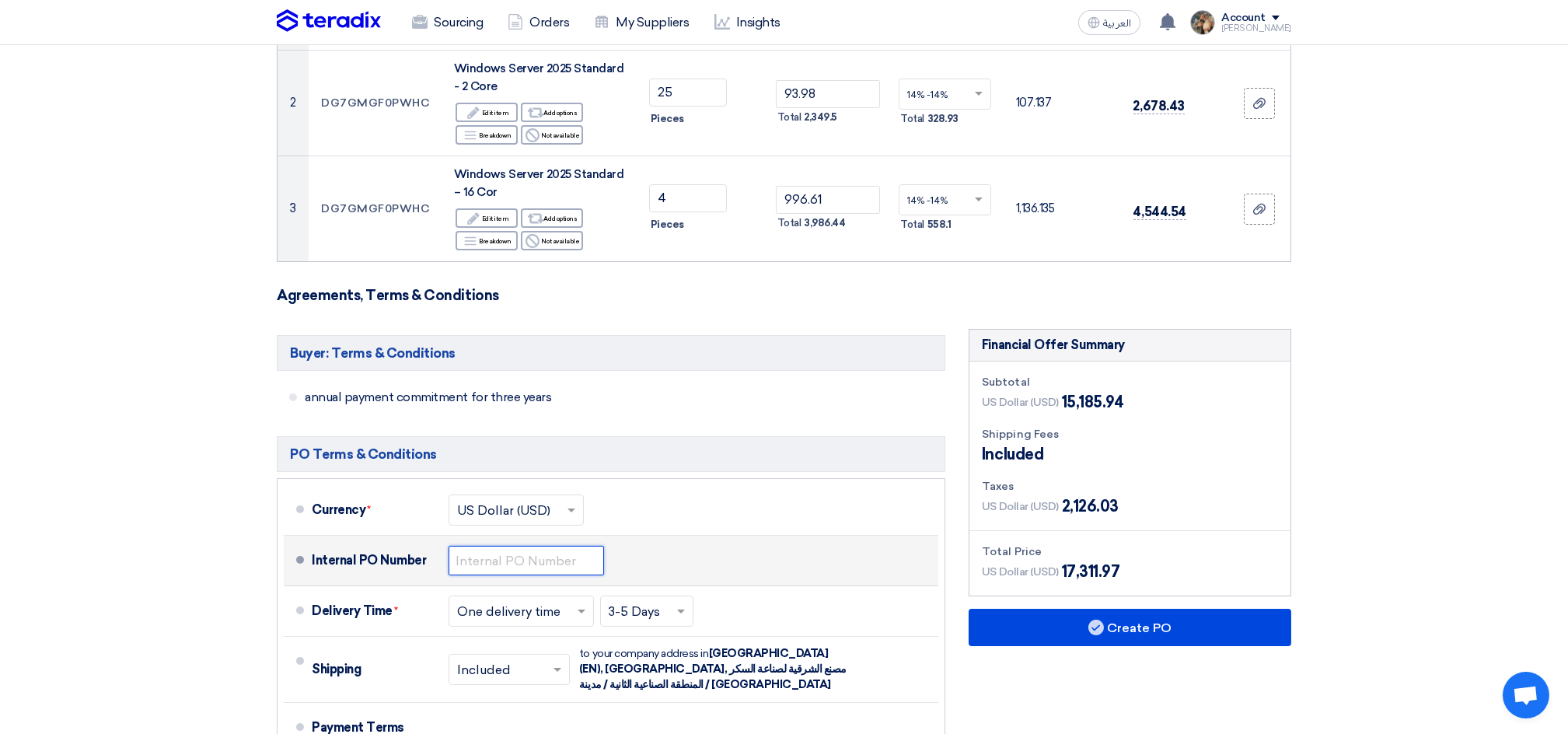
paste input "4500009611"
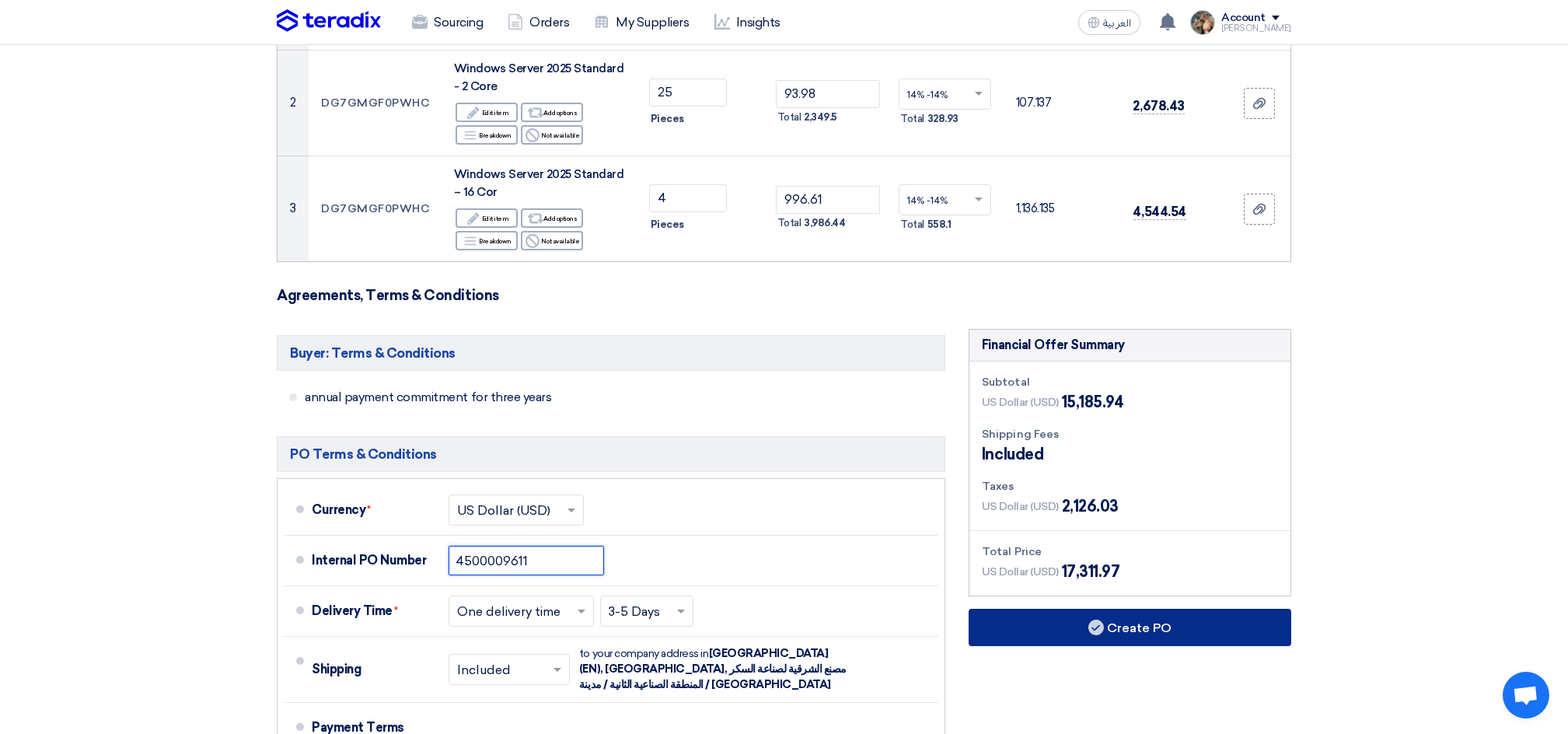
type input "4500009611"
click at [1067, 624] on button "Create PO" at bounding box center [1130, 626] width 323 height 37
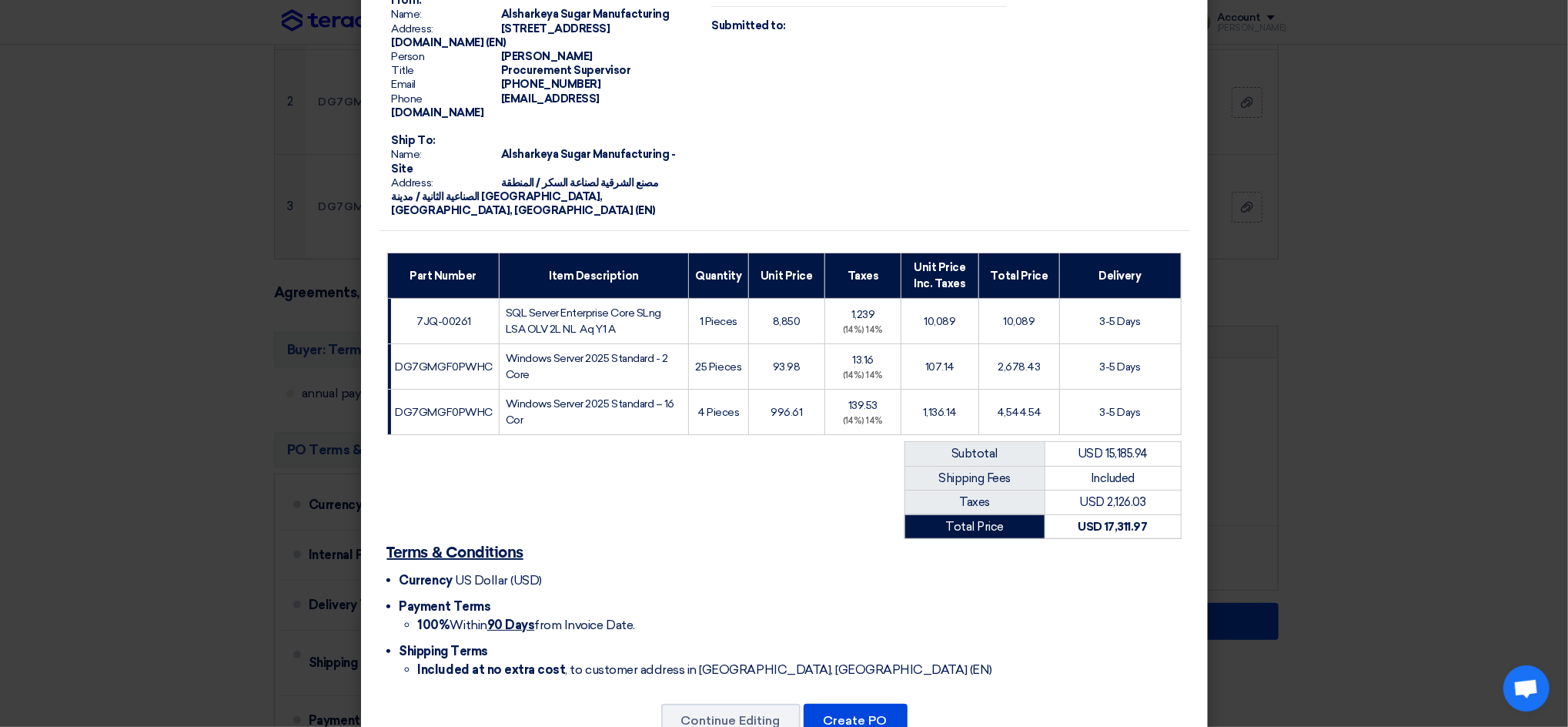
scroll to position [149, 0]
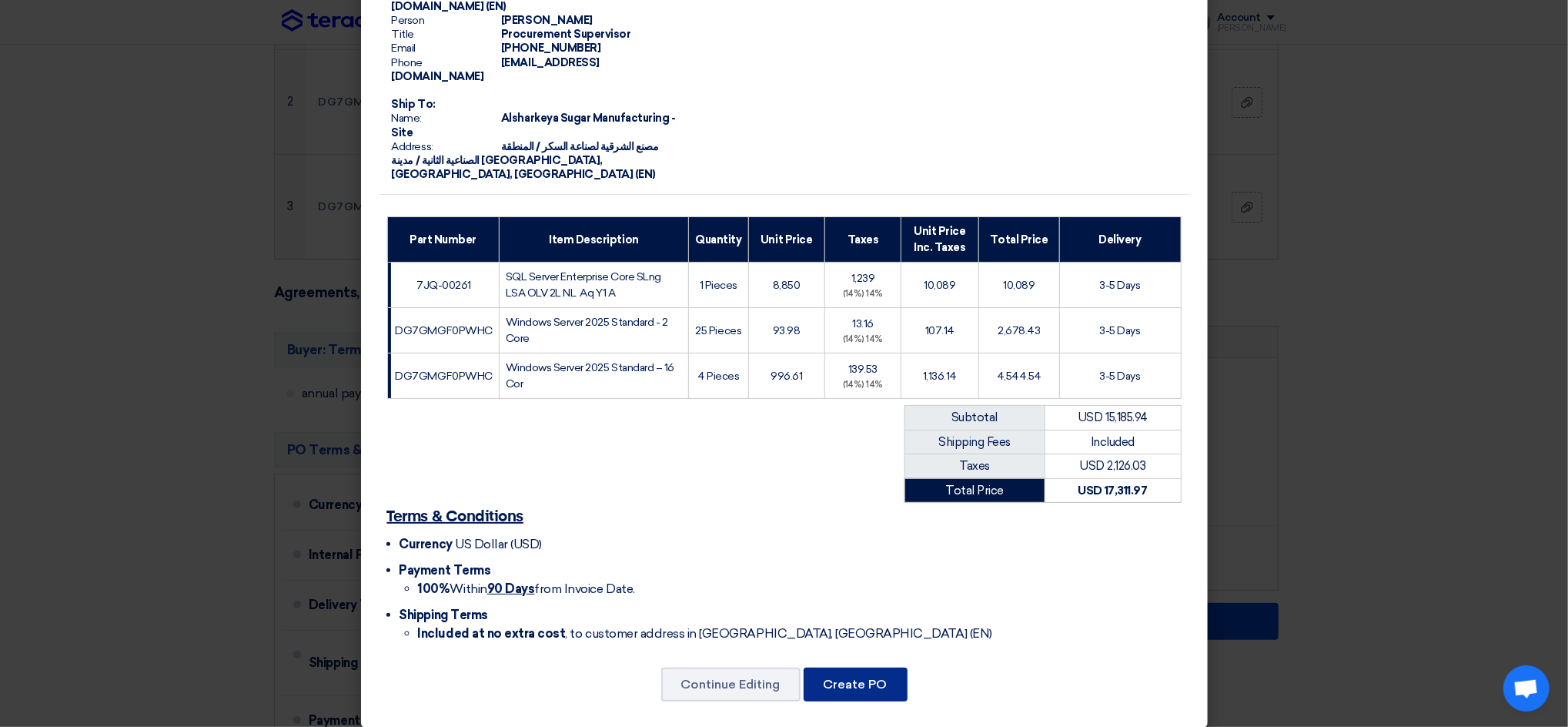
click at [858, 682] on button "Create PO" at bounding box center [855, 684] width 104 height 34
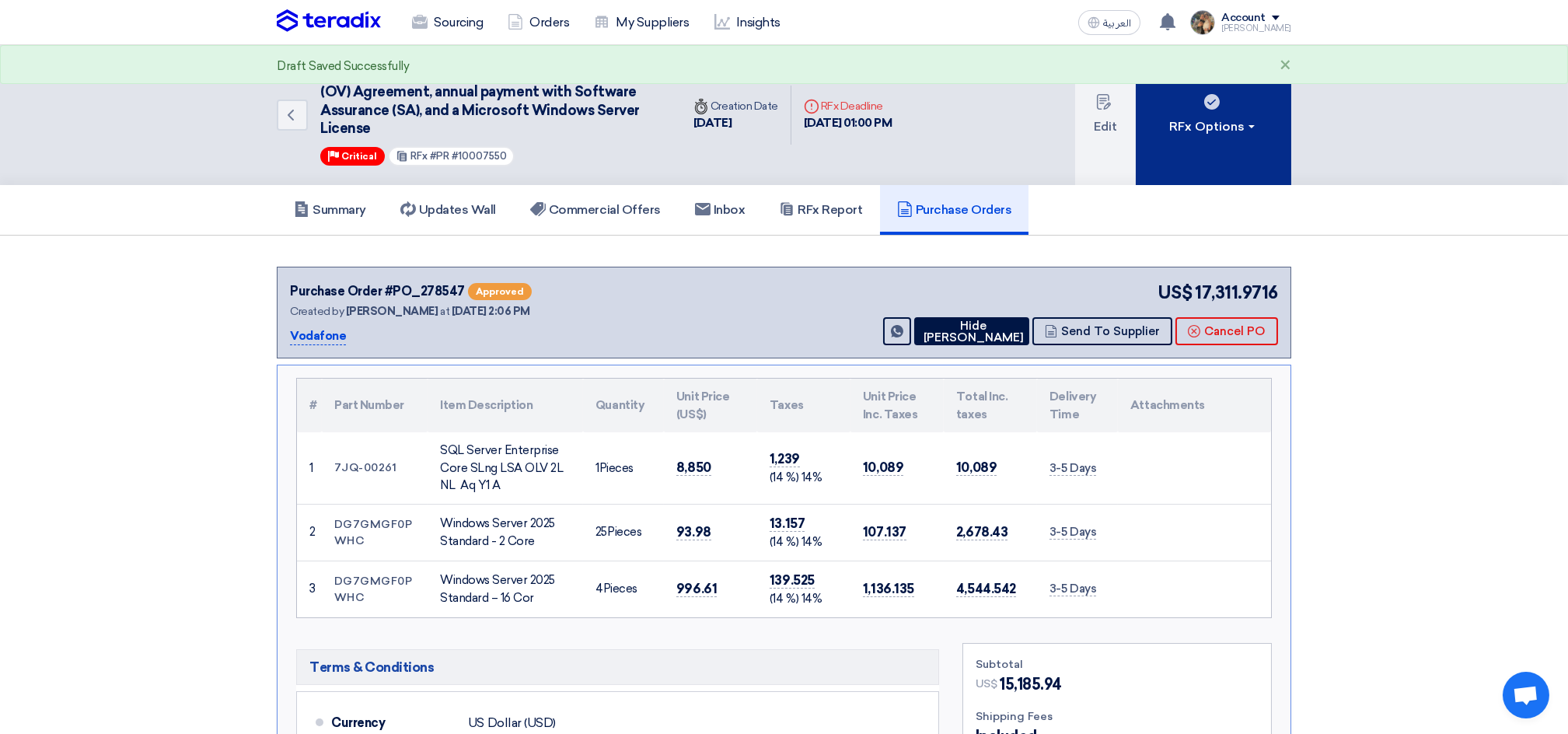
click at [1221, 167] on button "RFx Options" at bounding box center [1213, 115] width 156 height 140
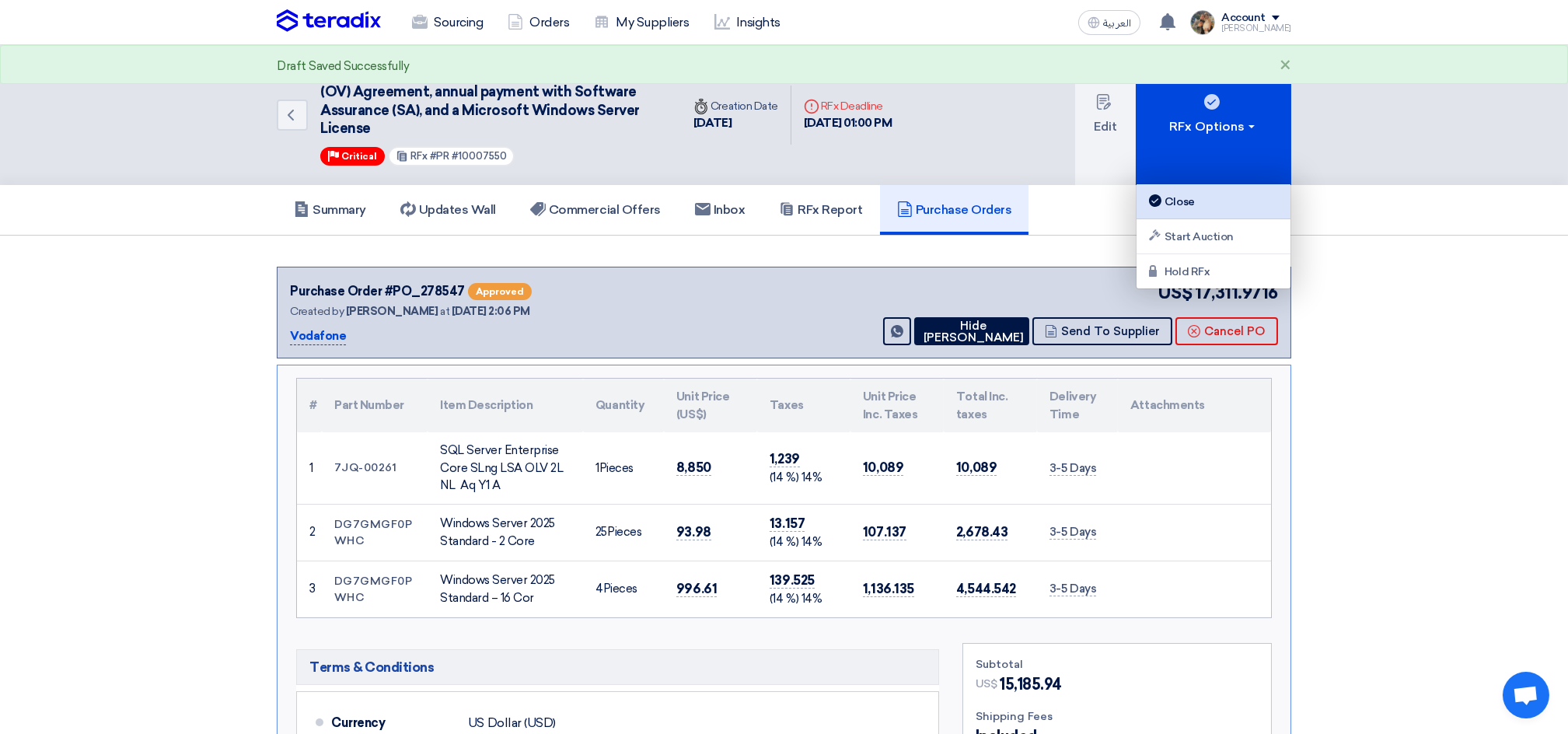
click at [1198, 194] on div "Close" at bounding box center [1212, 201] width 135 height 19
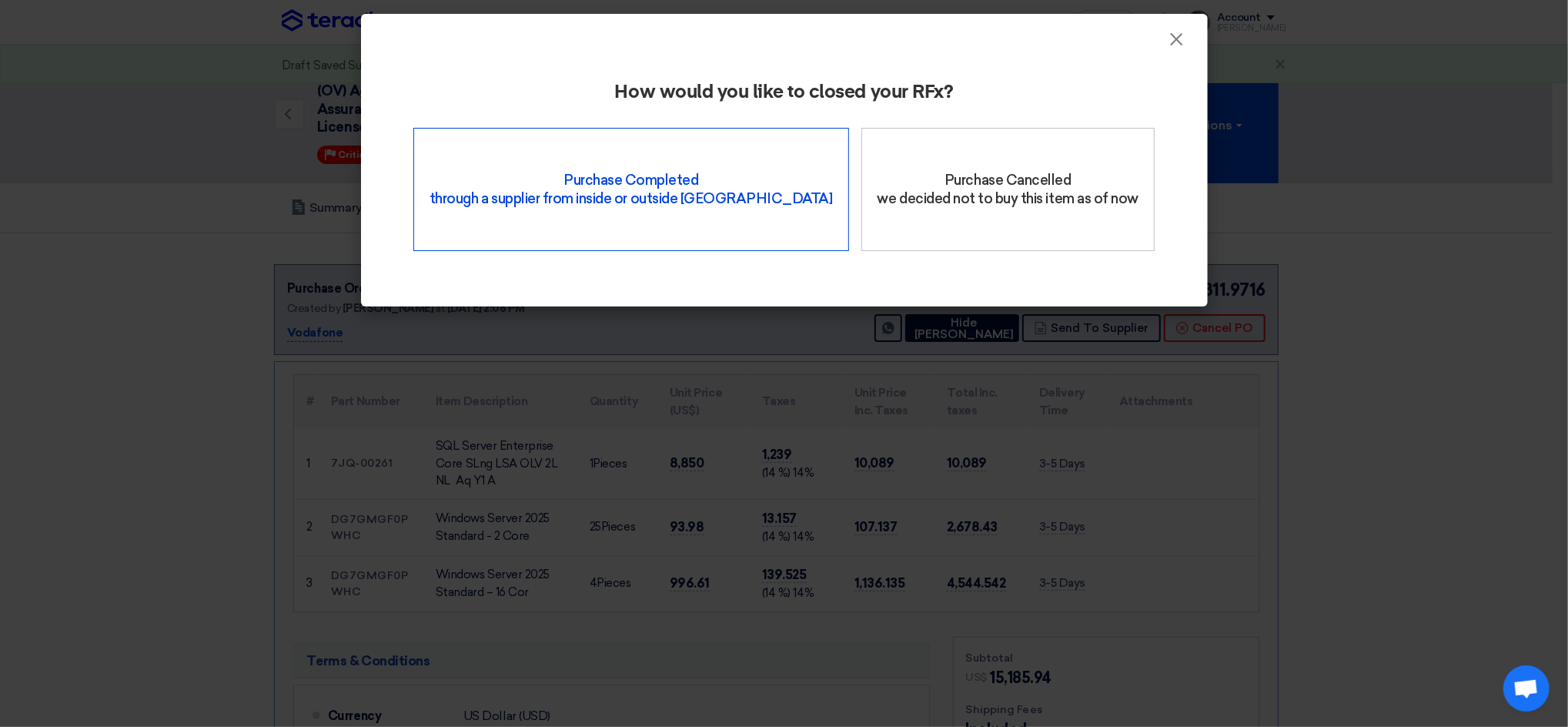
click at [658, 207] on div "Purchase Completed through a supplier from inside or outside Teradix" at bounding box center [631, 189] width 435 height 124
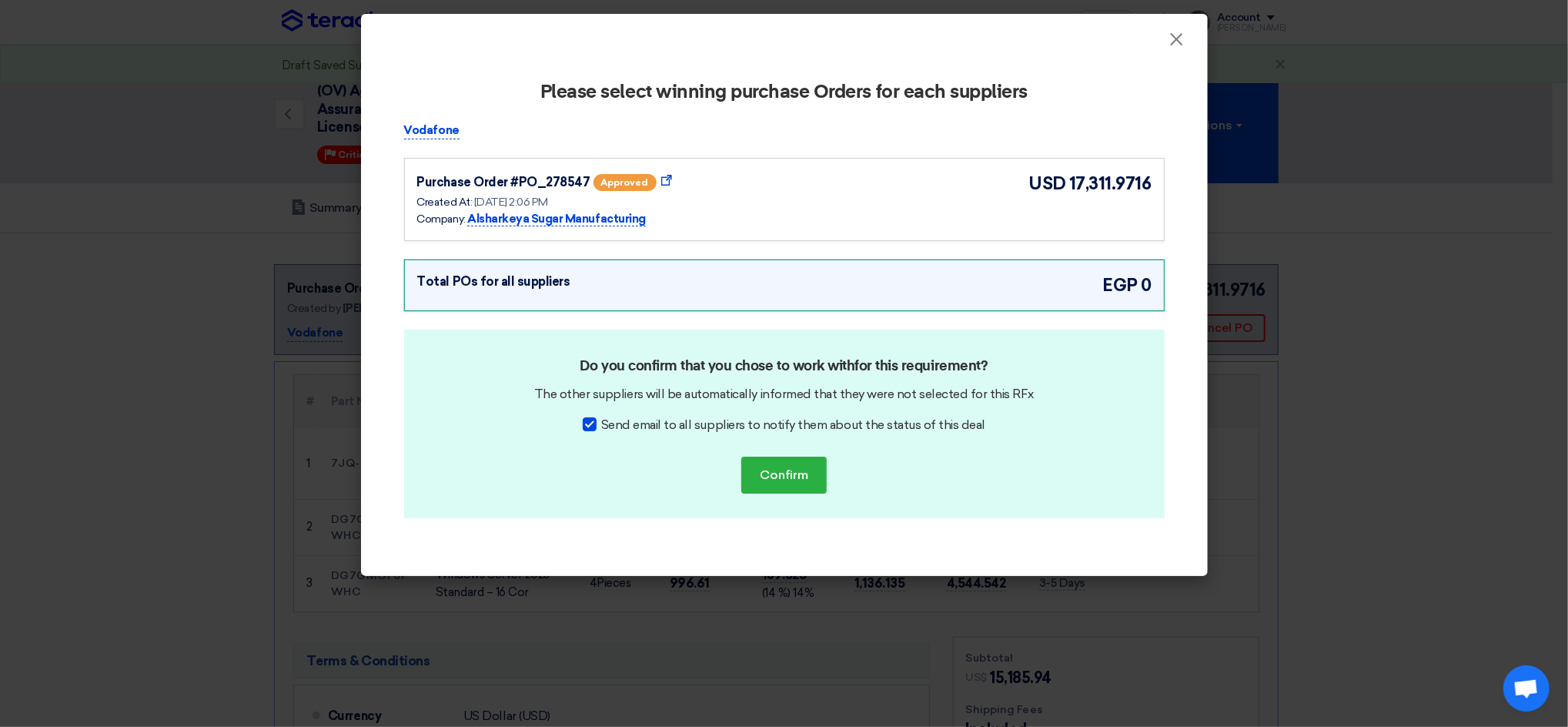
click at [840, 168] on div "Purchase Order #PO_278547 approved Show Purchase Order Details Created At: [DAT…" at bounding box center [784, 200] width 761 height 83
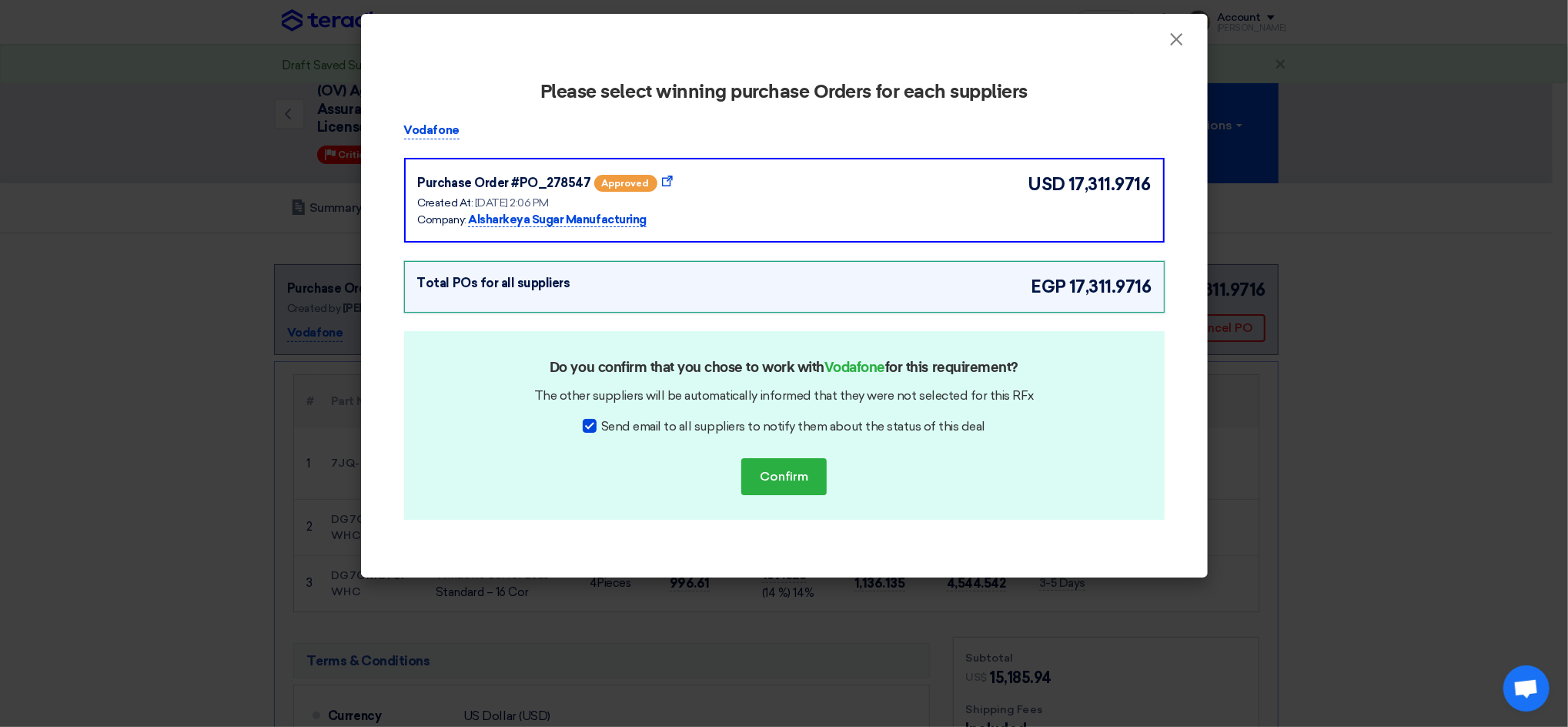
click at [790, 422] on span "Send email to all suppliers to notify them about the status of this deal" at bounding box center [793, 426] width 384 height 19
click at [611, 422] on input "Send email to all suppliers to notify them about the status of this deal" at bounding box center [606, 422] width 10 height 10
checkbox input "false"
click at [790, 453] on div "Do you confirm that you chose to work with Vodafone for this requirement? The o…" at bounding box center [784, 425] width 761 height 189
click at [796, 470] on button "Confirm" at bounding box center [784, 476] width 85 height 37
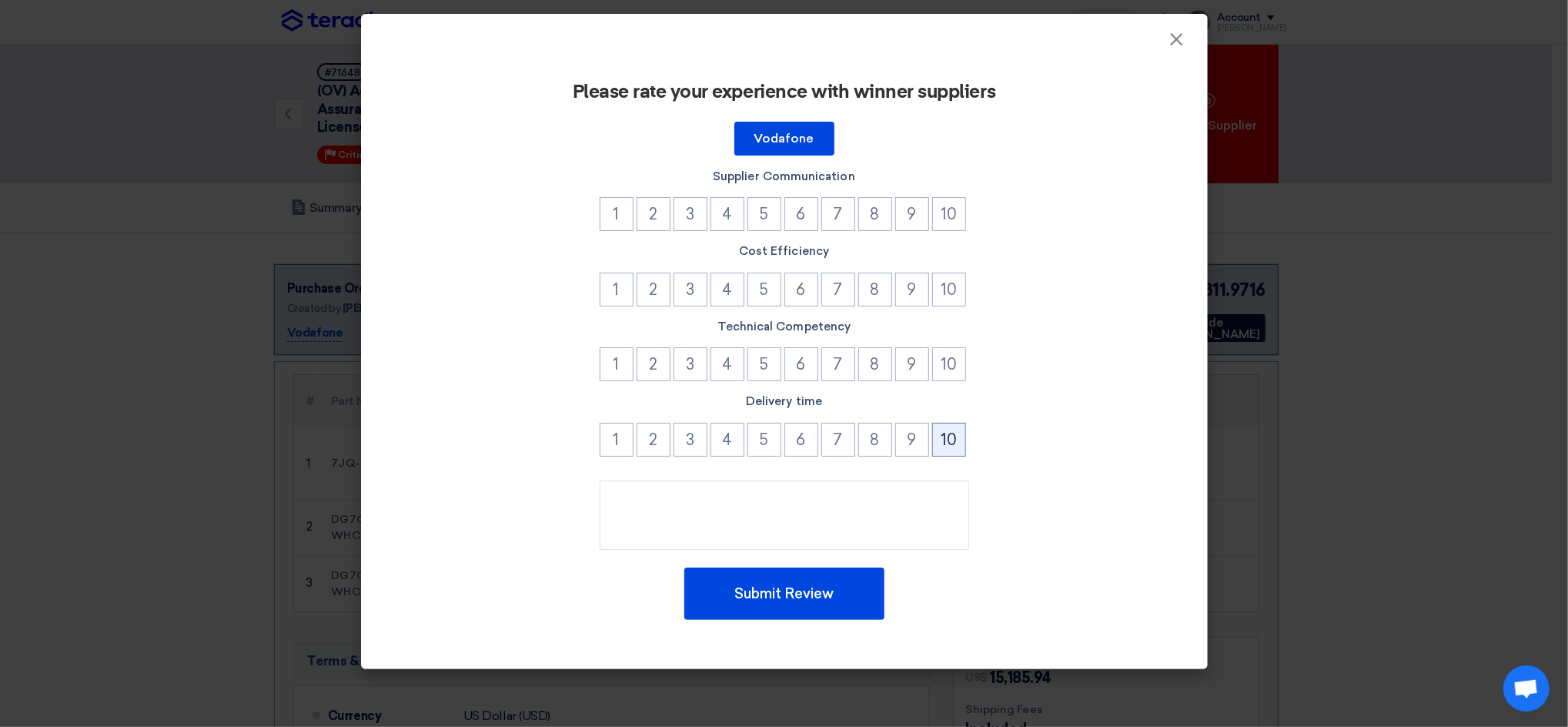
click at [949, 435] on button "10" at bounding box center [949, 439] width 34 height 34
click at [943, 366] on button "10" at bounding box center [949, 364] width 34 height 34
click at [956, 288] on button "10" at bounding box center [949, 289] width 34 height 34
click at [952, 216] on button "10" at bounding box center [949, 214] width 34 height 34
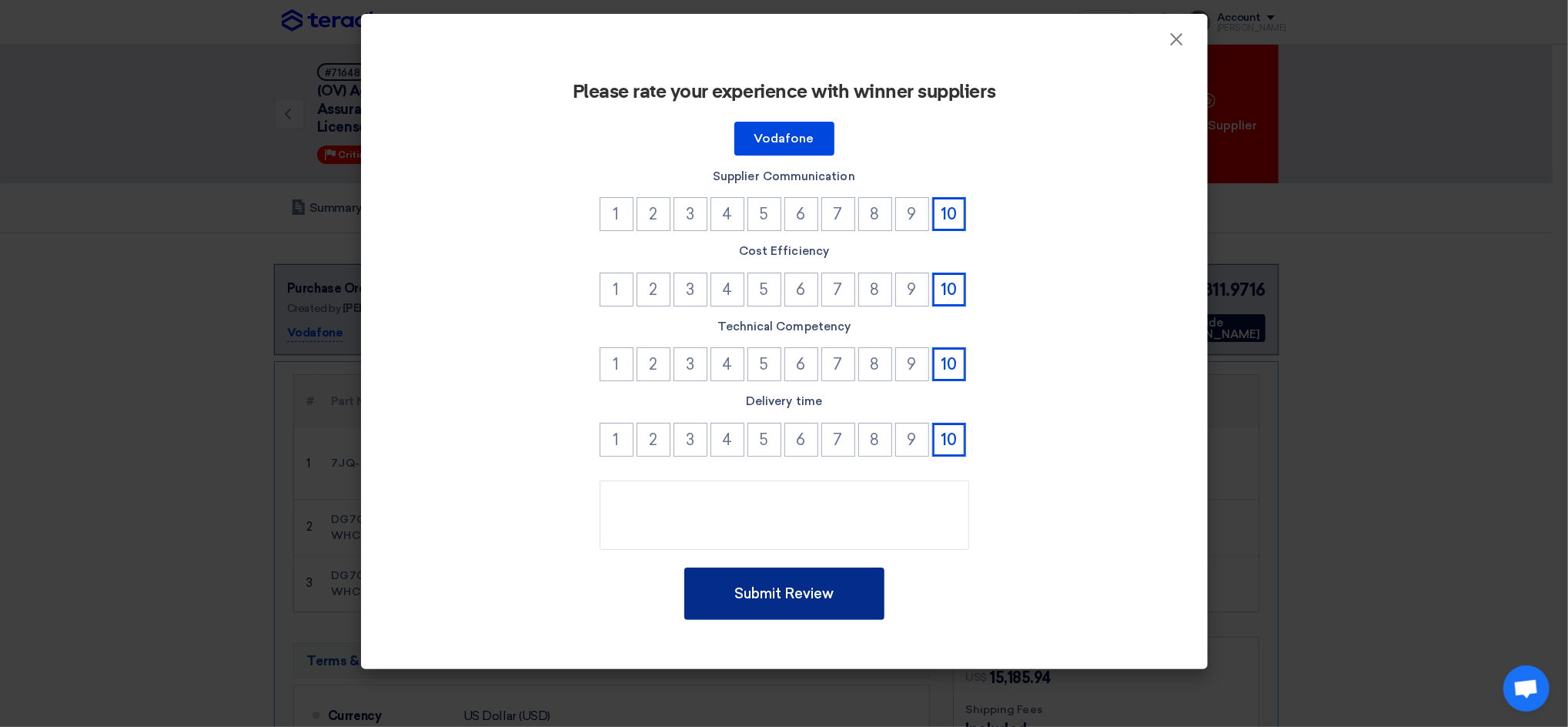
click at [818, 595] on button "Submit Review" at bounding box center [784, 592] width 200 height 52
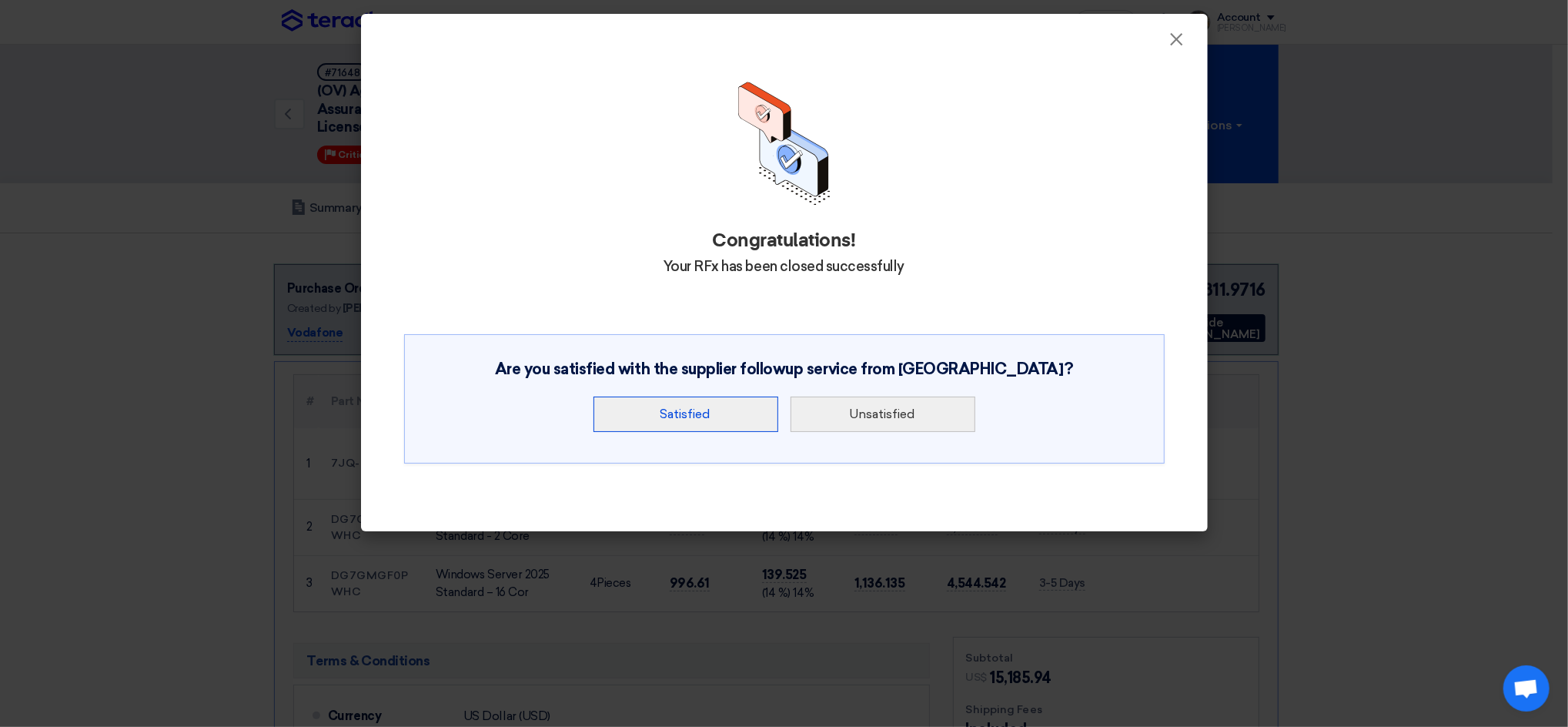
click at [686, 426] on button "Satisfied" at bounding box center [686, 414] width 185 height 36
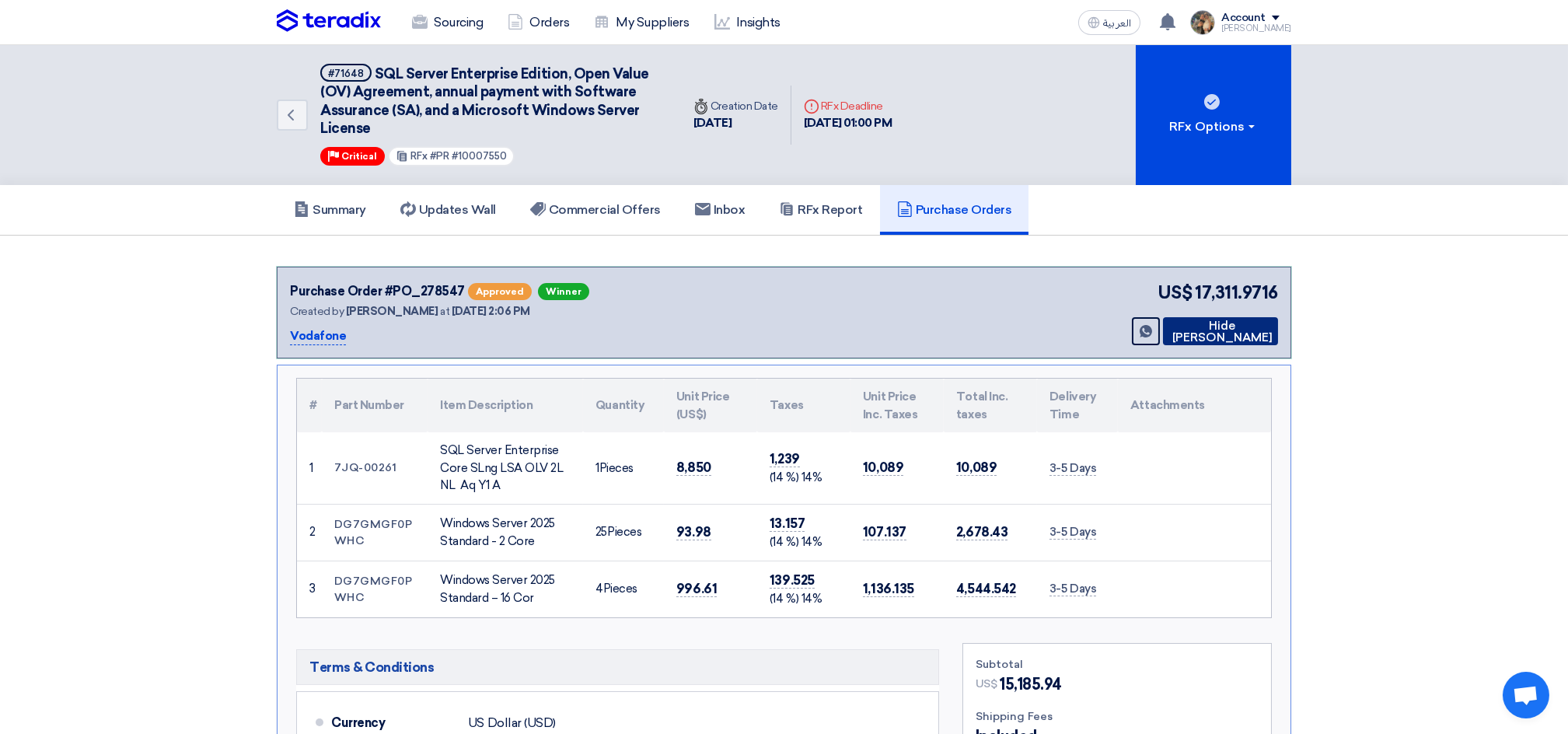
click at [1186, 328] on button "Hide [PERSON_NAME]" at bounding box center [1219, 331] width 115 height 28
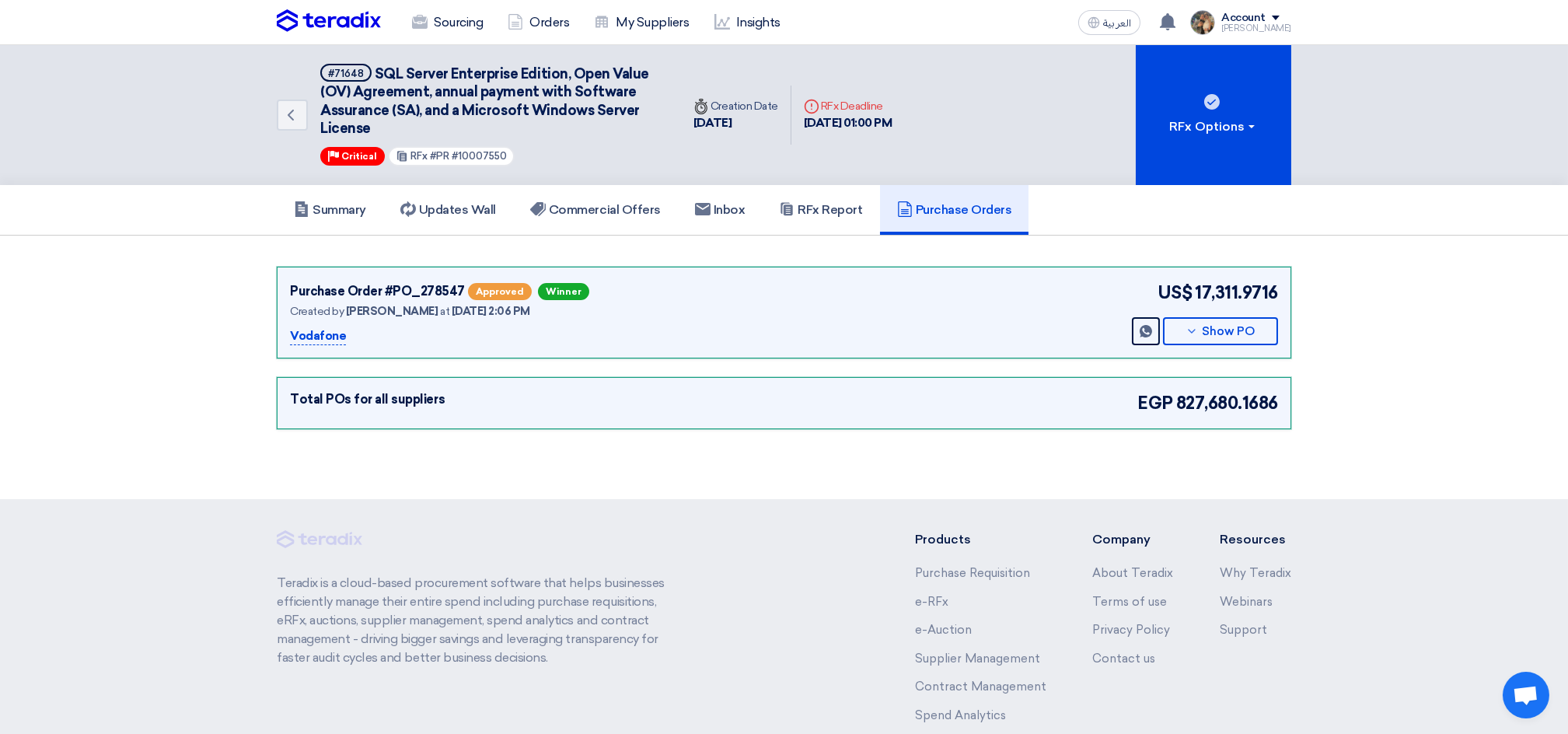
click at [340, 28] on img at bounding box center [329, 20] width 104 height 23
